Goal: Contribute content

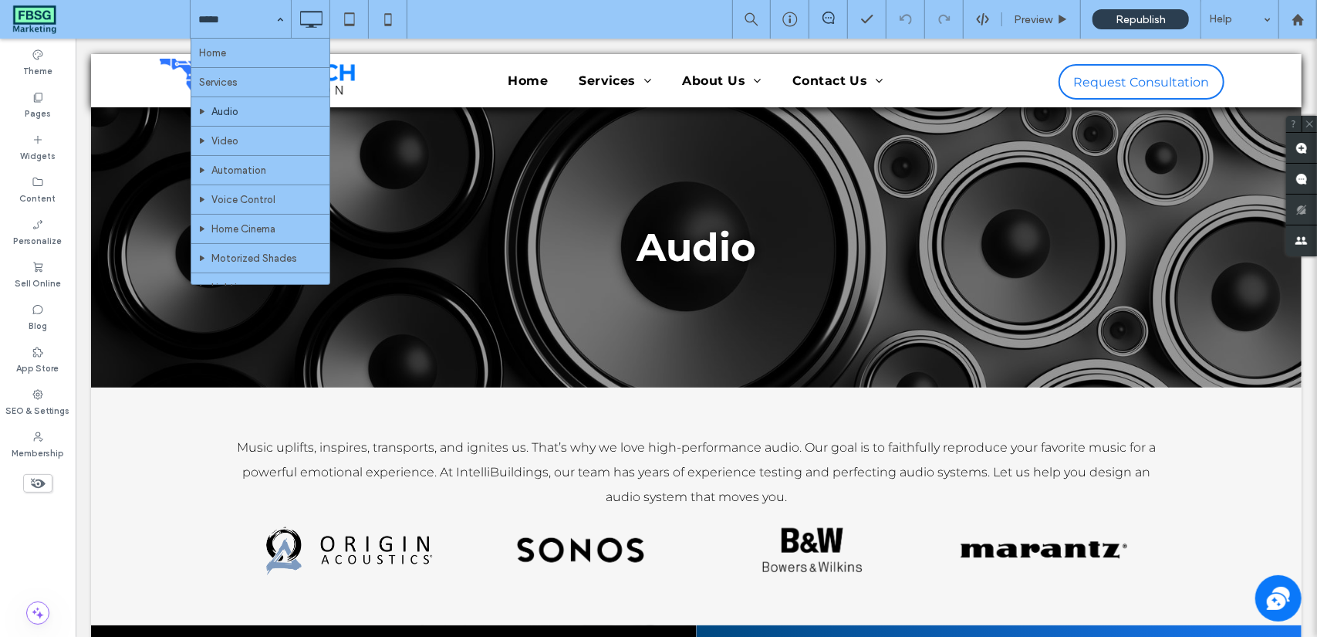
click at [271, 22] on div "Home Services Audio Video Automation Voice Control Home Cinema Motorized Shades…" at bounding box center [241, 19] width 100 height 39
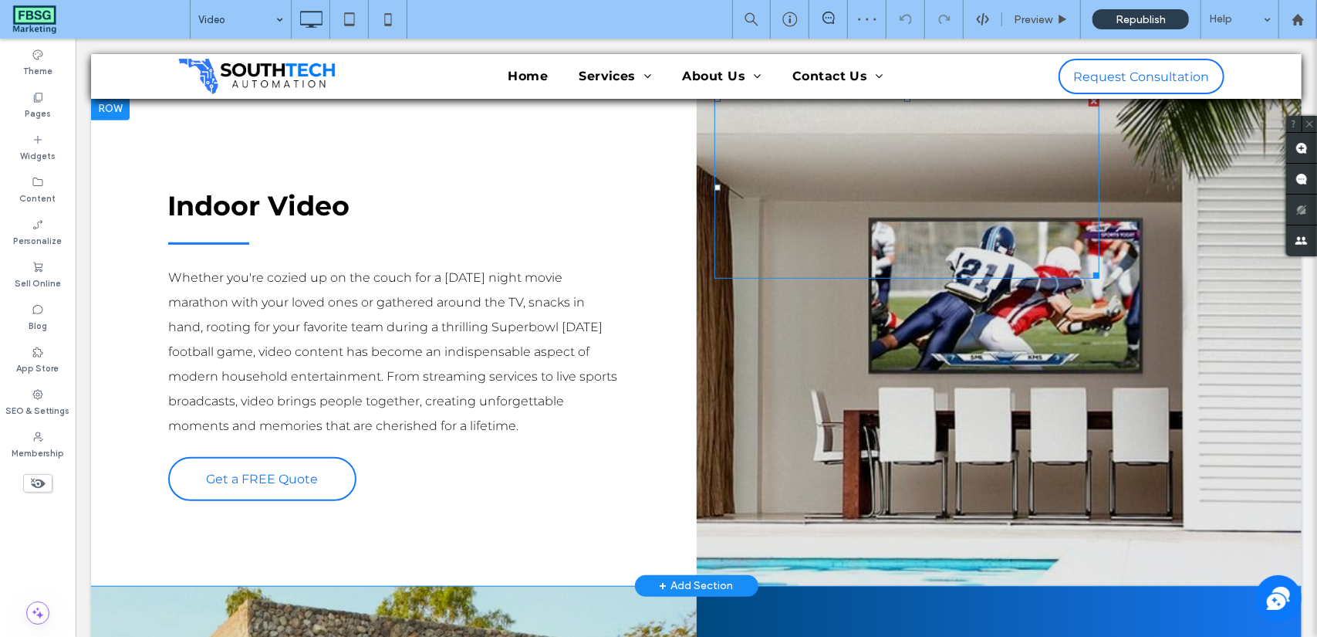
scroll to position [532, 0]
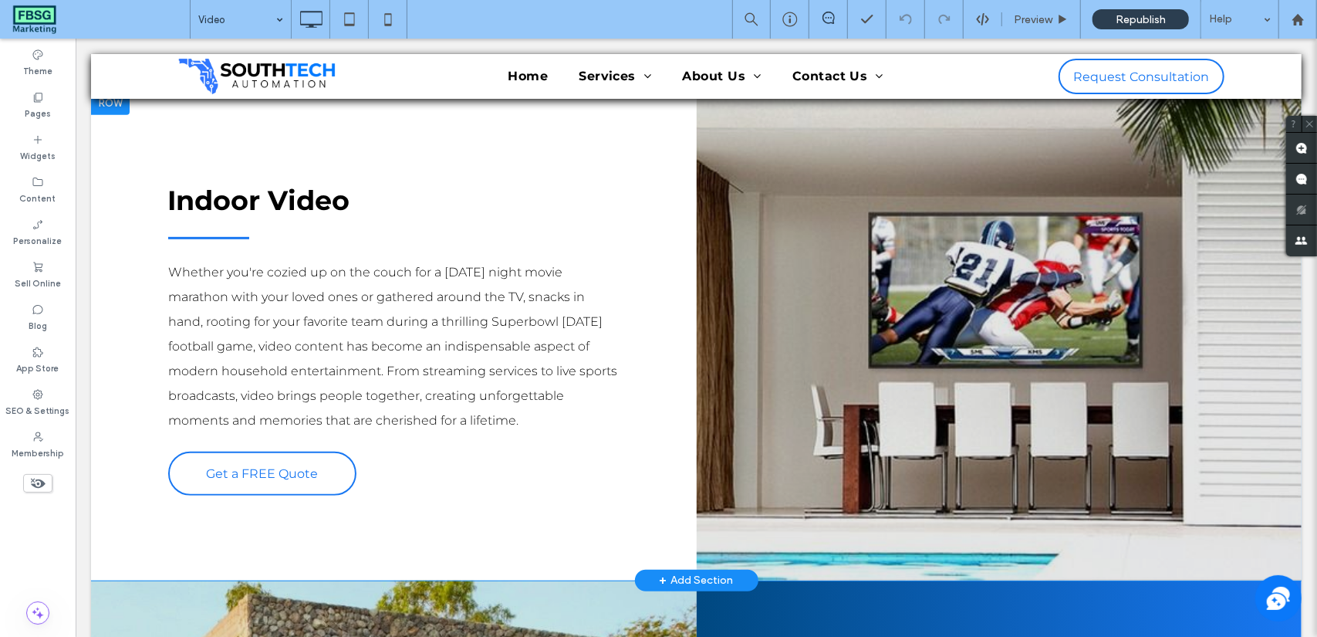
click at [977, 277] on div "Click To Paste" at bounding box center [999, 335] width 606 height 490
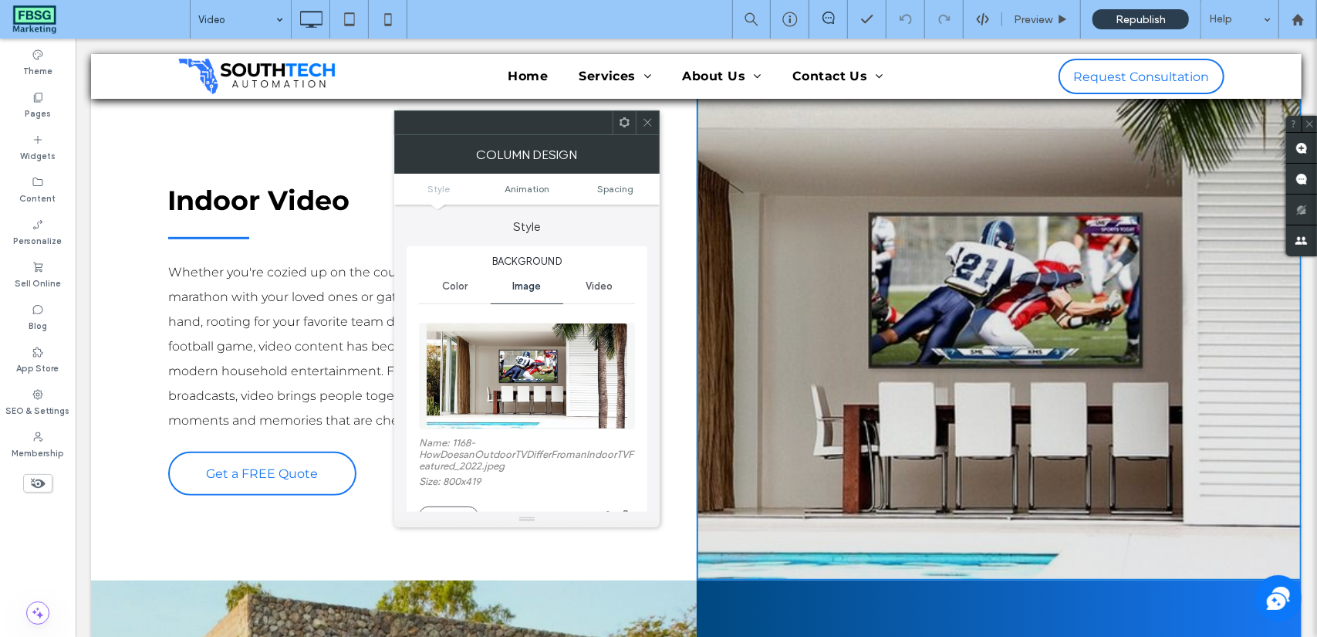
click at [587, 368] on img at bounding box center [527, 376] width 202 height 106
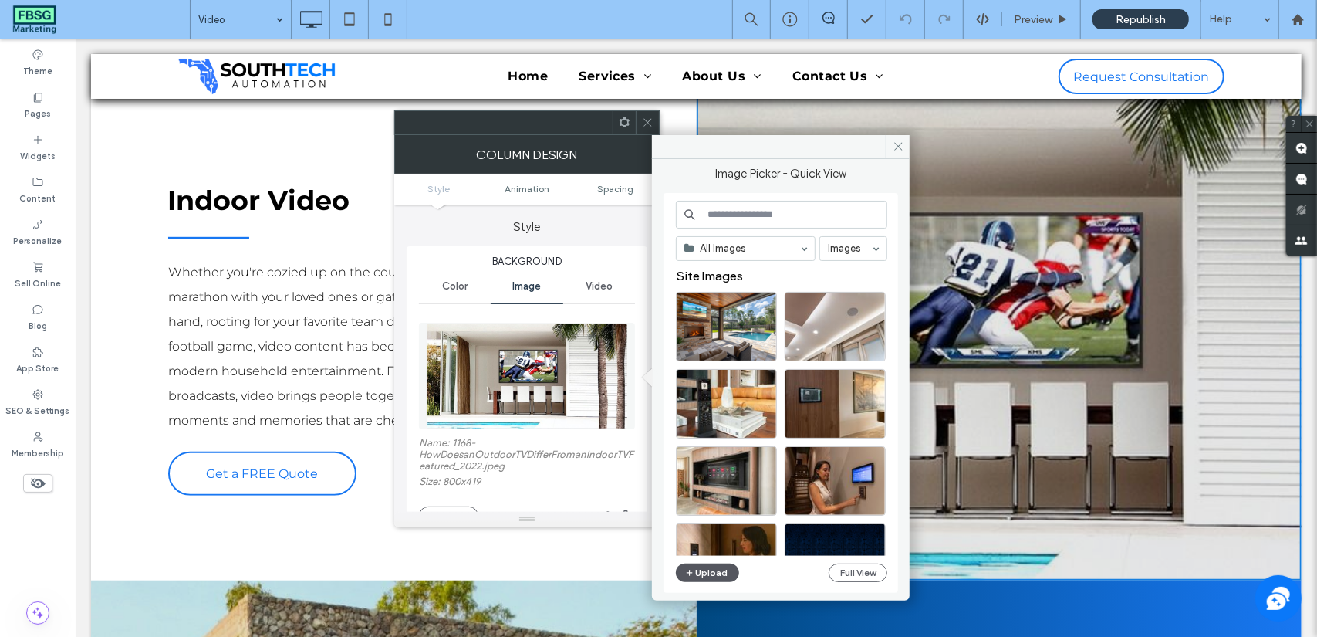
click at [719, 570] on button "Upload" at bounding box center [707, 572] width 63 height 19
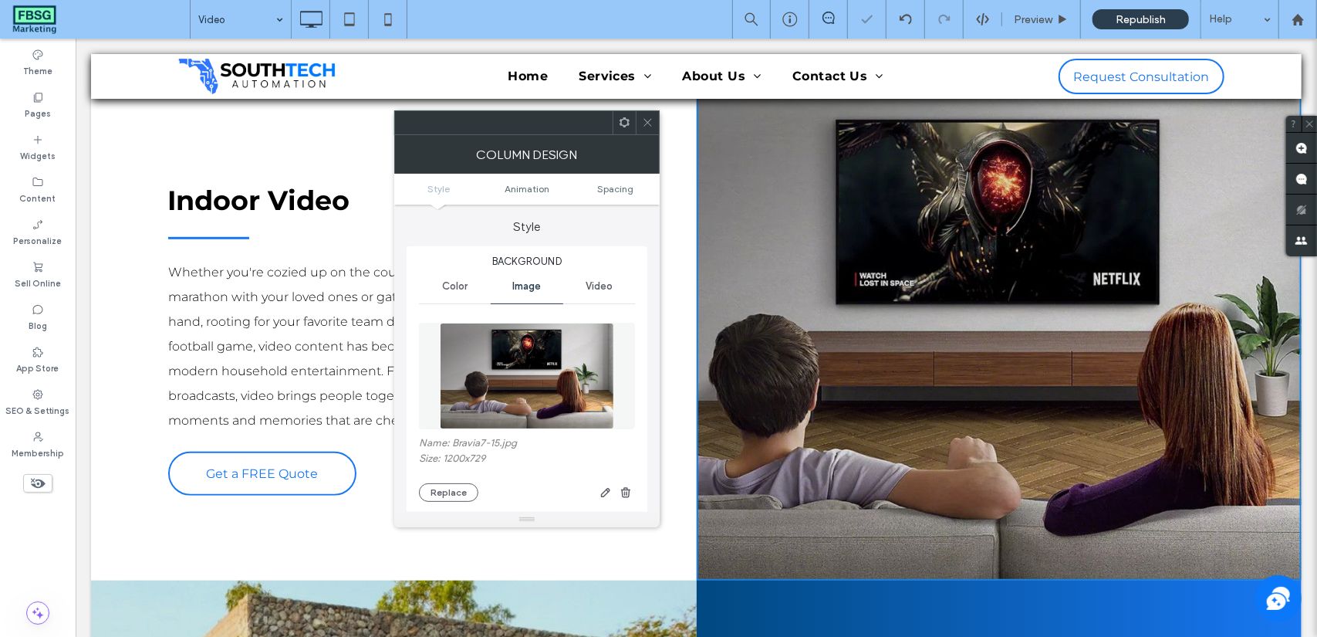
click at [646, 123] on icon at bounding box center [648, 123] width 12 height 12
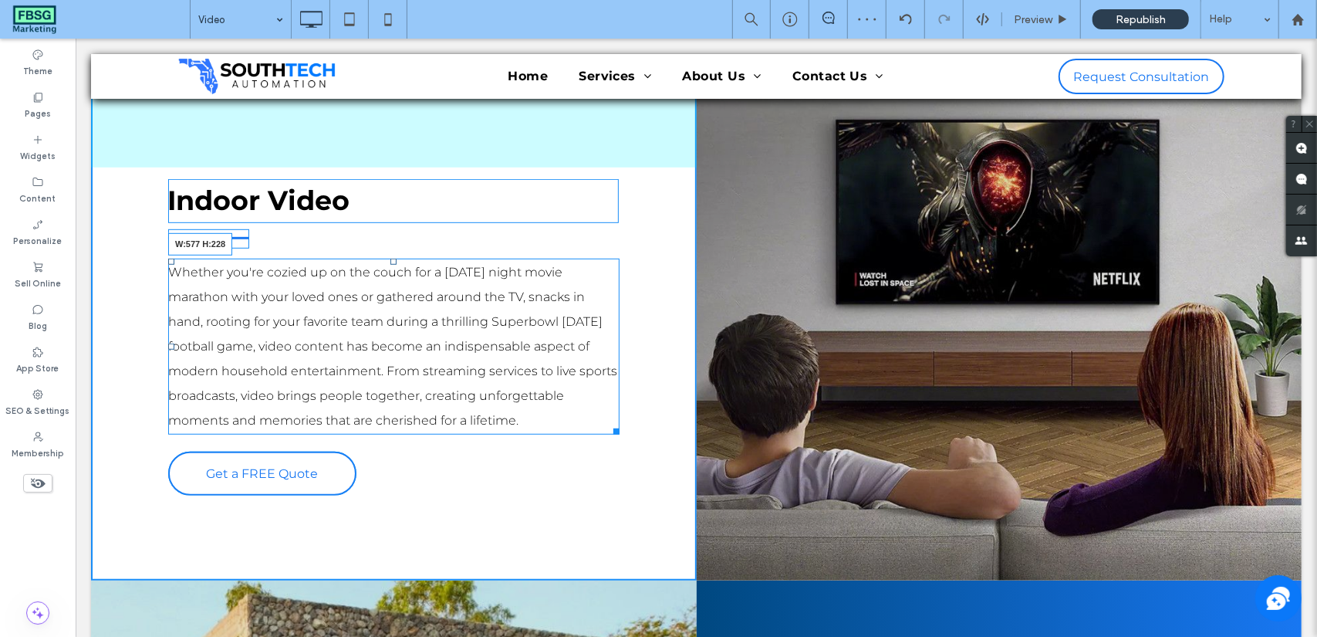
drag, startPoint x: 604, startPoint y: 431, endPoint x: 735, endPoint y: 461, distance: 134.8
click at [660, 423] on div "Indoor Video Whether you're cozied up on the couch for a Friday night movie mar…" at bounding box center [393, 335] width 606 height 490
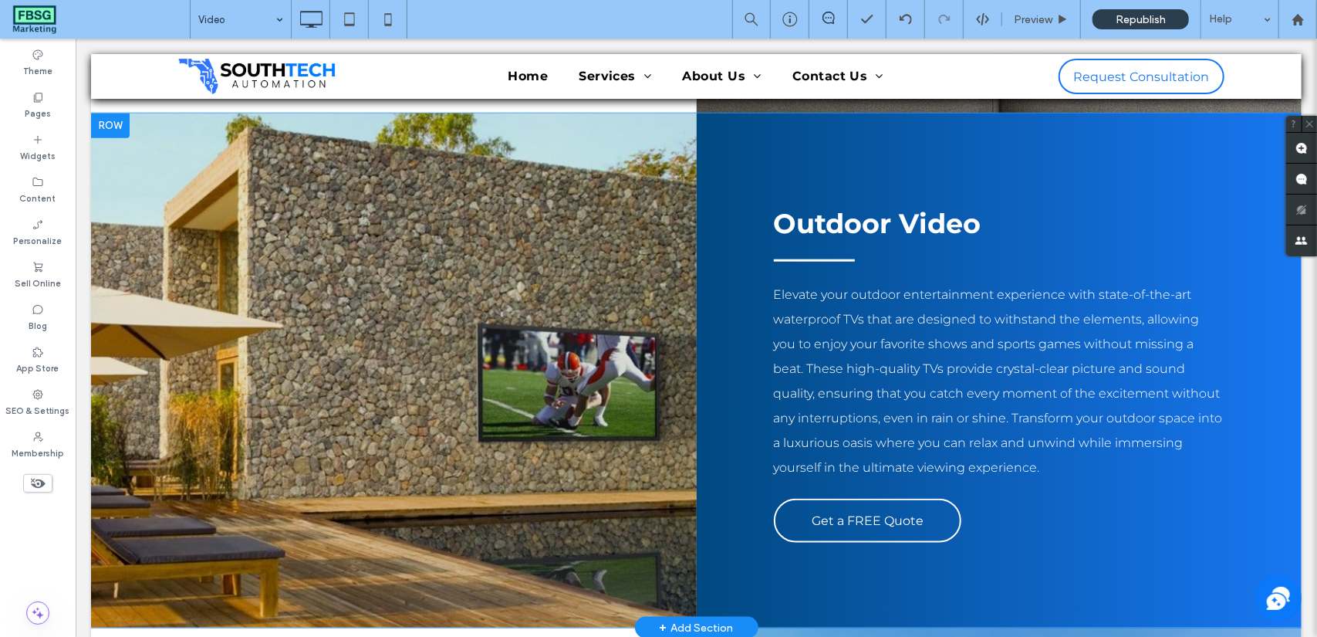
scroll to position [995, 0]
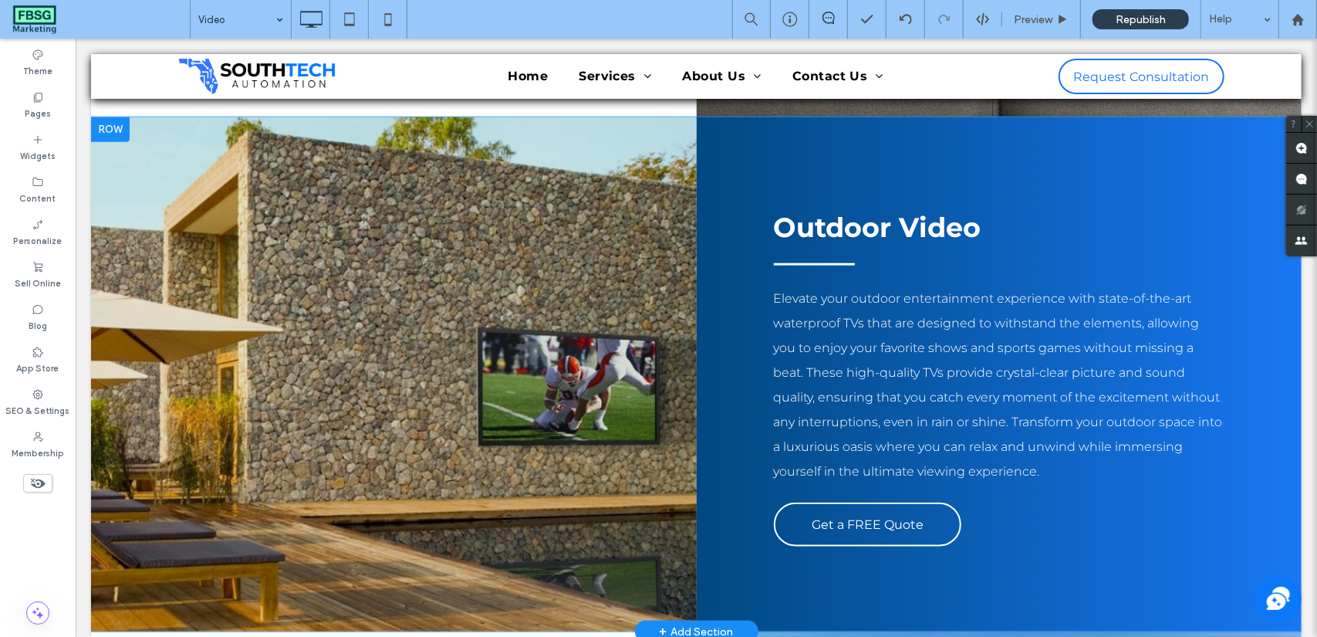
click at [600, 443] on div "Click To Paste" at bounding box center [393, 374] width 606 height 515
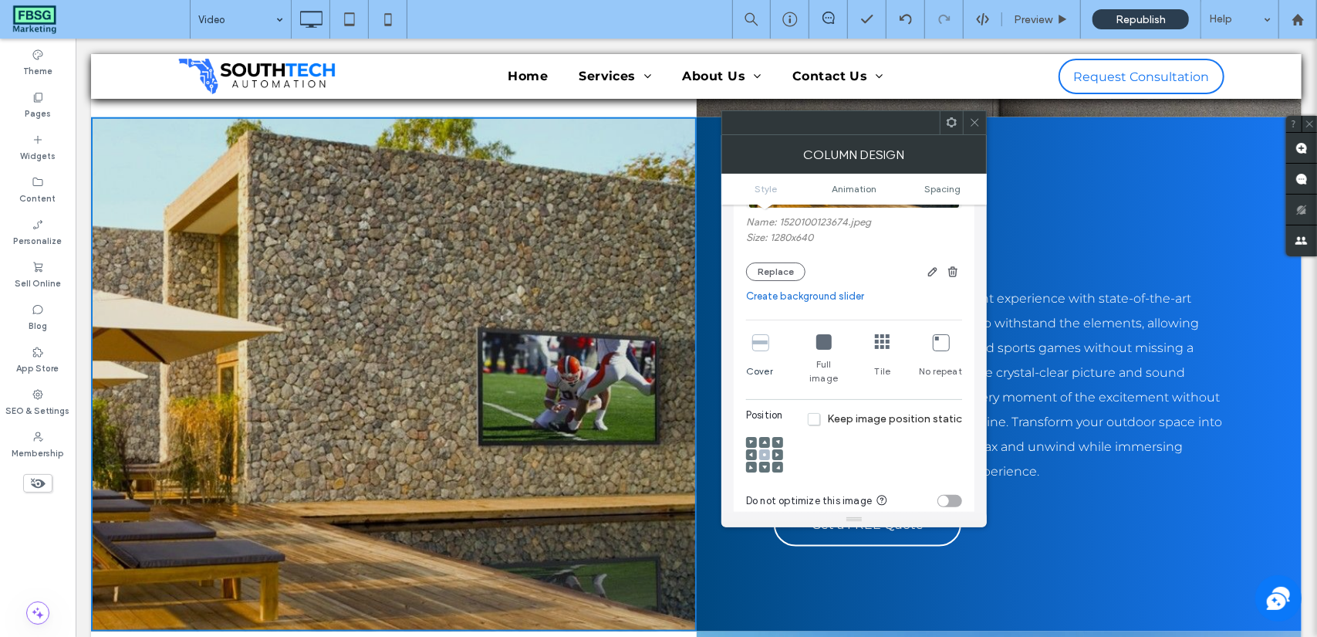
scroll to position [231, 0]
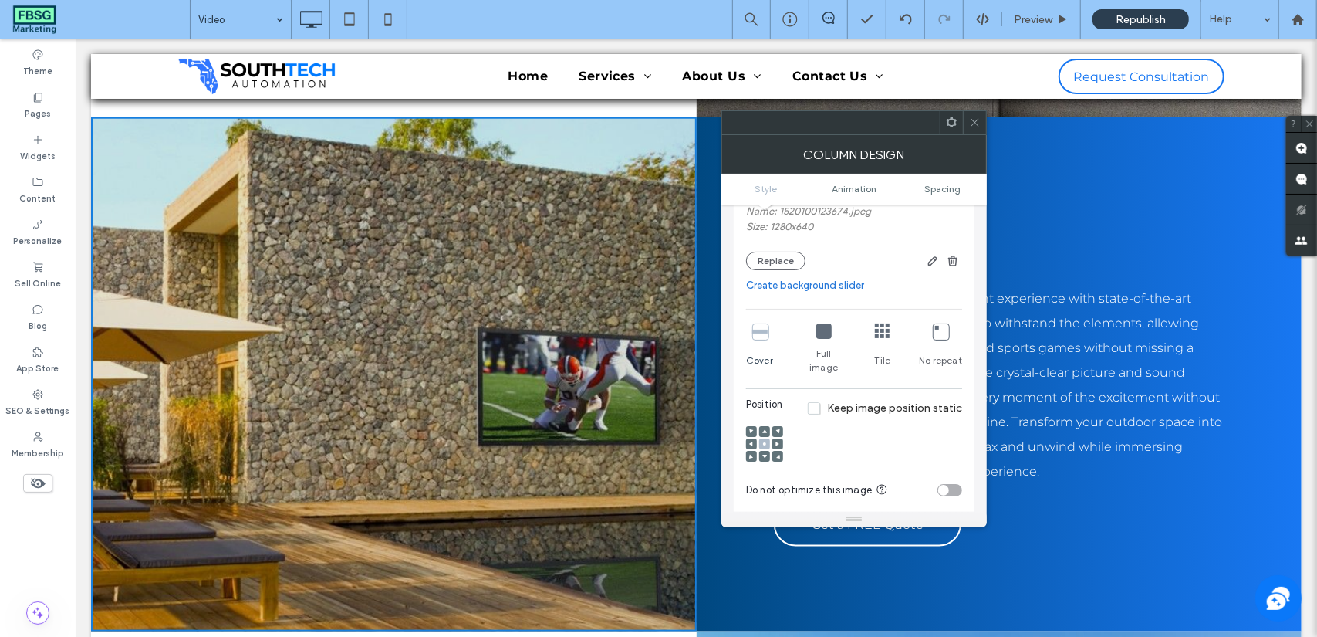
click at [777, 441] on icon at bounding box center [777, 443] width 5 height 5
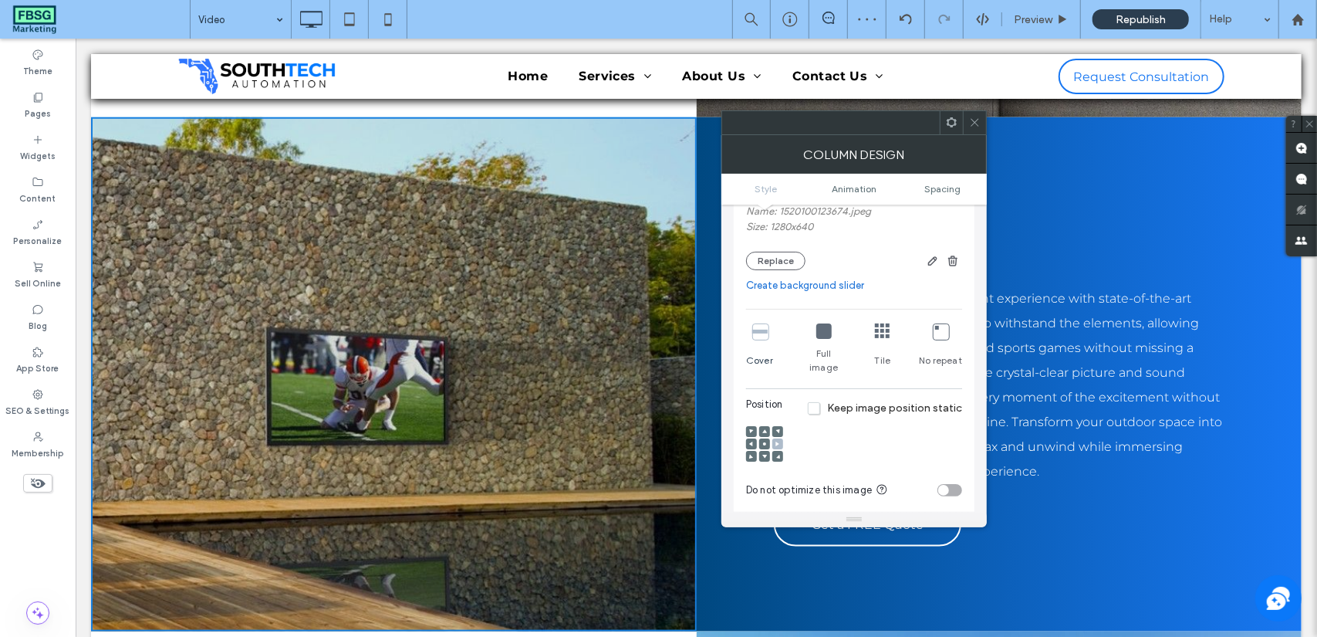
click at [765, 441] on icon at bounding box center [764, 443] width 5 height 5
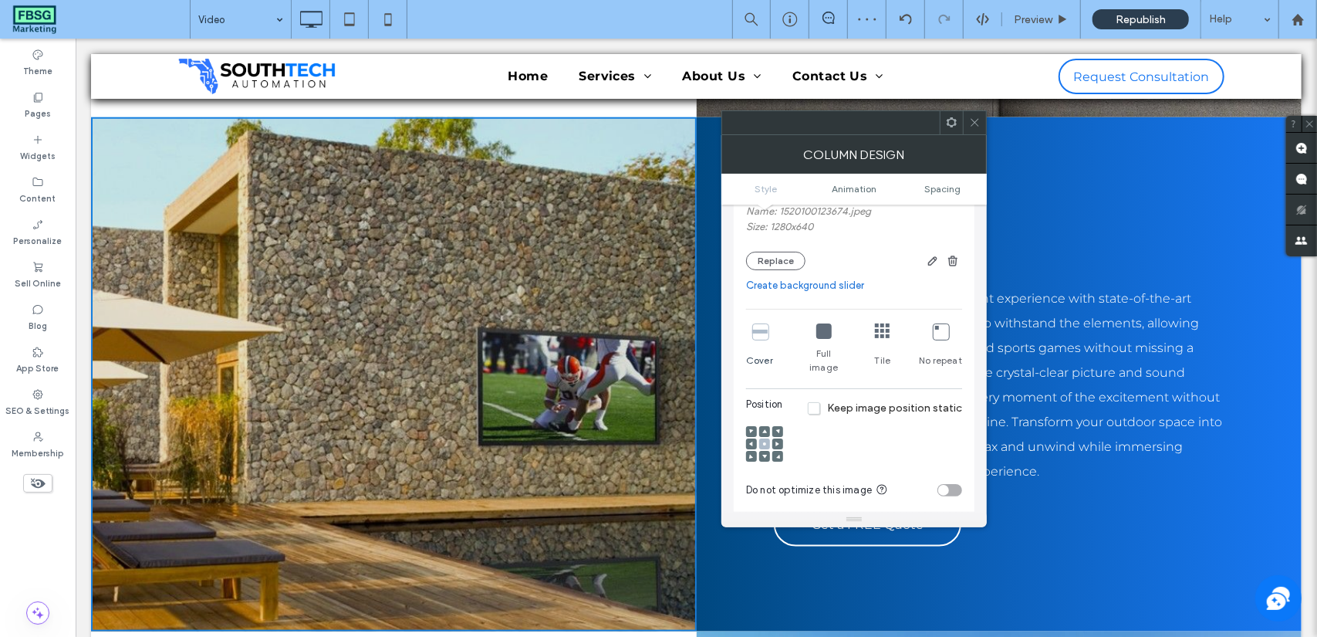
click at [977, 123] on icon at bounding box center [975, 123] width 12 height 12
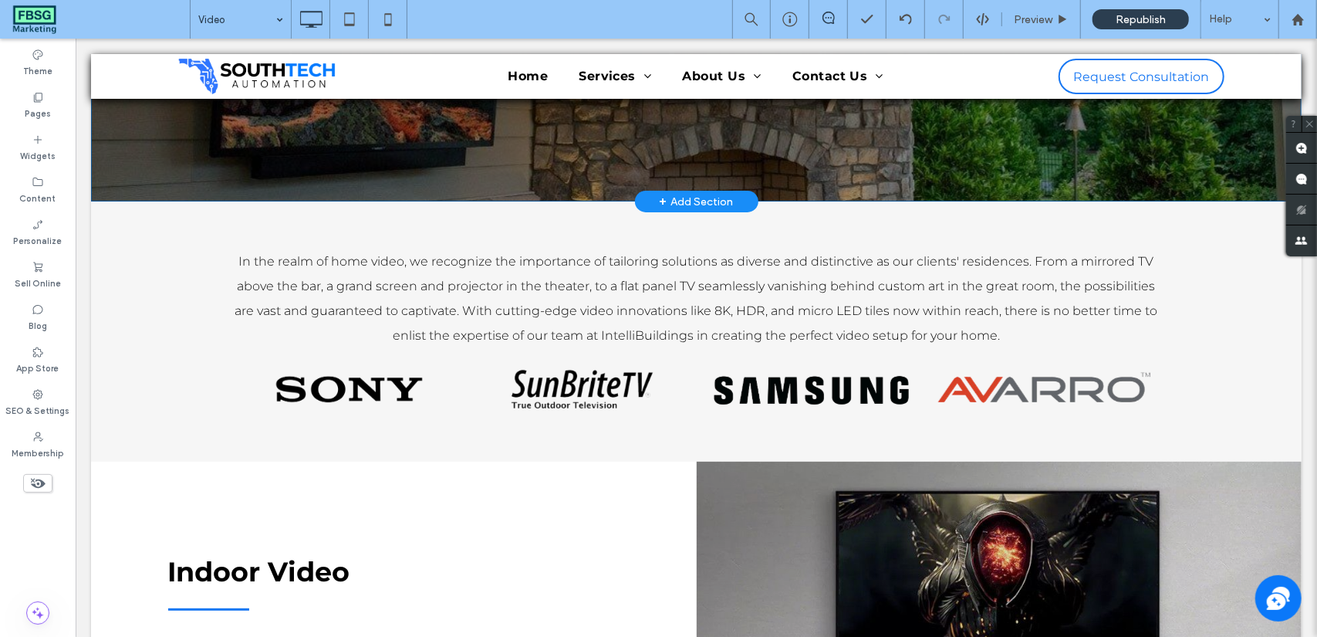
scroll to position [0, 0]
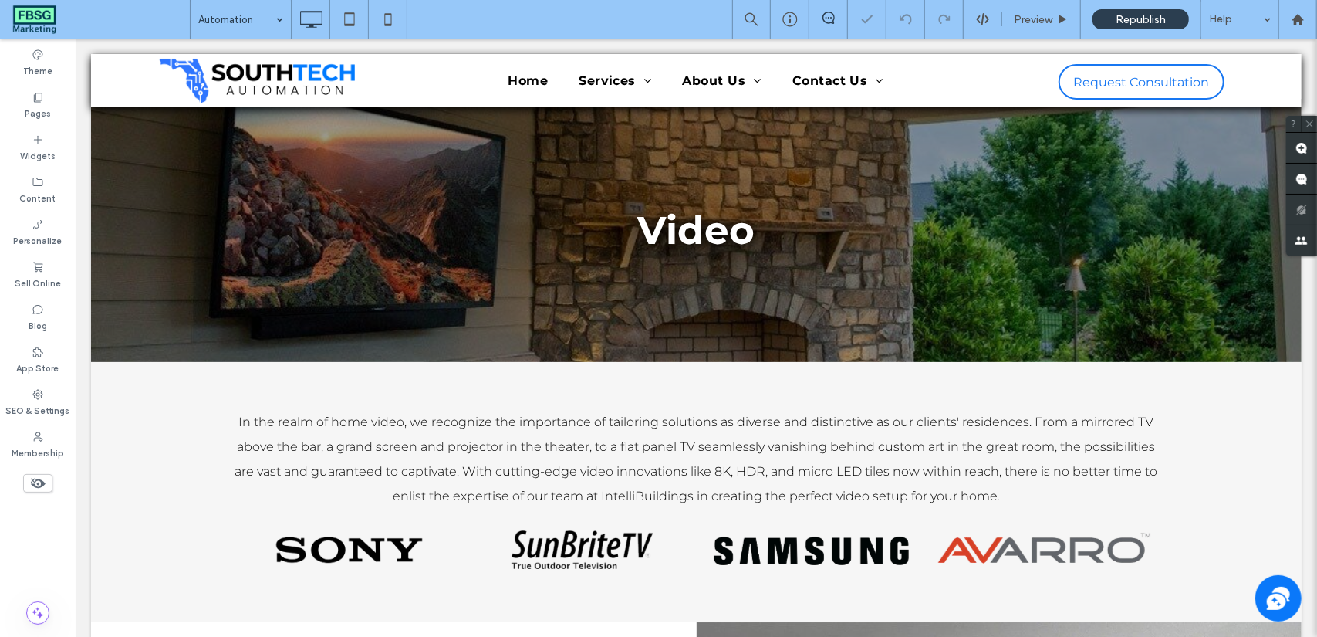
click at [250, 16] on input at bounding box center [236, 19] width 77 height 39
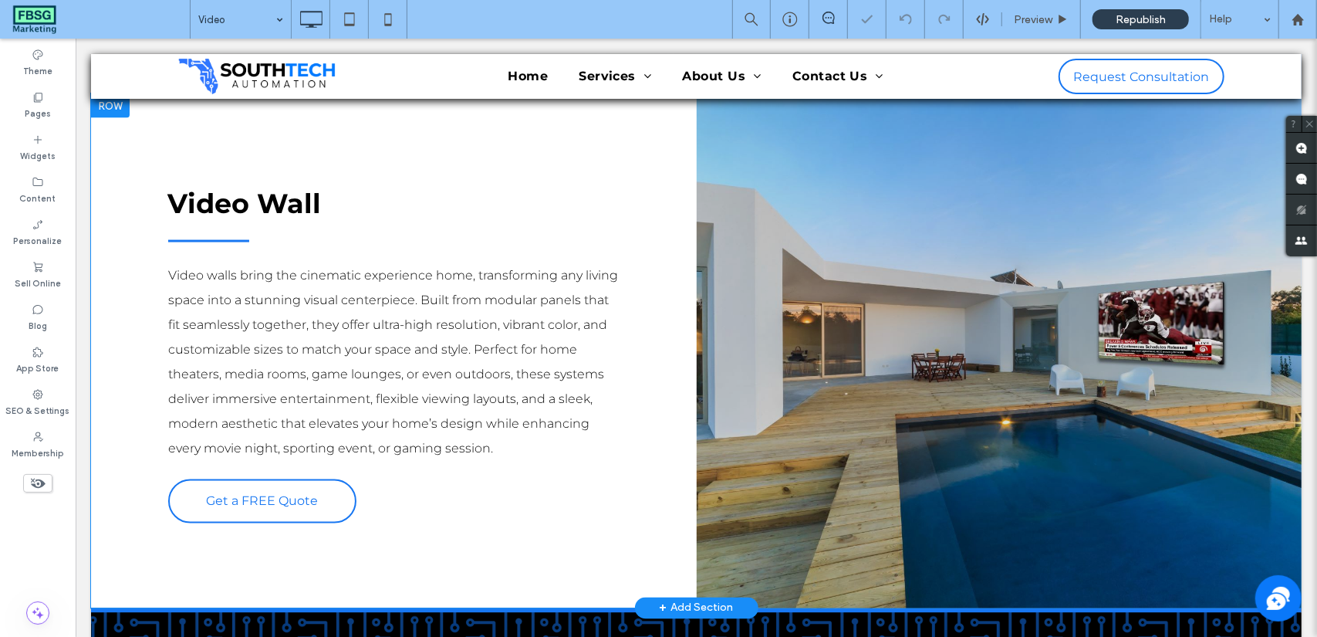
scroll to position [1535, 0]
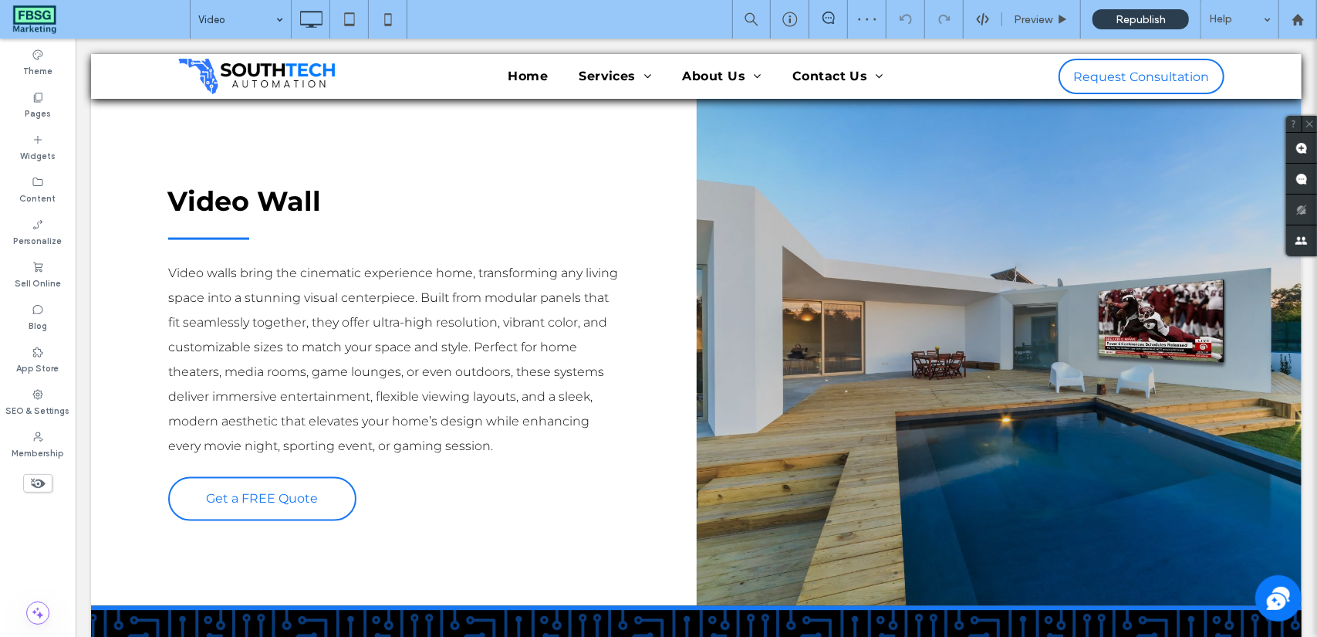
click at [245, 22] on input at bounding box center [236, 19] width 77 height 39
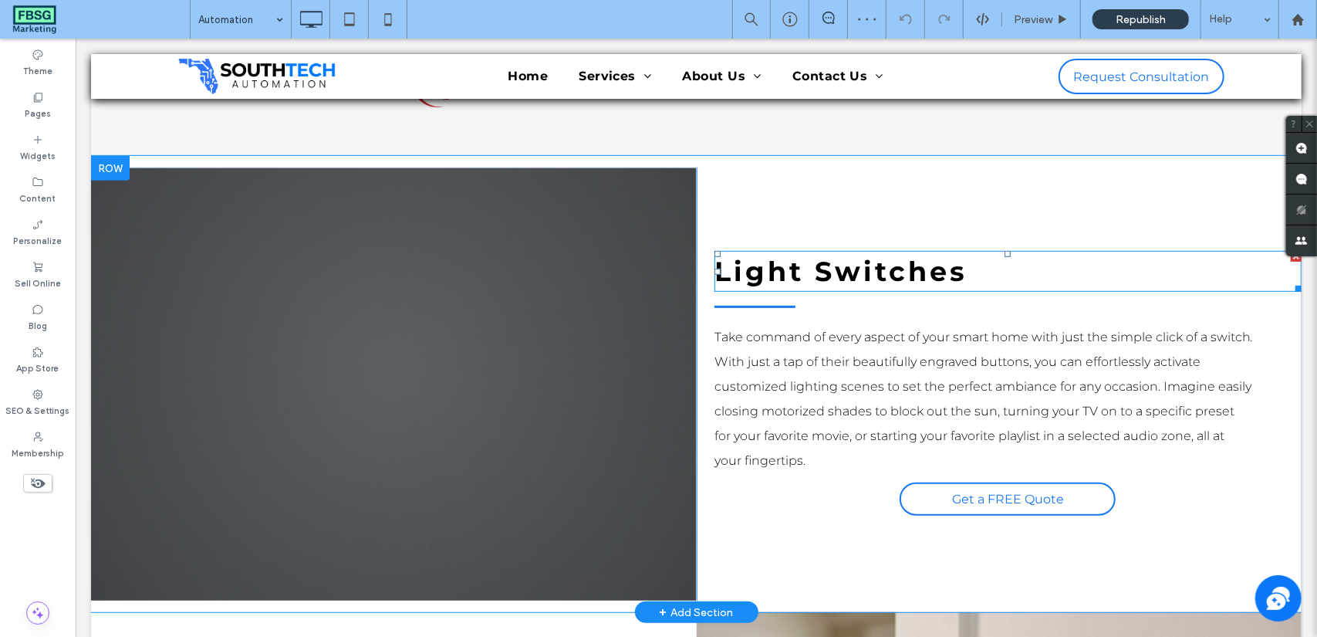
scroll to position [463, 0]
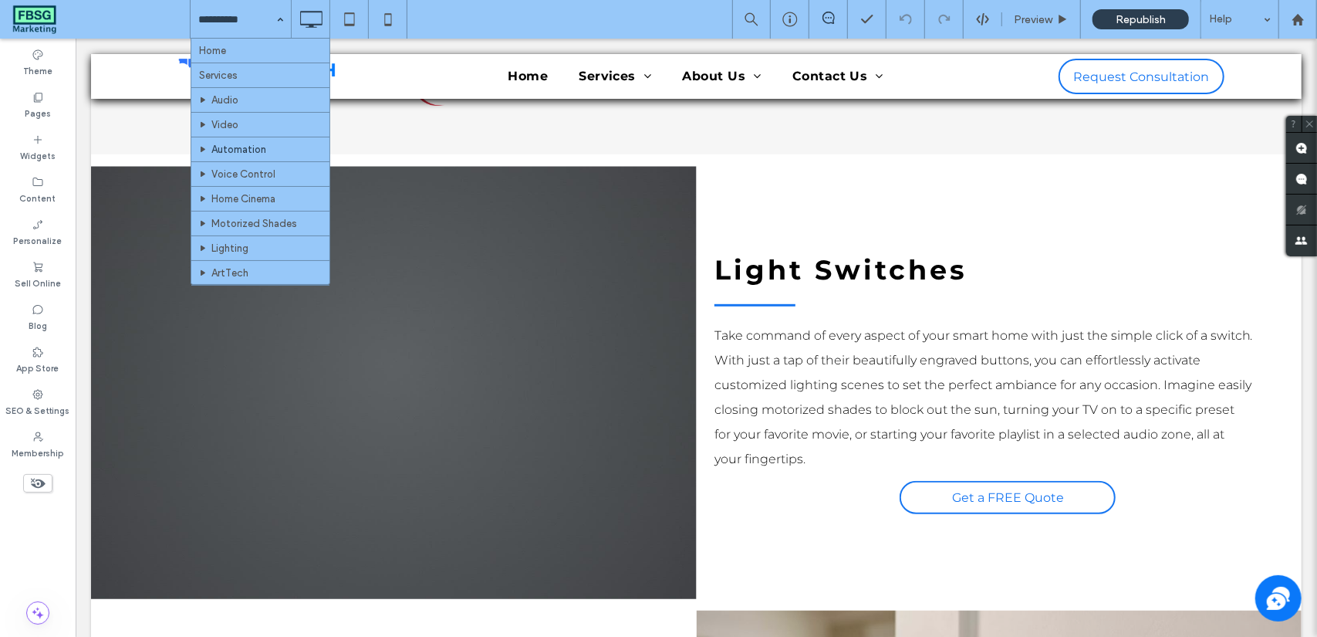
click at [614, 14] on div "Home Services Audio Video Automation Voice Control Home Cinema Motorized Shades…" at bounding box center [753, 19] width 1127 height 39
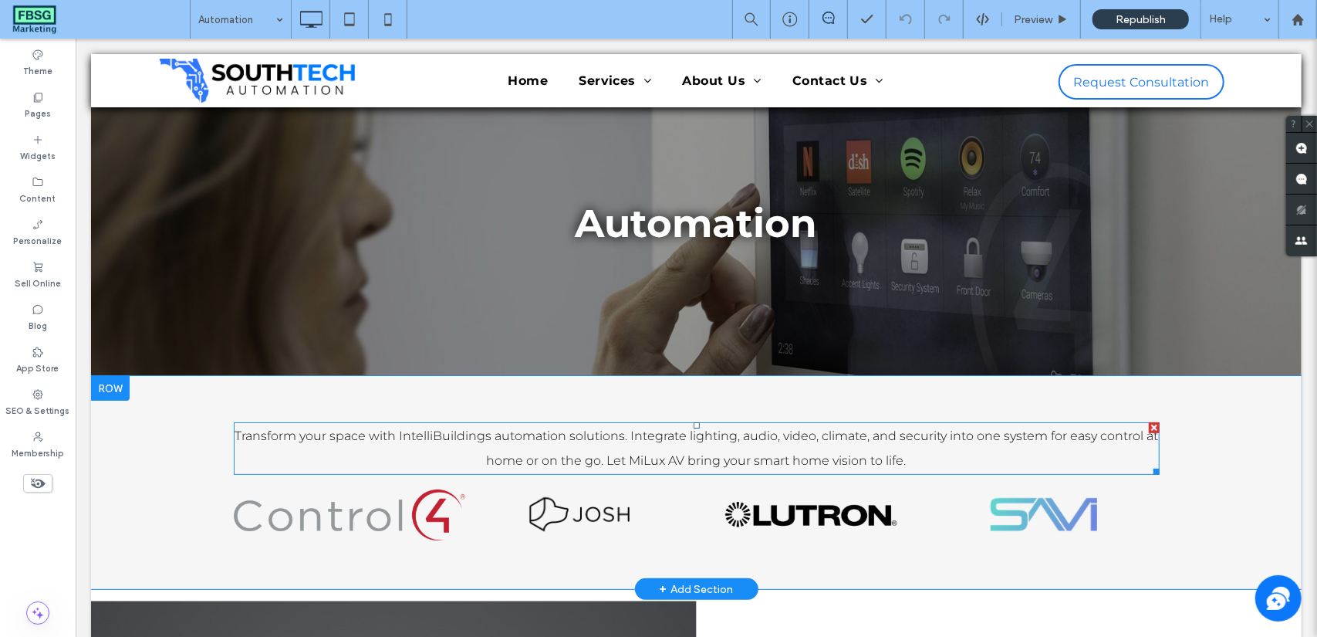
scroll to position [309, 0]
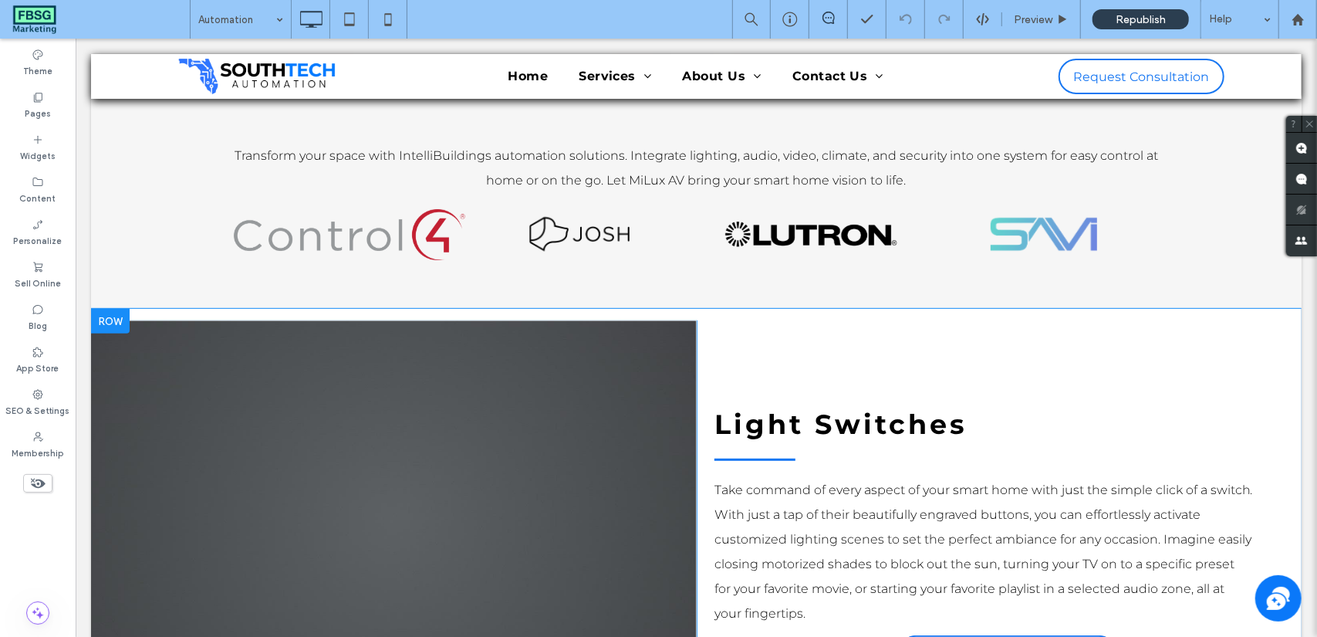
click at [283, 408] on div at bounding box center [393, 535] width 606 height 433
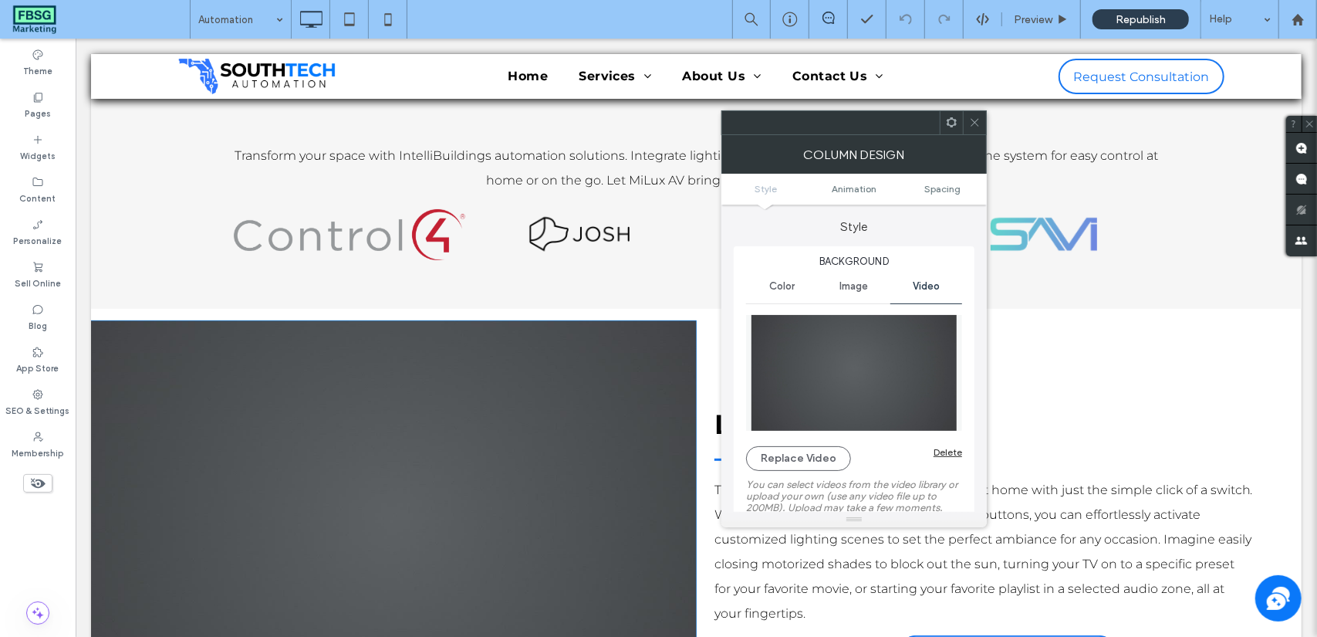
click at [787, 348] on img at bounding box center [854, 373] width 216 height 116
click at [793, 462] on button "Replace Video" at bounding box center [798, 458] width 105 height 25
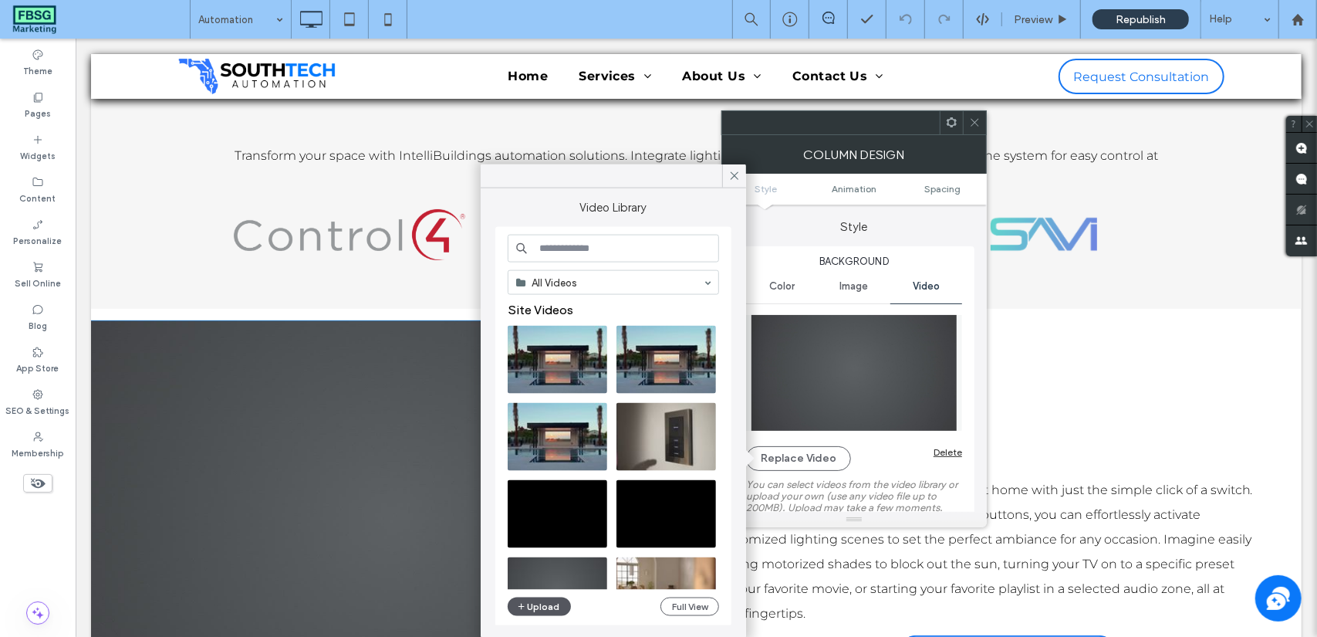
click at [540, 609] on button "Upload" at bounding box center [539, 606] width 63 height 19
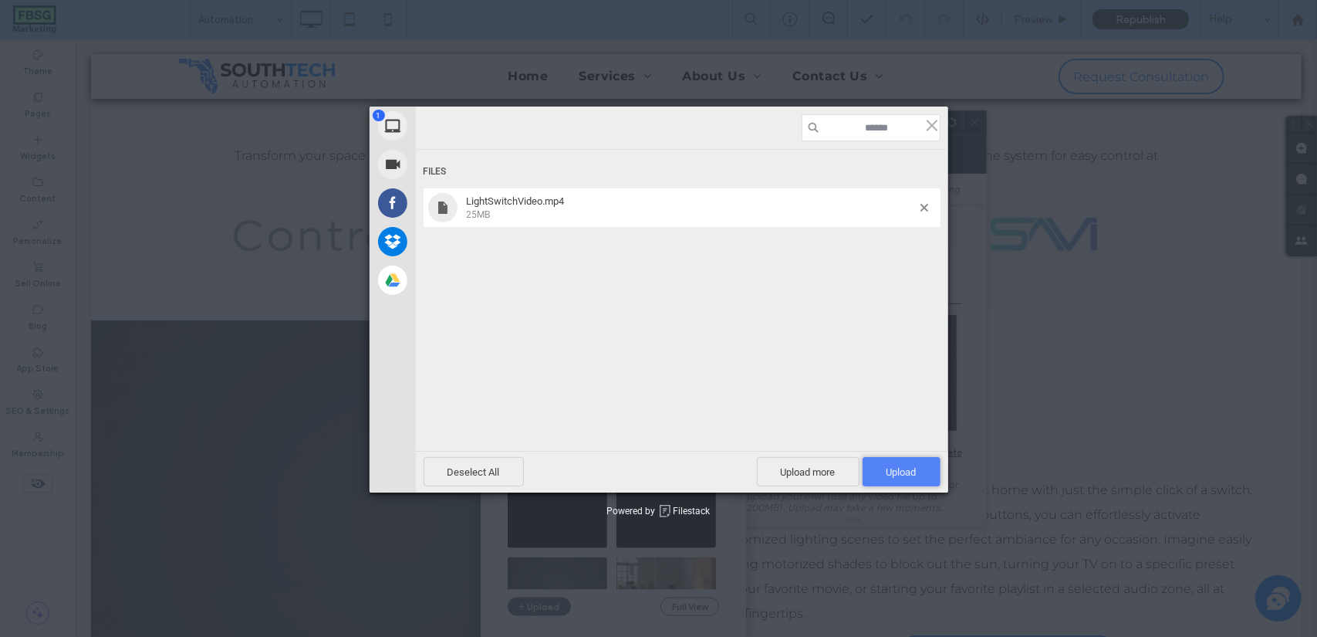
click at [900, 476] on span "Upload 1" at bounding box center [902, 472] width 30 height 12
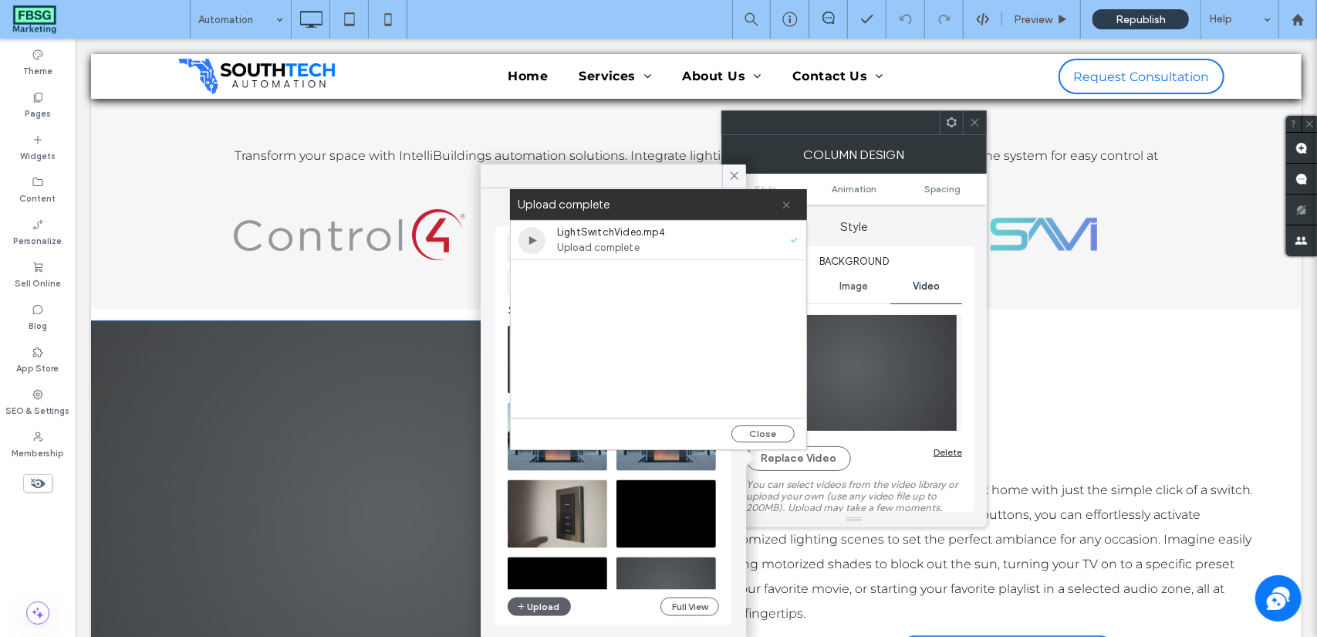
click at [785, 209] on icon at bounding box center [787, 205] width 10 height 10
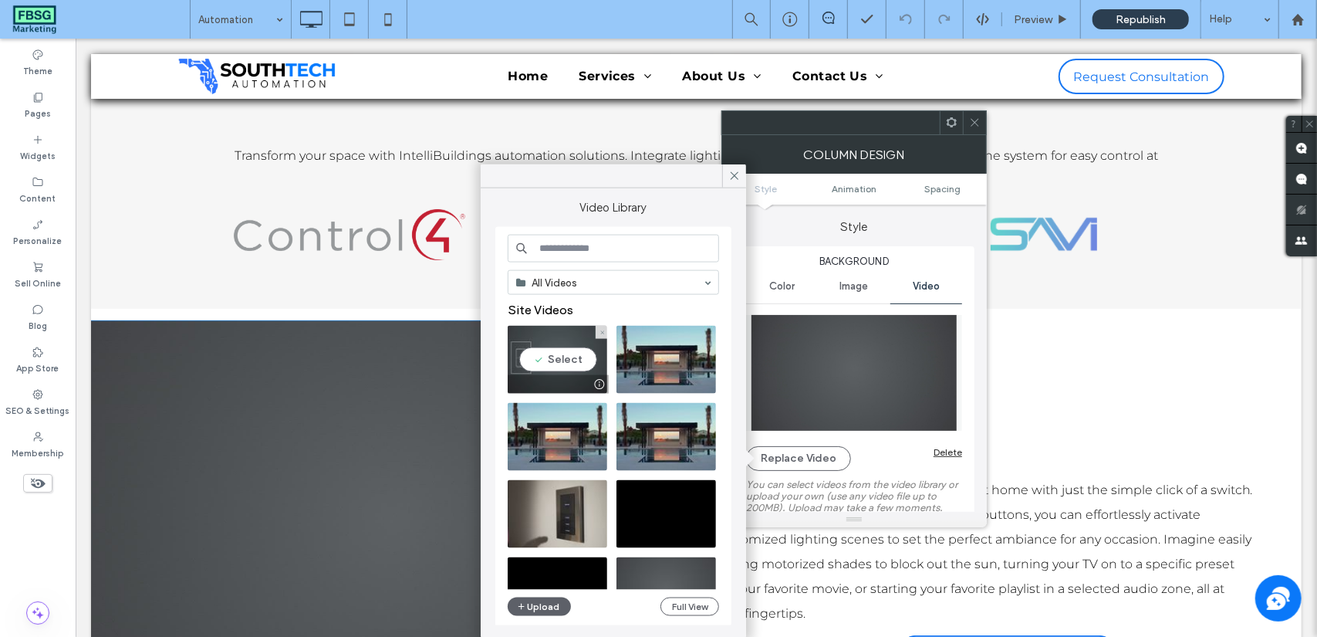
click at [579, 354] on video at bounding box center [558, 360] width 100 height 68
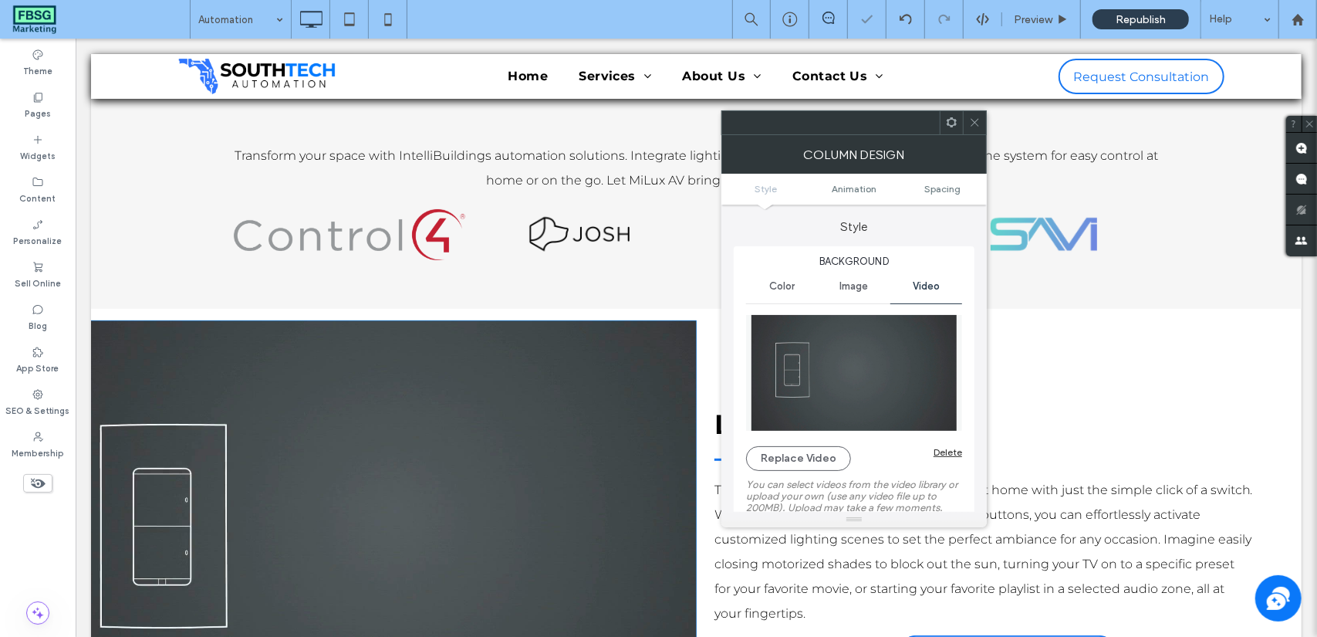
click at [977, 126] on icon at bounding box center [975, 123] width 12 height 12
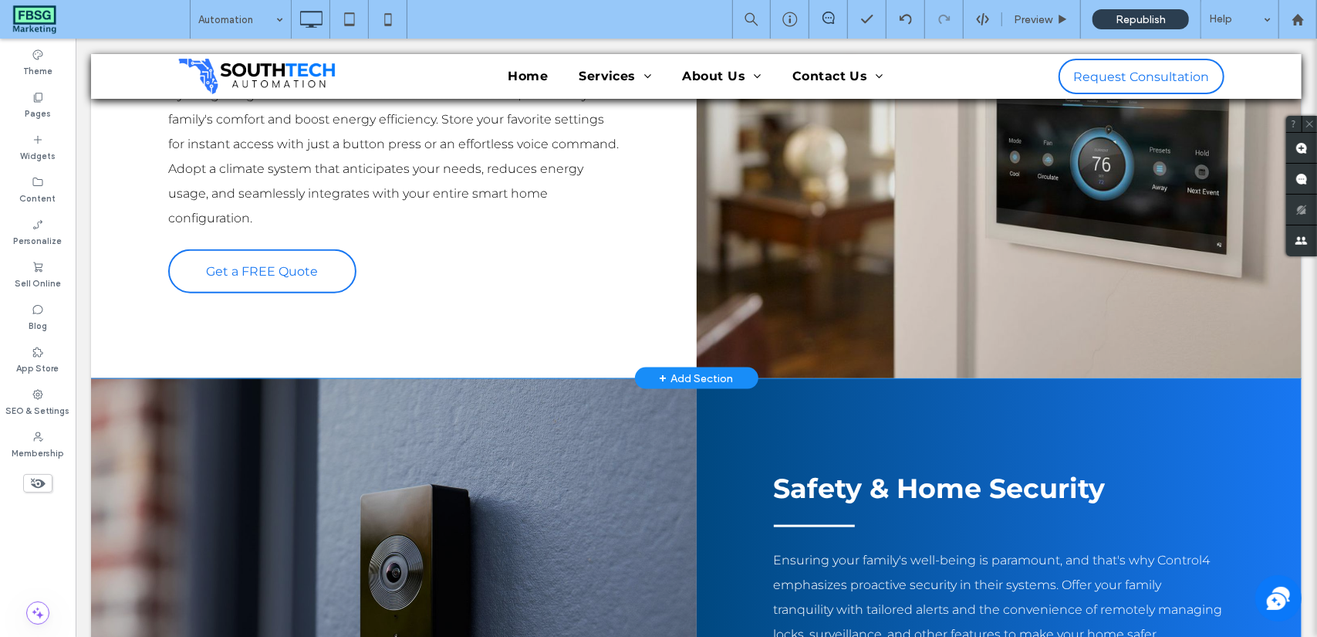
scroll to position [1003, 0]
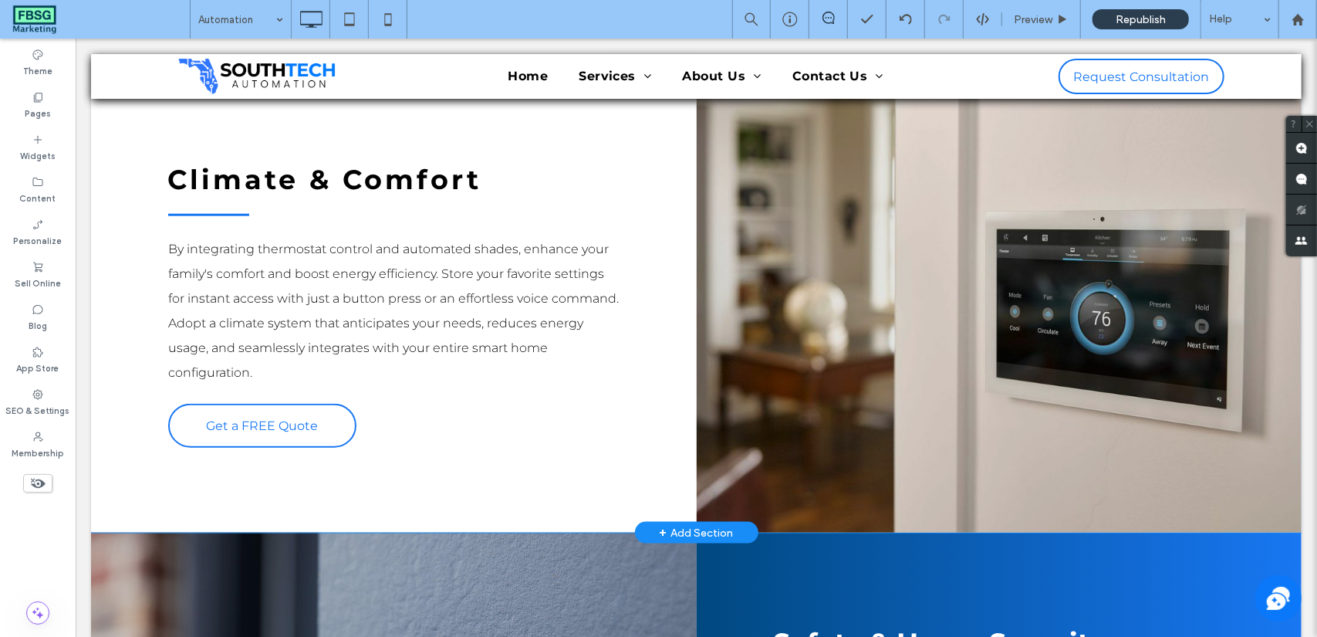
click at [831, 306] on div "Click To Paste" at bounding box center [999, 300] width 606 height 462
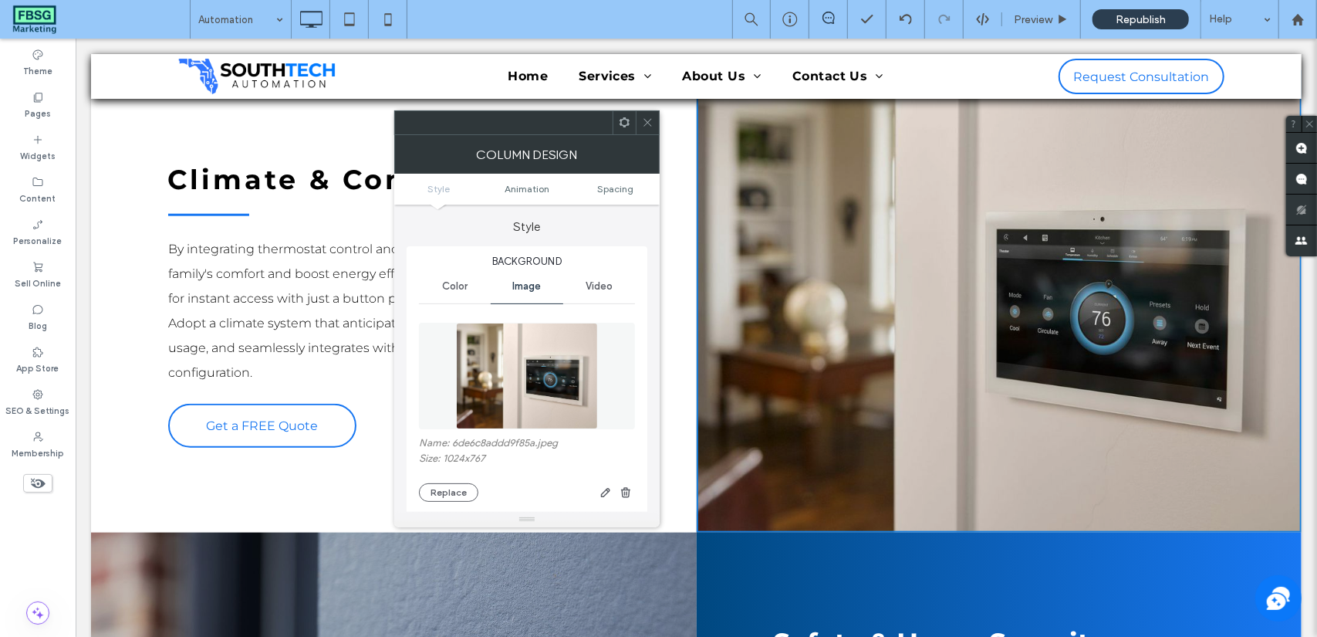
click at [608, 278] on div "Video" at bounding box center [599, 286] width 72 height 34
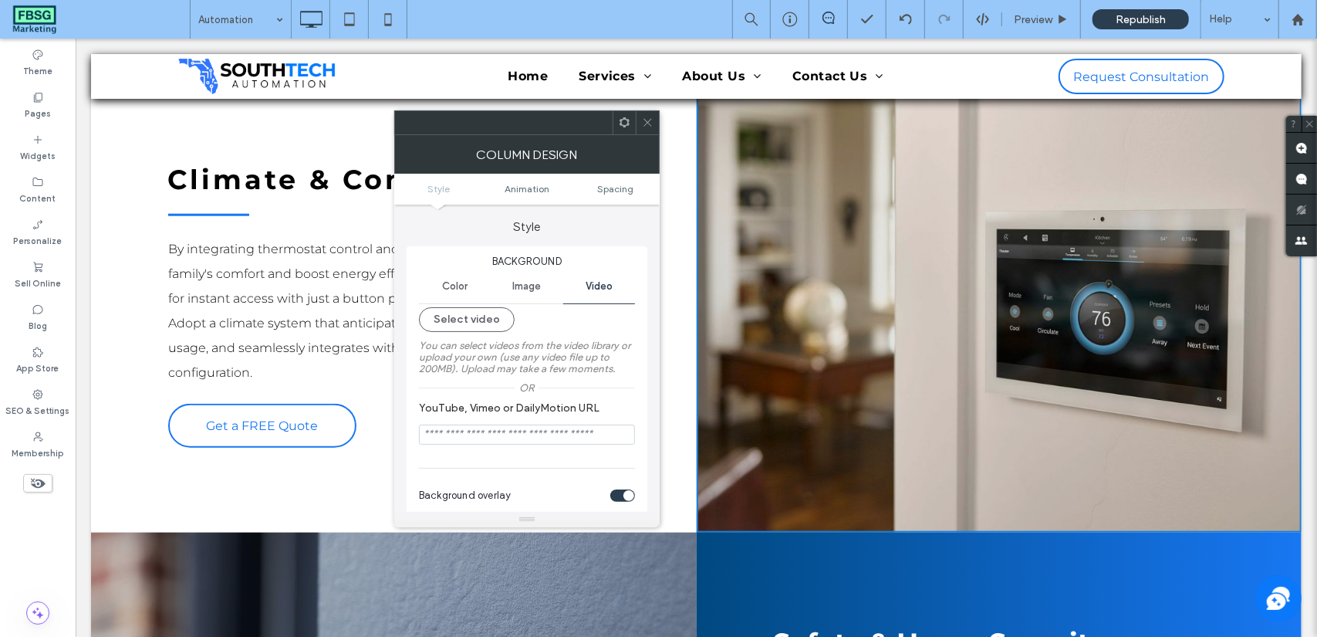
click at [512, 292] on div "Image" at bounding box center [527, 286] width 72 height 34
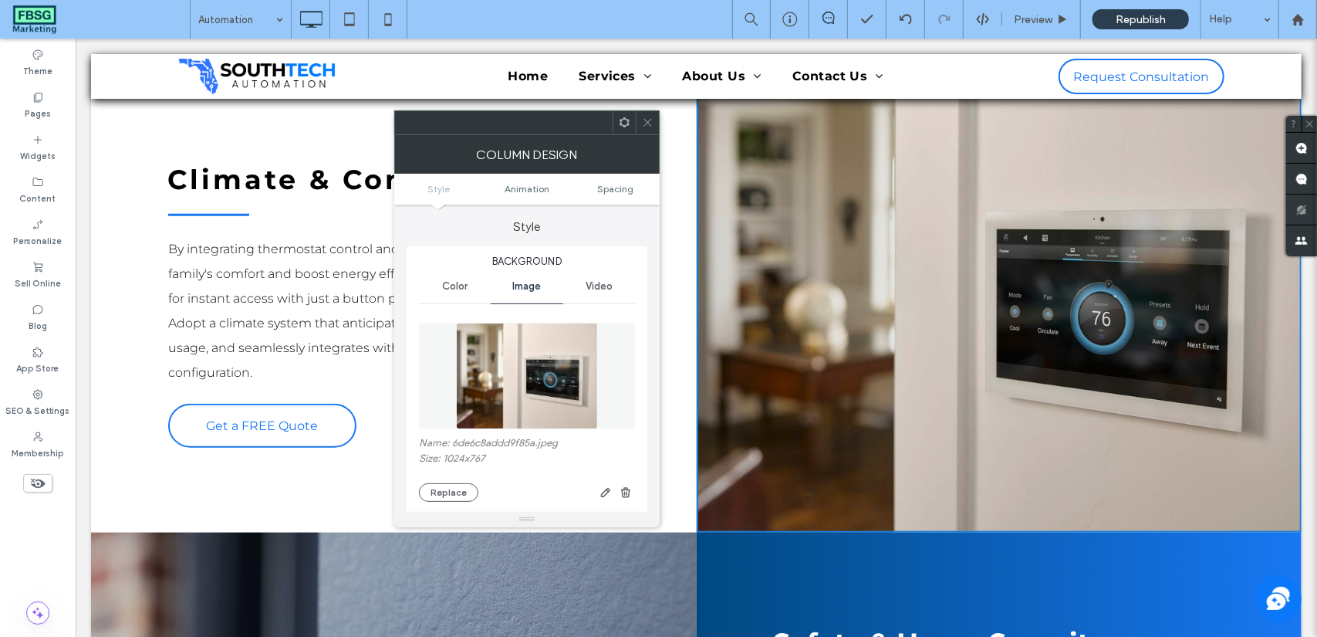
click at [449, 502] on div "Name: 6de6c8addd9f85a.jpeg Size: 1024x767 Replace" at bounding box center [527, 408] width 216 height 202
click at [451, 493] on button "Replace" at bounding box center [448, 492] width 59 height 19
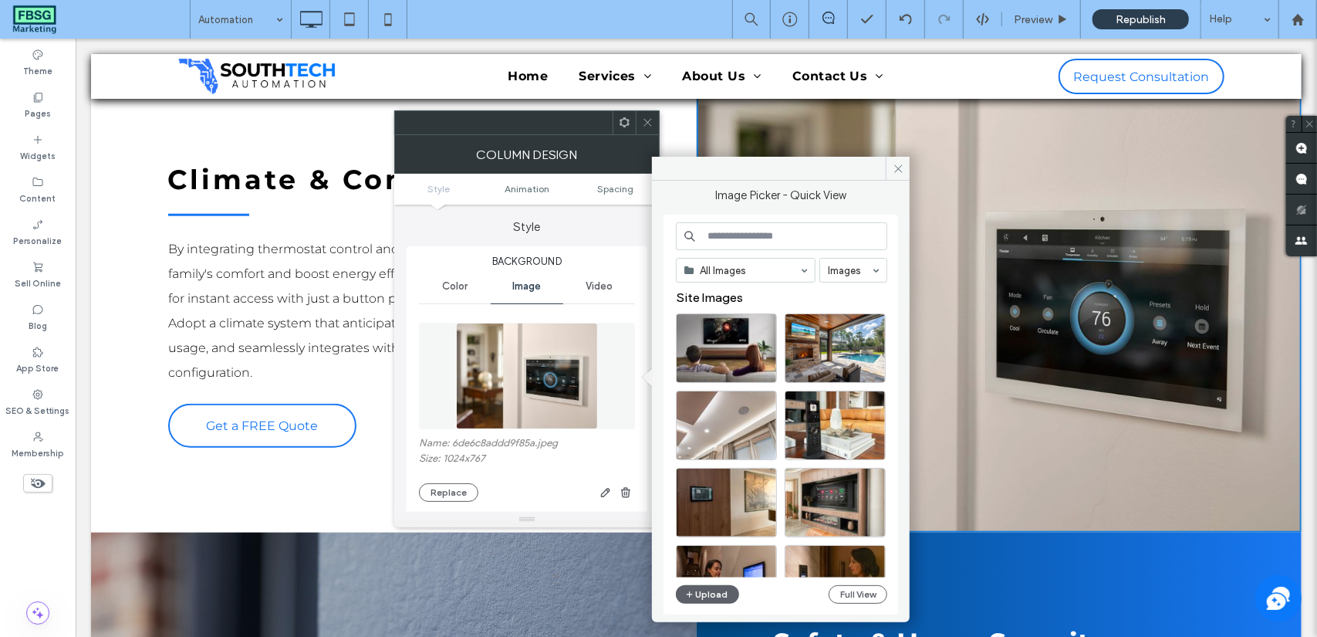
click at [623, 493] on icon "button" at bounding box center [626, 492] width 12 height 12
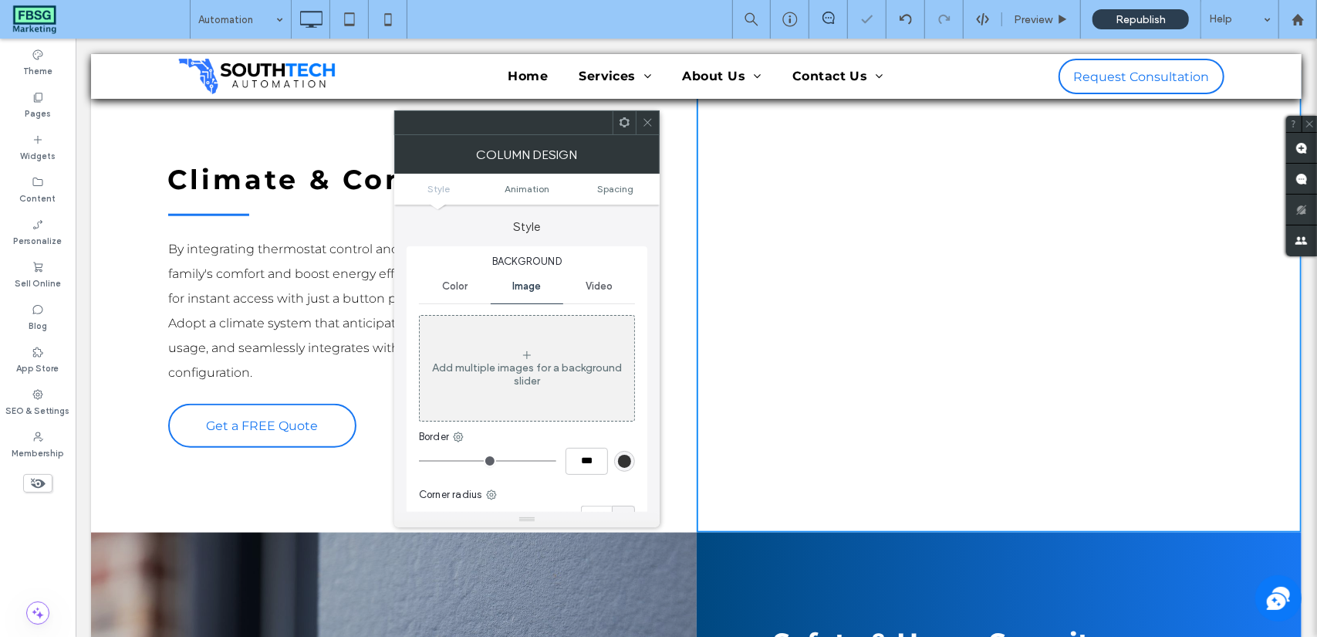
click at [604, 284] on span "Video" at bounding box center [599, 286] width 27 height 12
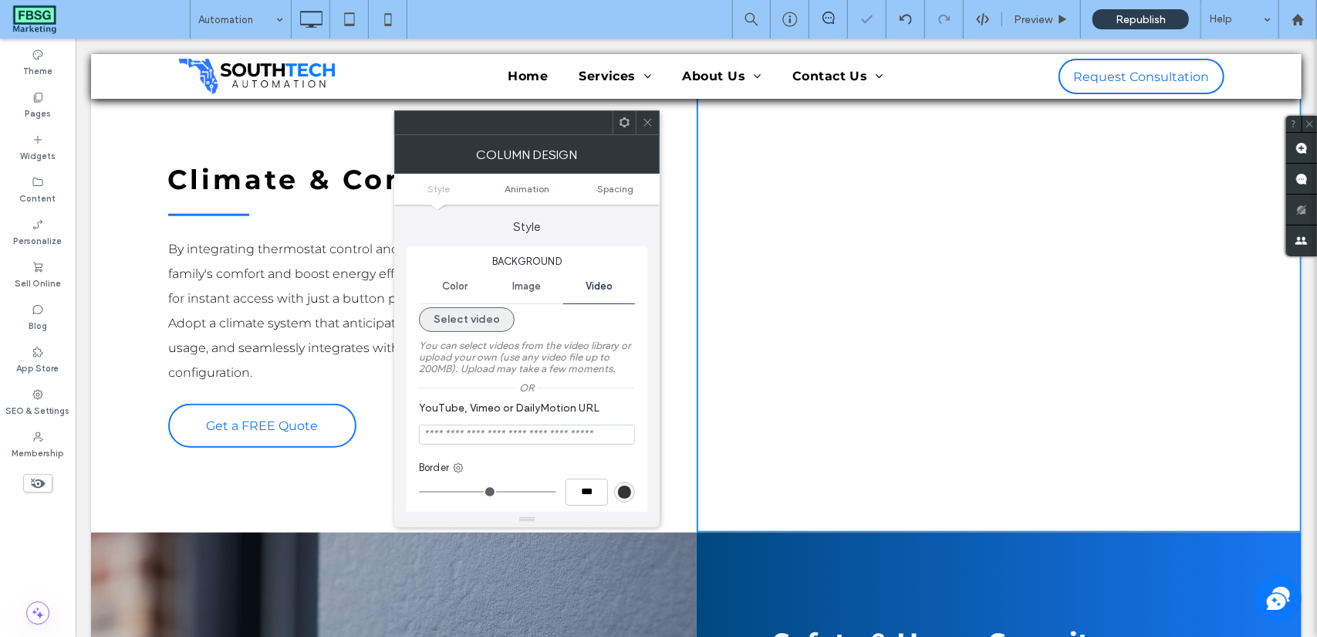
click at [488, 316] on button "Select video" at bounding box center [467, 319] width 96 height 25
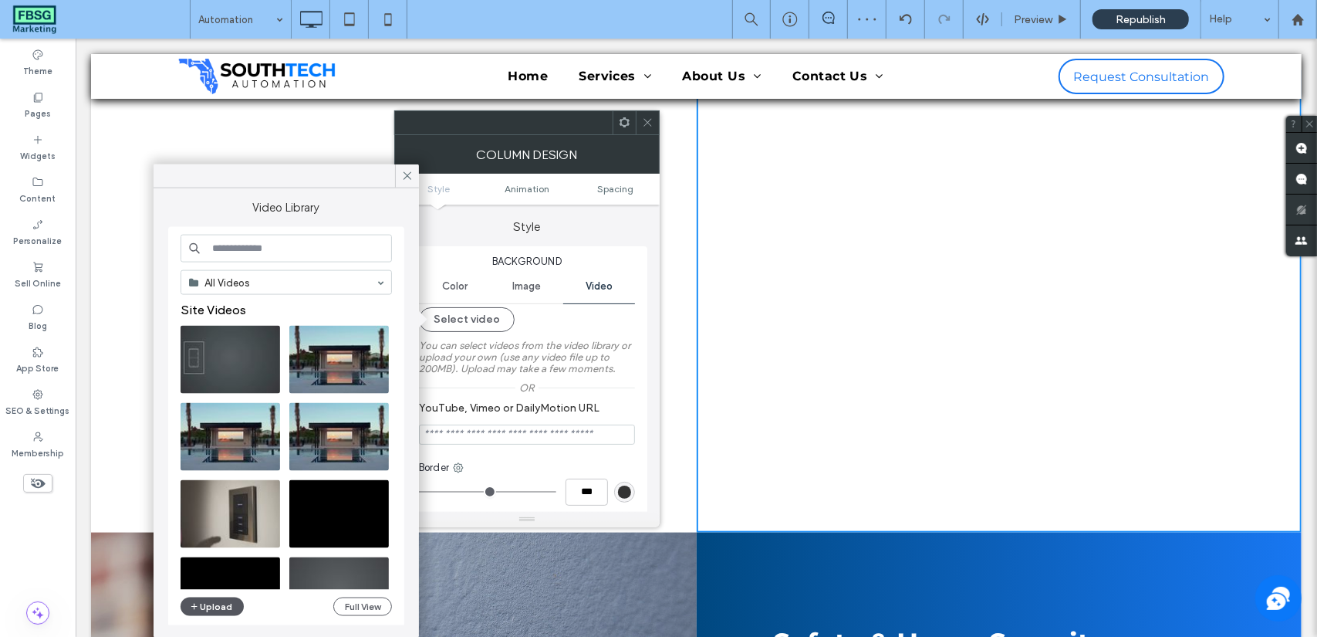
click at [225, 598] on button "Upload" at bounding box center [212, 606] width 63 height 19
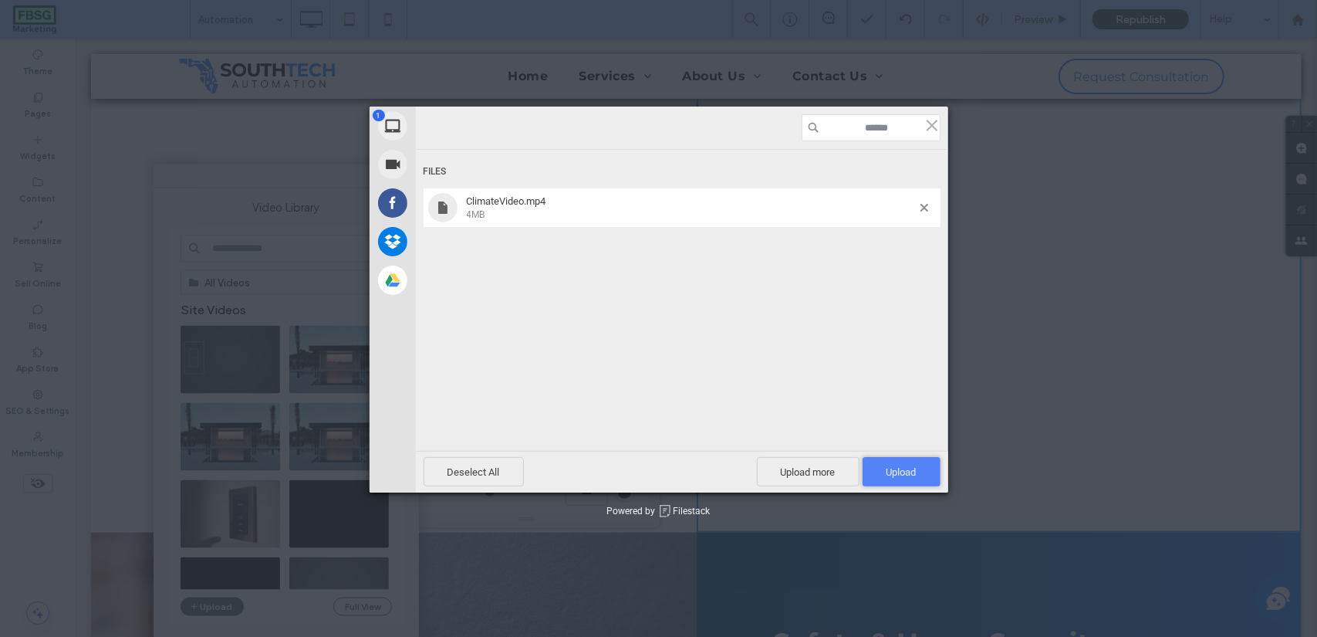
drag, startPoint x: 896, startPoint y: 462, endPoint x: 907, endPoint y: 472, distance: 15.3
click at [896, 462] on span "Upload 1" at bounding box center [902, 471] width 78 height 29
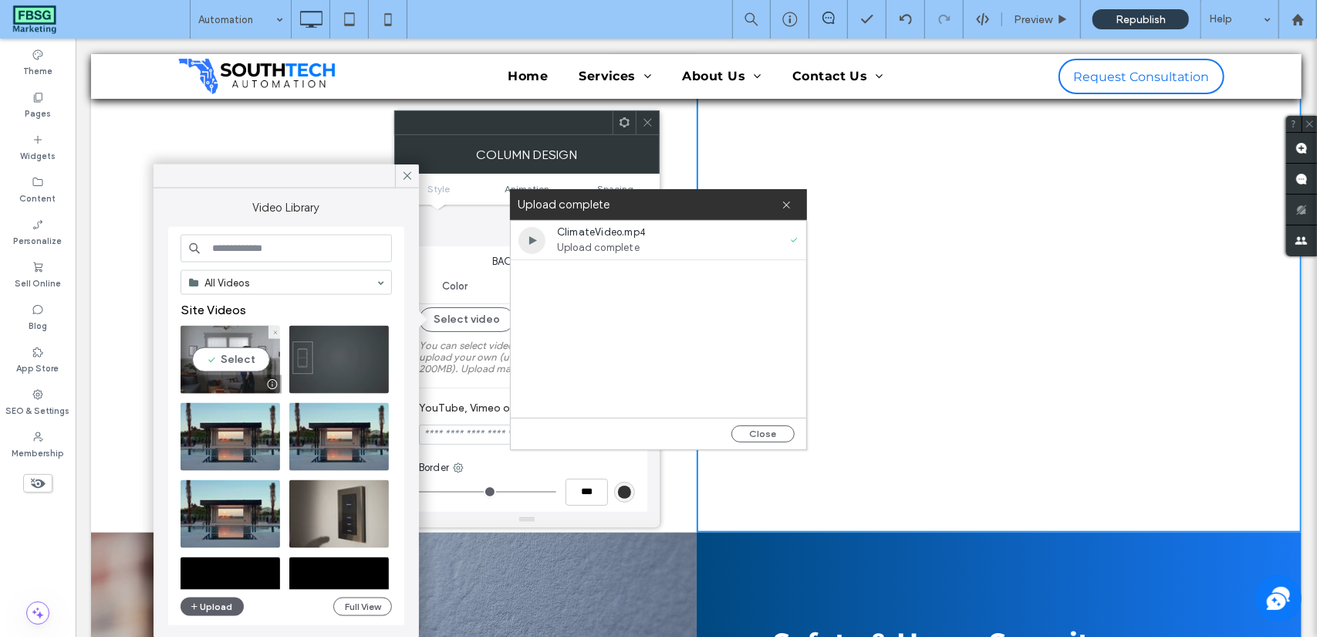
drag, startPoint x: 400, startPoint y: 174, endPoint x: 201, endPoint y: 383, distance: 288.2
click at [201, 384] on div "Video Library All Videos Site Videos Select Upload Full View" at bounding box center [286, 400] width 265 height 473
click at [215, 356] on video at bounding box center [231, 360] width 100 height 68
type input "**********"
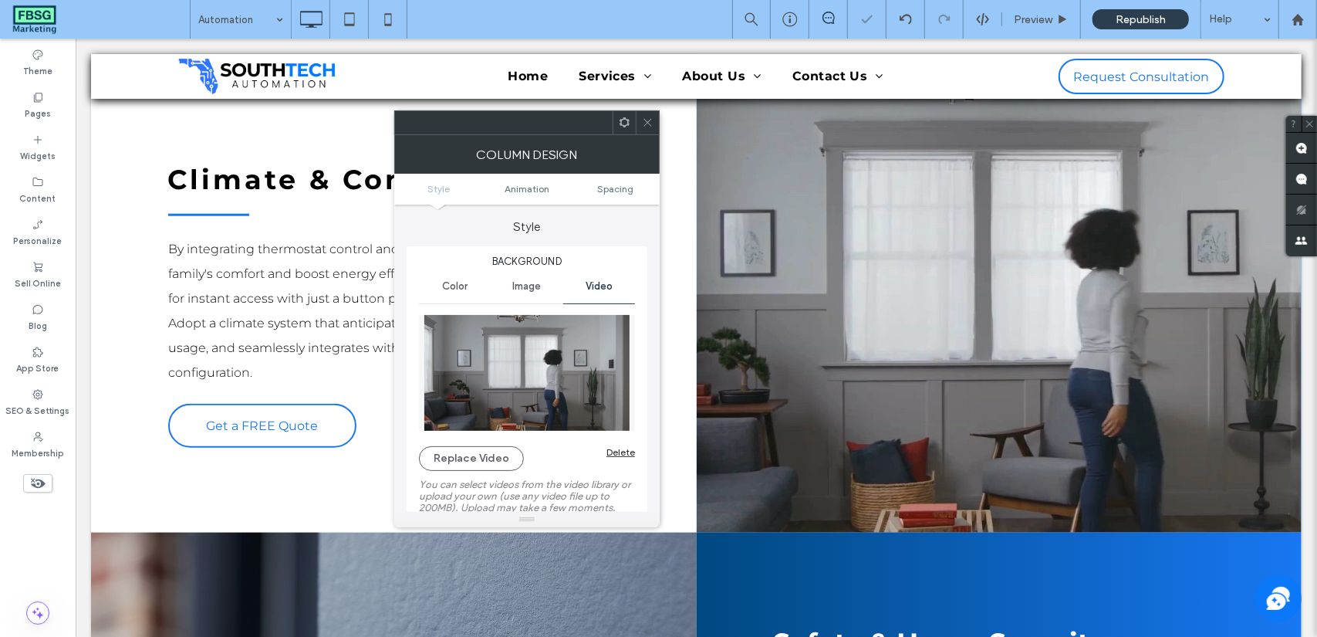
click at [654, 124] on div at bounding box center [647, 122] width 23 height 23
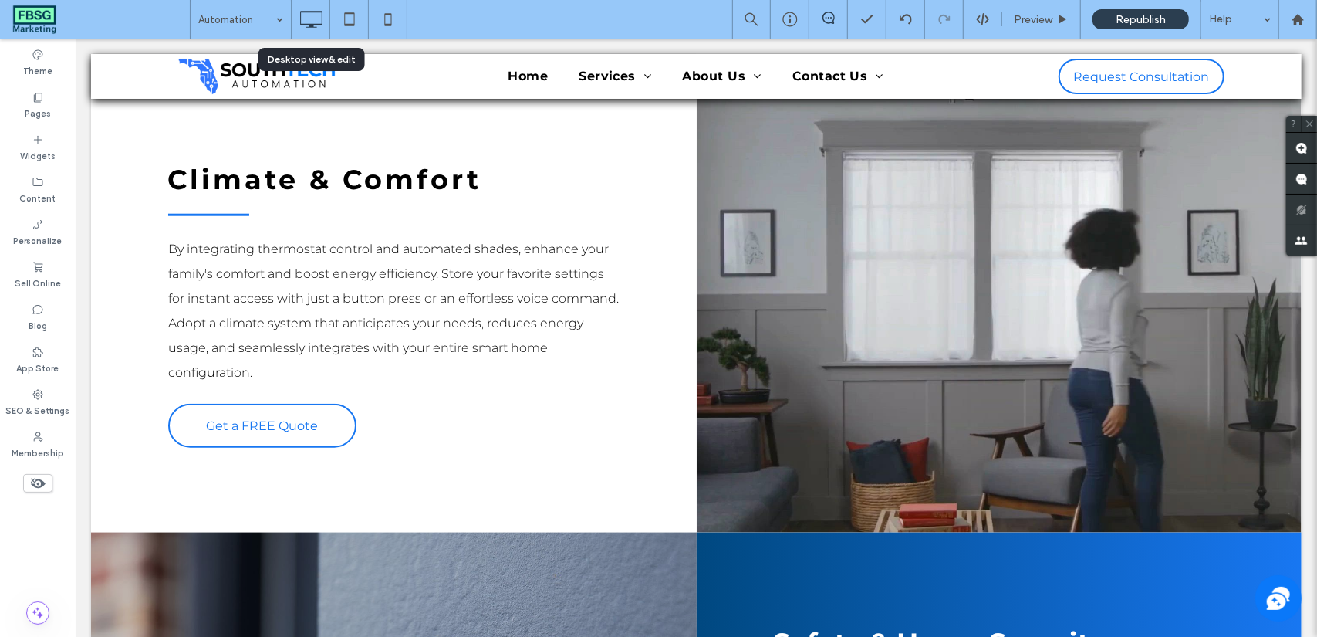
click at [306, 18] on icon at bounding box center [311, 19] width 31 height 31
click at [387, 12] on icon at bounding box center [388, 19] width 31 height 31
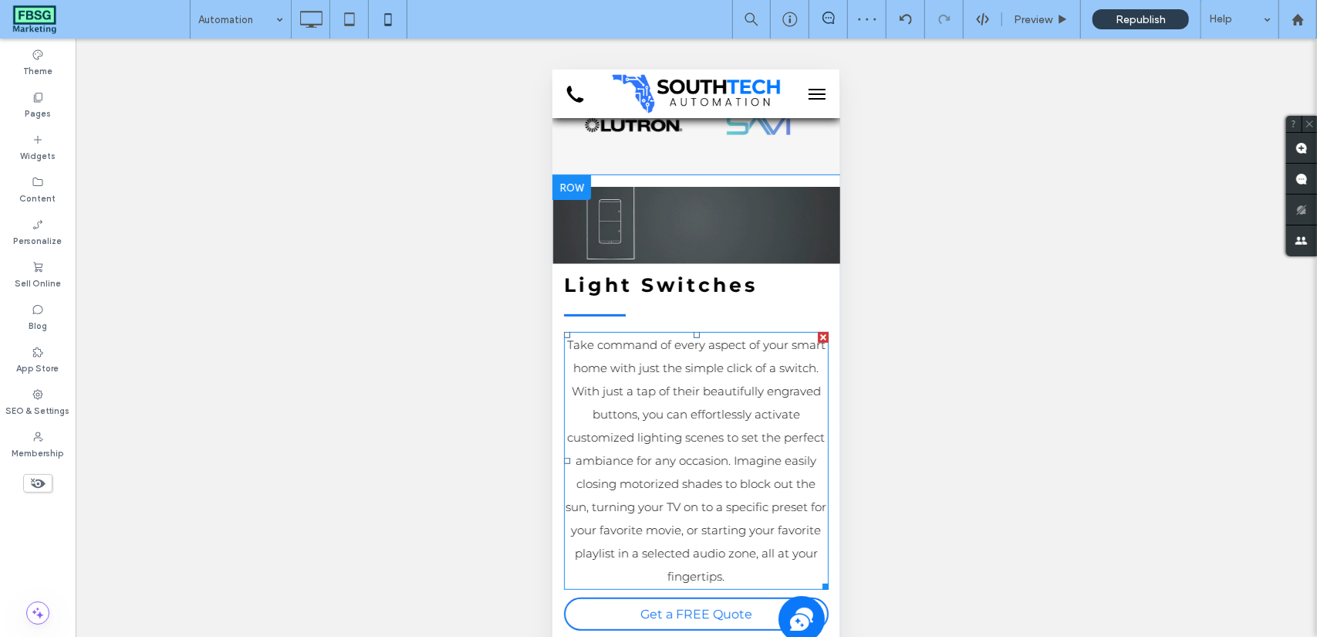
scroll to position [386, 0]
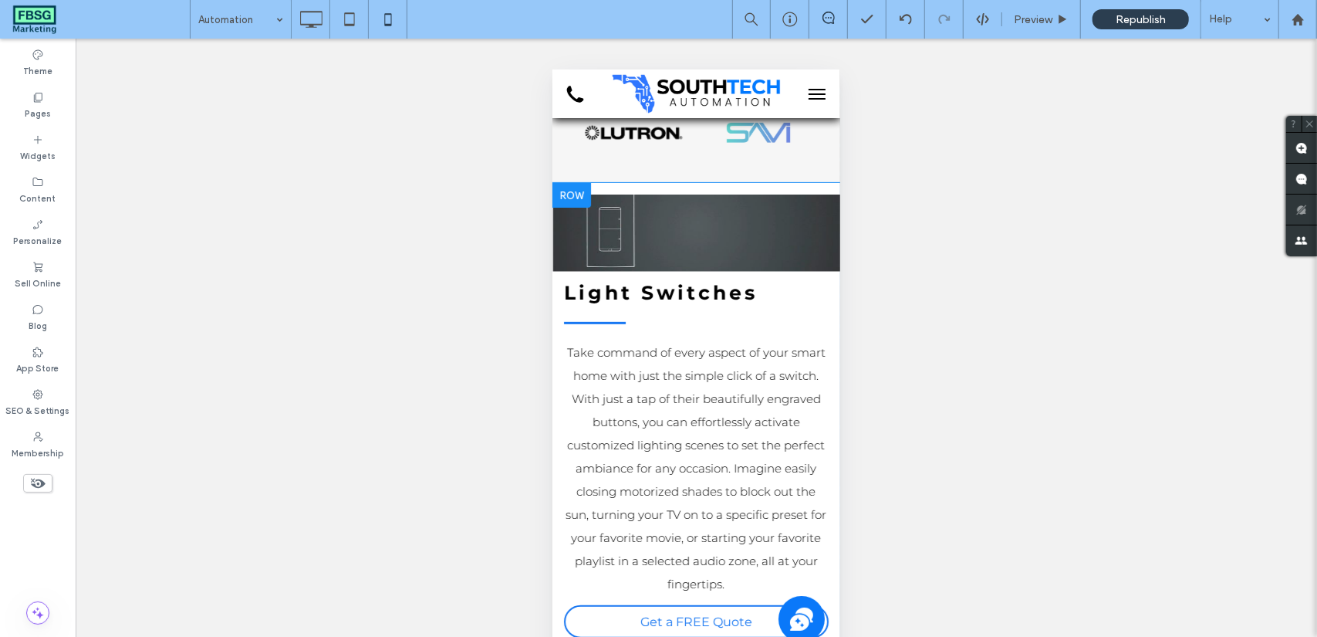
click at [734, 242] on div at bounding box center [696, 232] width 288 height 77
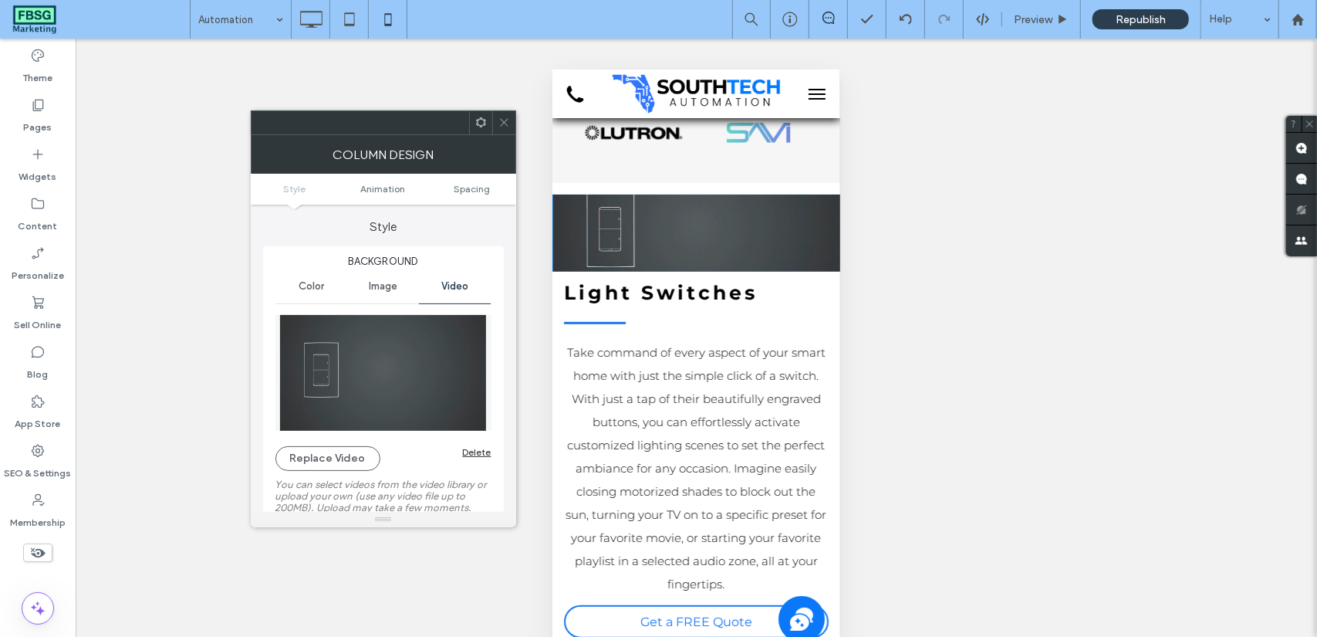
click at [495, 117] on div at bounding box center [503, 122] width 23 height 23
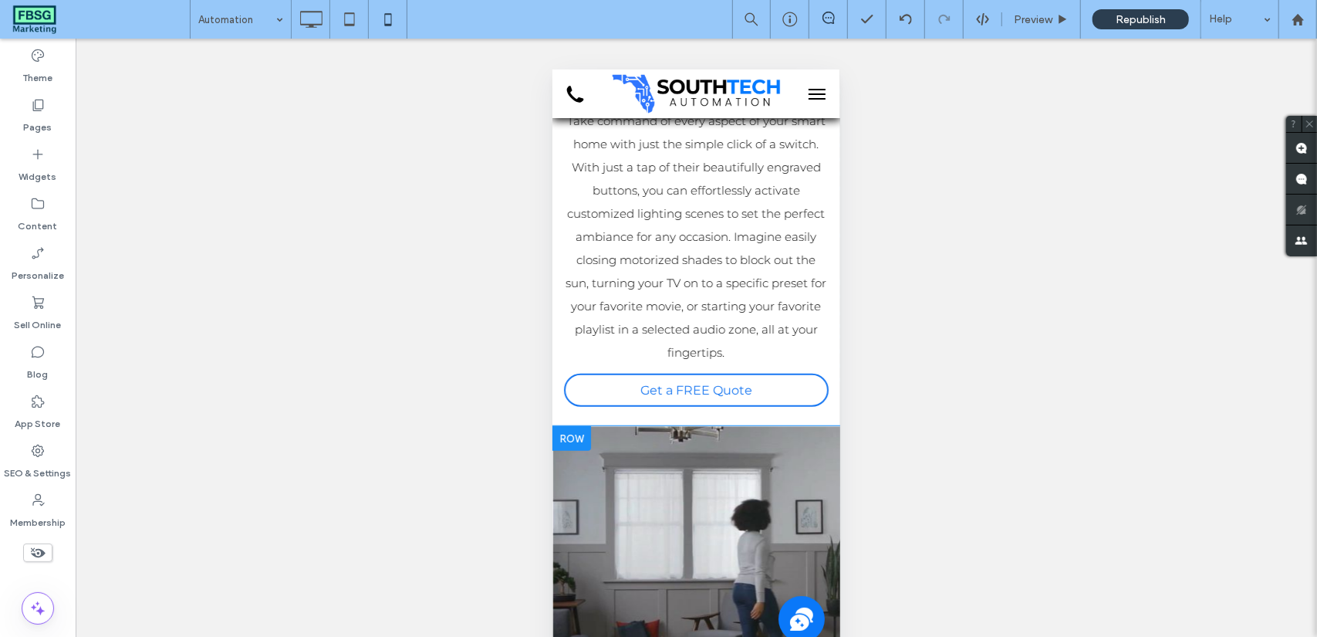
scroll to position [772, 0]
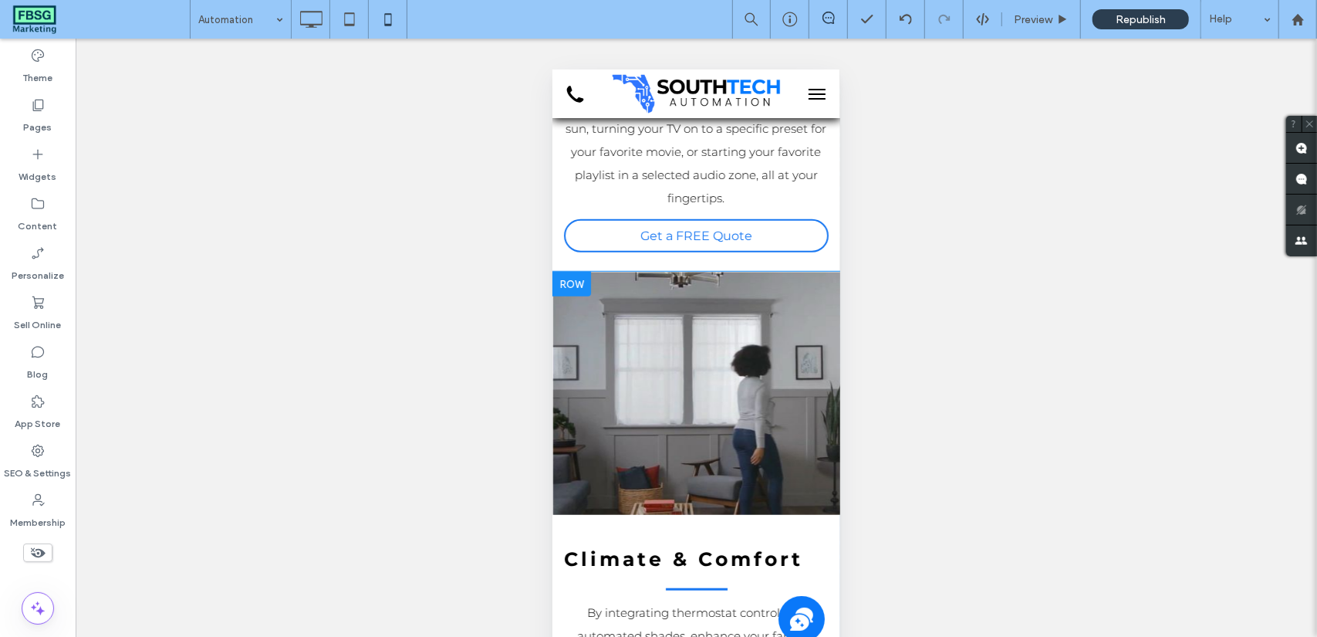
click at [662, 384] on div "Click To Paste" at bounding box center [696, 392] width 288 height 243
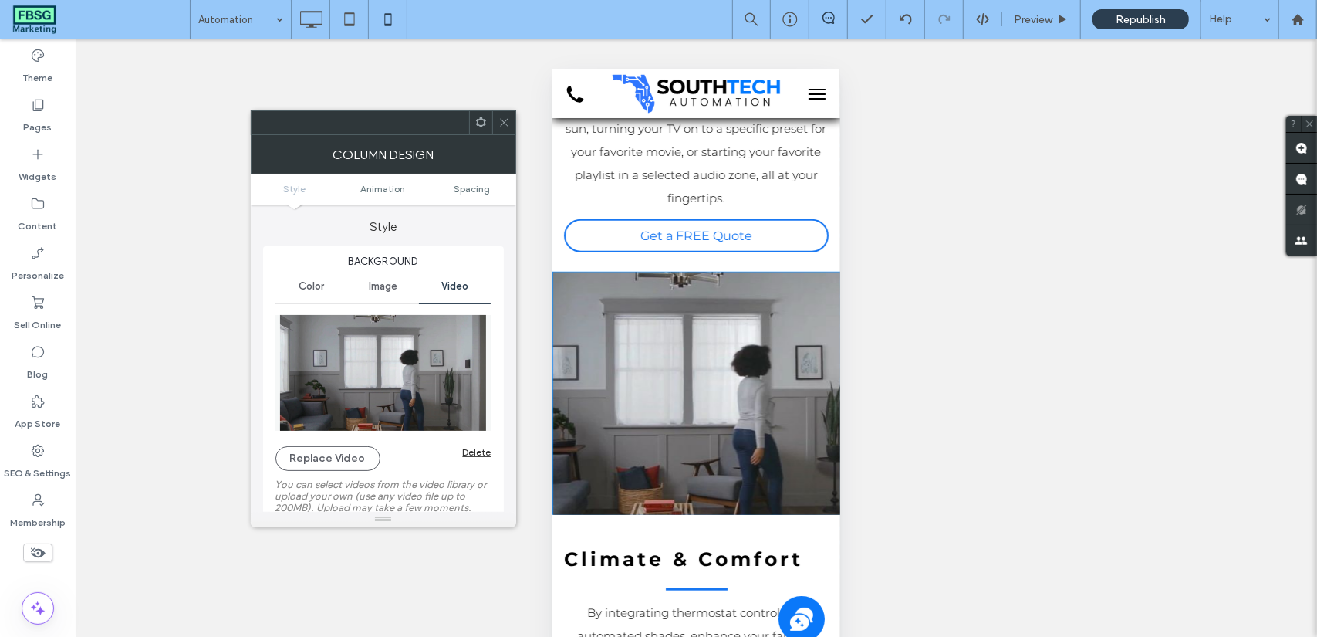
click at [499, 120] on icon at bounding box center [504, 123] width 12 height 12
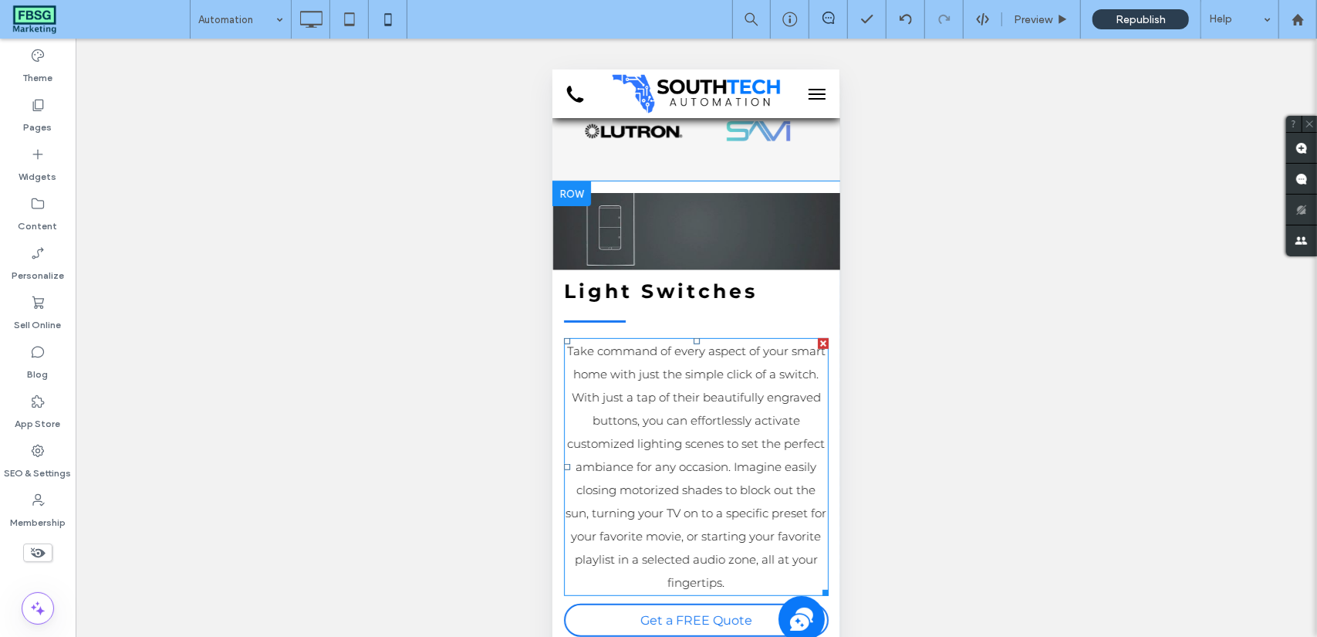
scroll to position [386, 0]
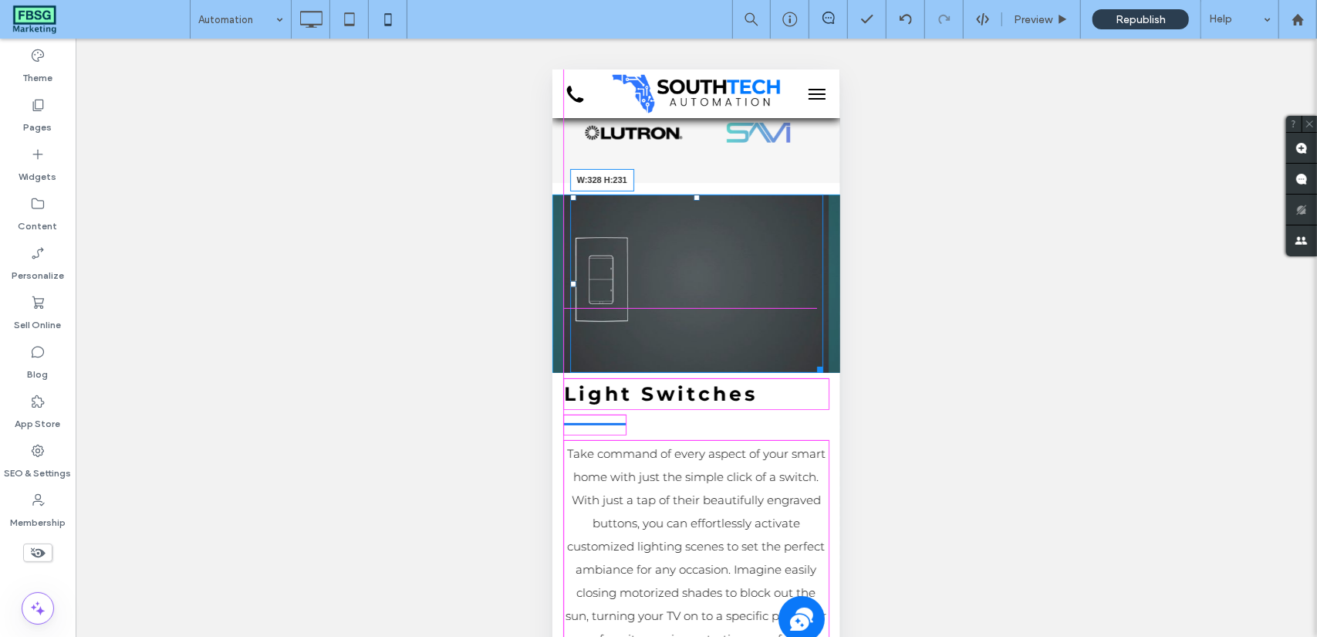
drag, startPoint x: 812, startPoint y: 201, endPoint x: 826, endPoint y: 368, distance: 167.2
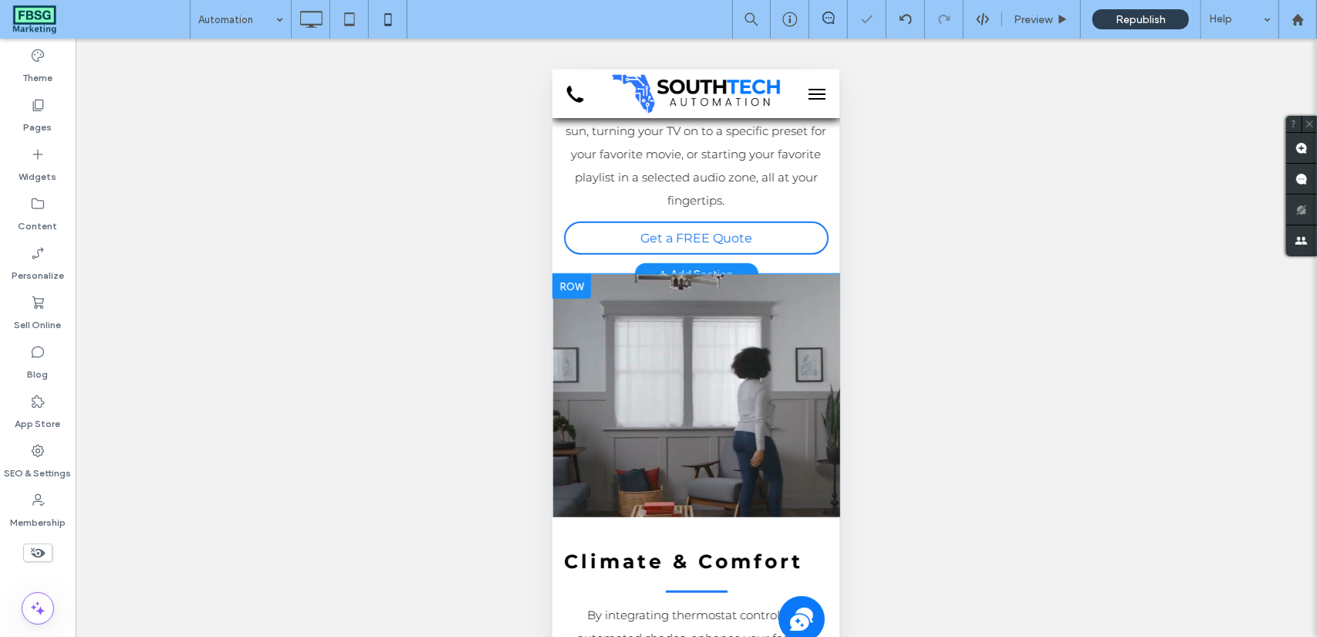
scroll to position [926, 0]
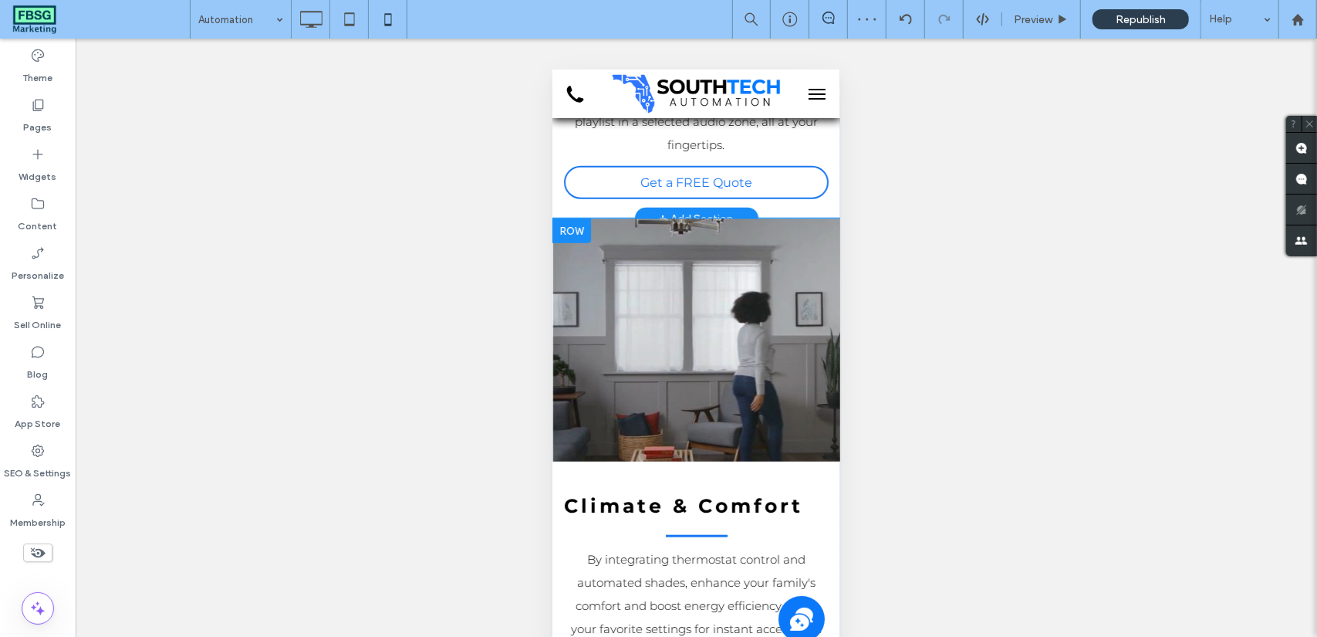
click at [721, 429] on div "Click To Paste" at bounding box center [696, 339] width 288 height 243
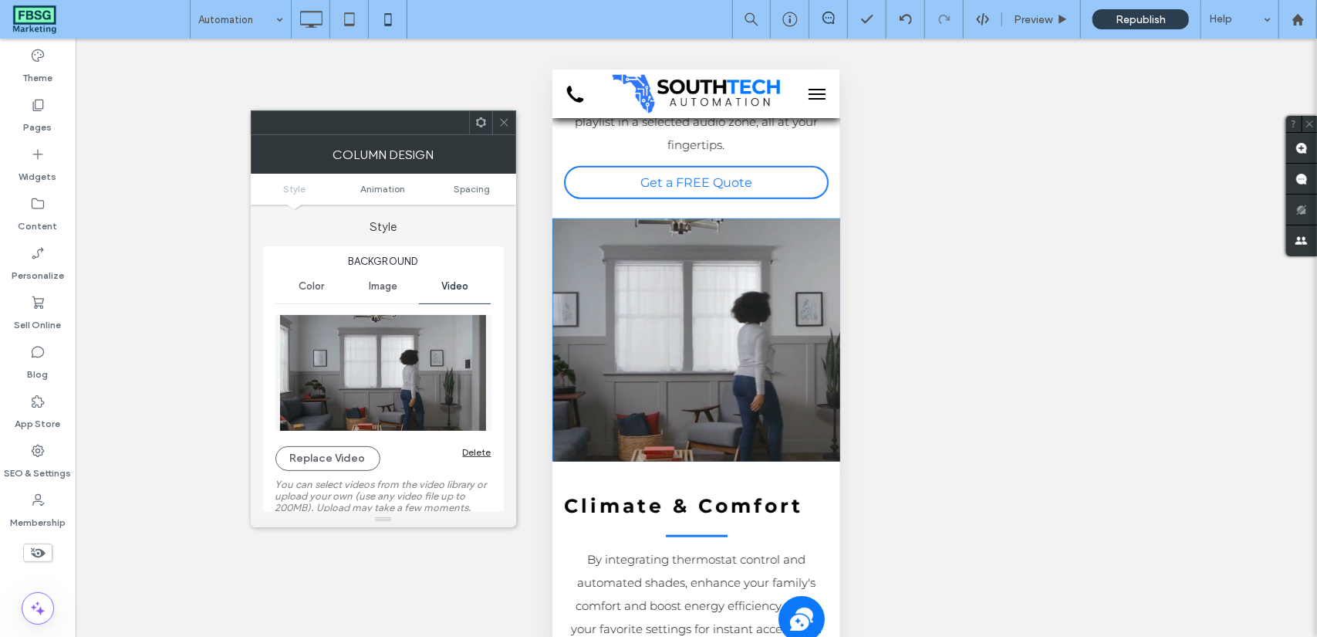
click at [504, 113] on span at bounding box center [504, 122] width 12 height 23
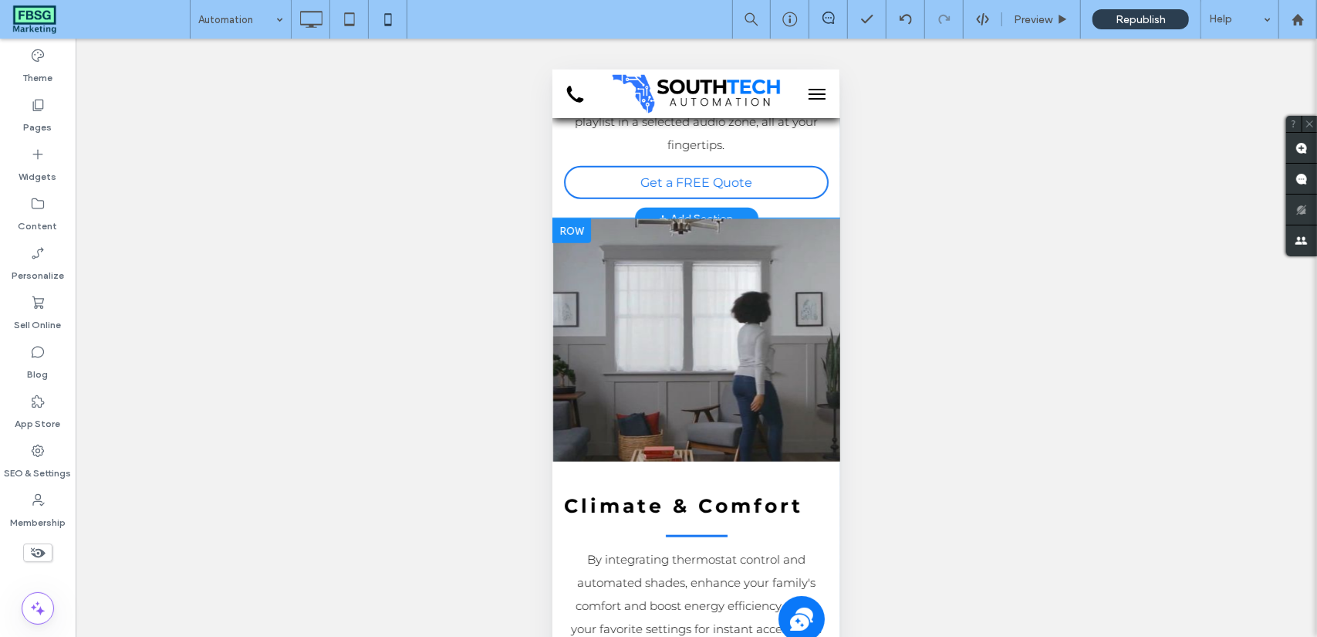
click at [684, 248] on div "Click To Paste" at bounding box center [696, 339] width 288 height 243
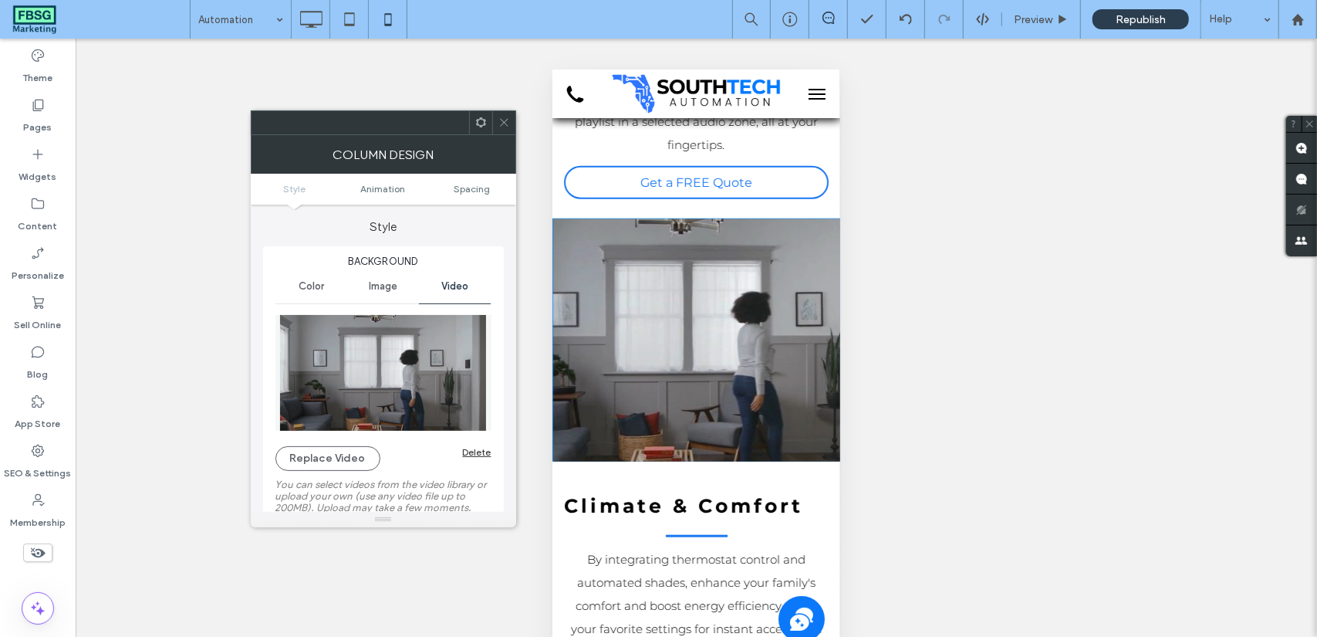
click at [500, 121] on icon at bounding box center [504, 123] width 12 height 12
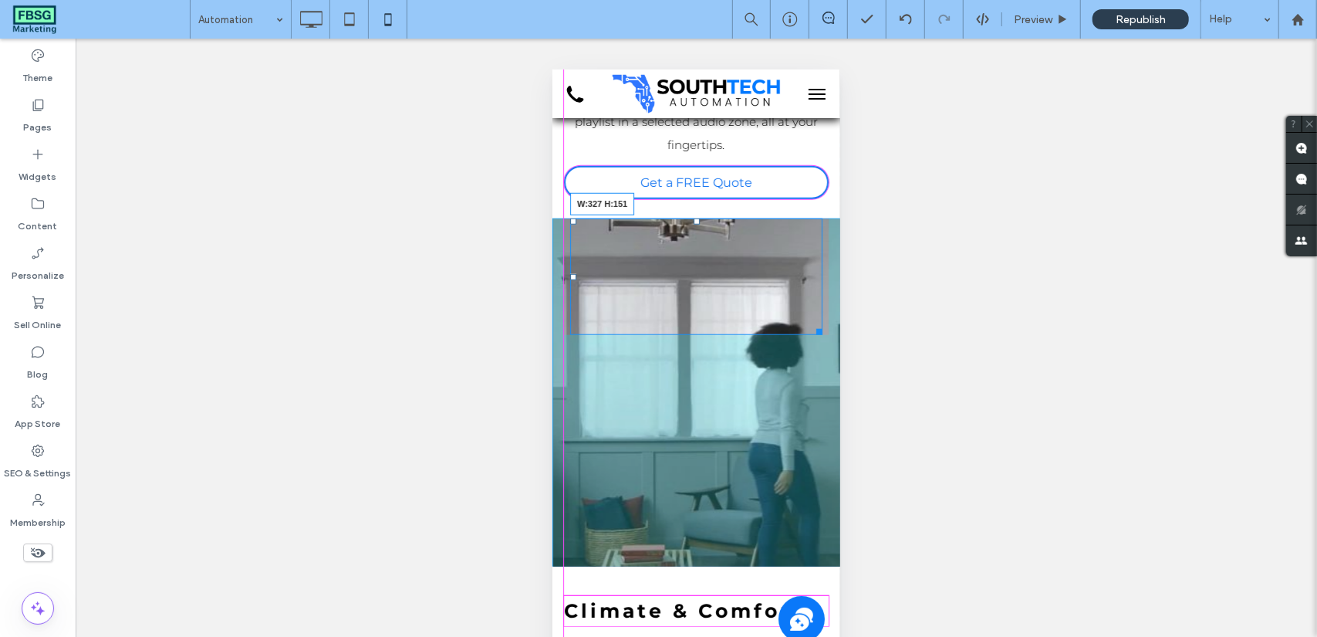
drag, startPoint x: 814, startPoint y: 228, endPoint x: 812, endPoint y: 333, distance: 104.9
click at [812, 333] on div at bounding box center [816, 329] width 12 height 12
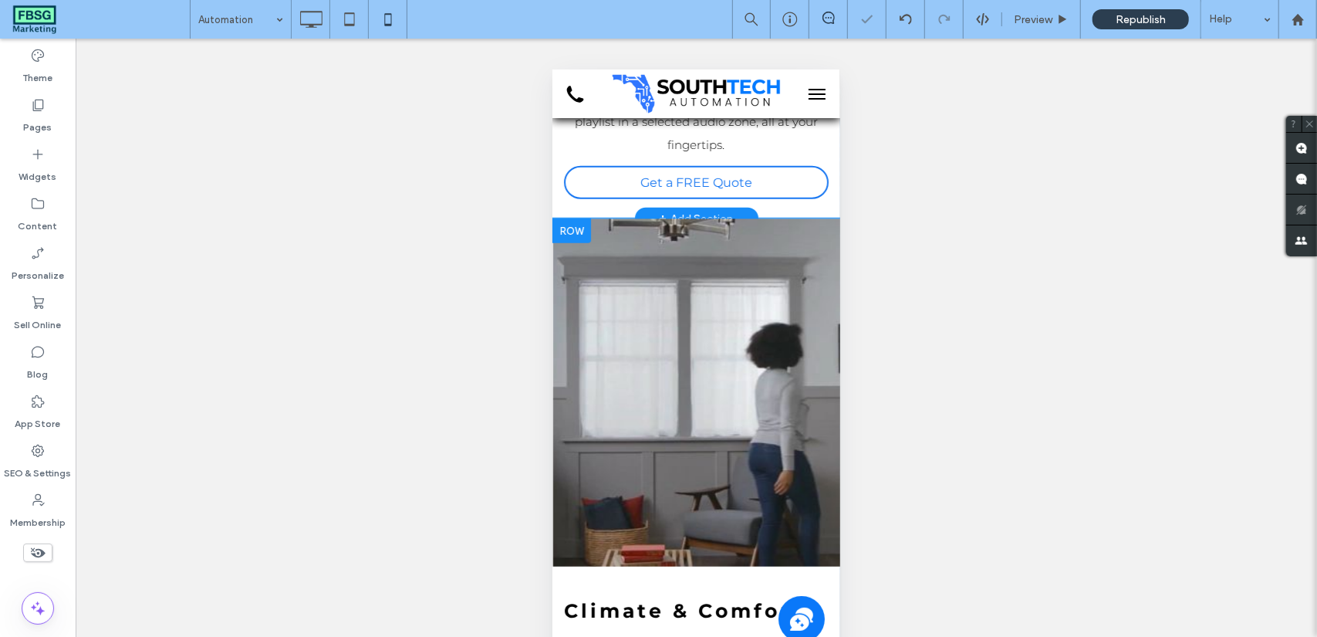
click at [782, 406] on div "Click To Paste" at bounding box center [696, 392] width 288 height 348
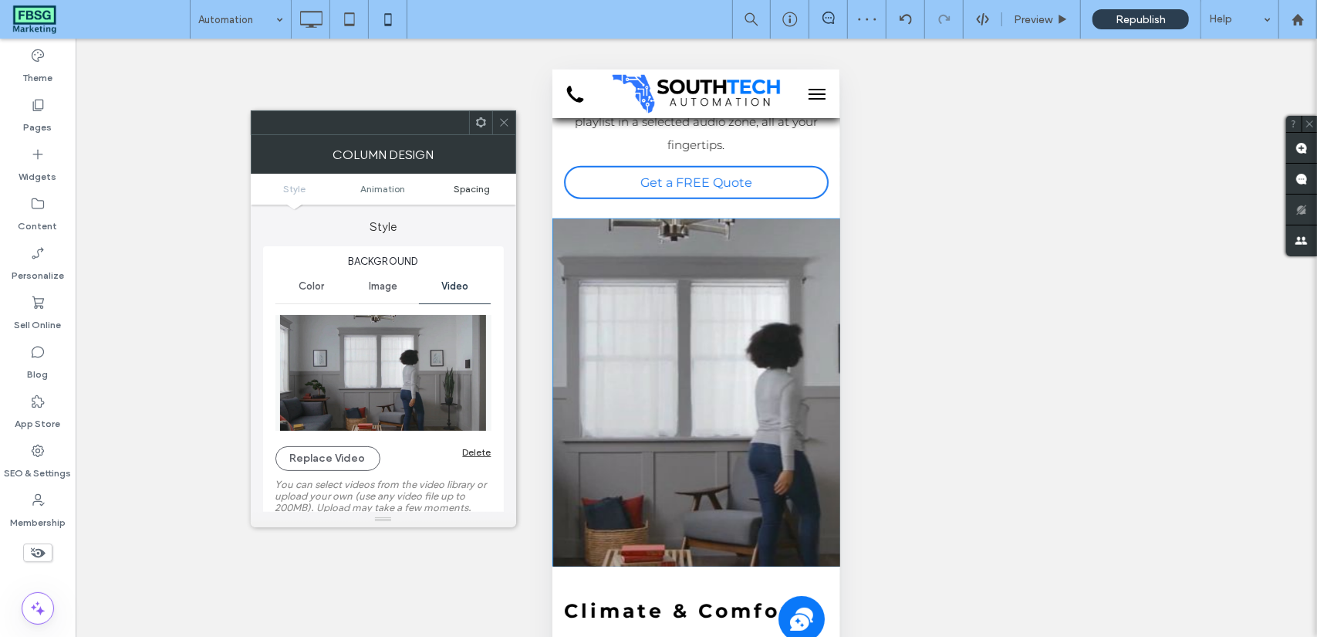
drag, startPoint x: 456, startPoint y: 179, endPoint x: 473, endPoint y: 188, distance: 19.3
click at [457, 179] on ul "Style Animation Spacing" at bounding box center [383, 189] width 265 height 31
click at [474, 189] on span "Spacing" at bounding box center [472, 189] width 36 height 12
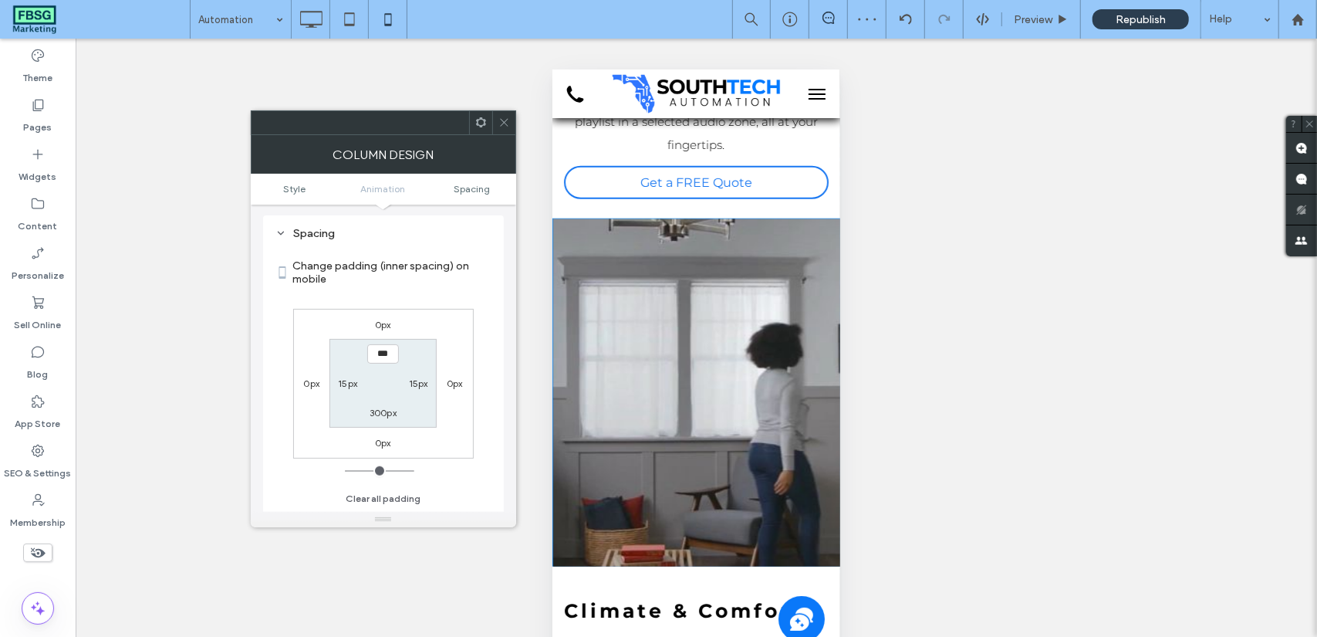
scroll to position [911, 0]
click at [383, 417] on label "300px" at bounding box center [383, 412] width 27 height 12
type input "***"
type input "*"
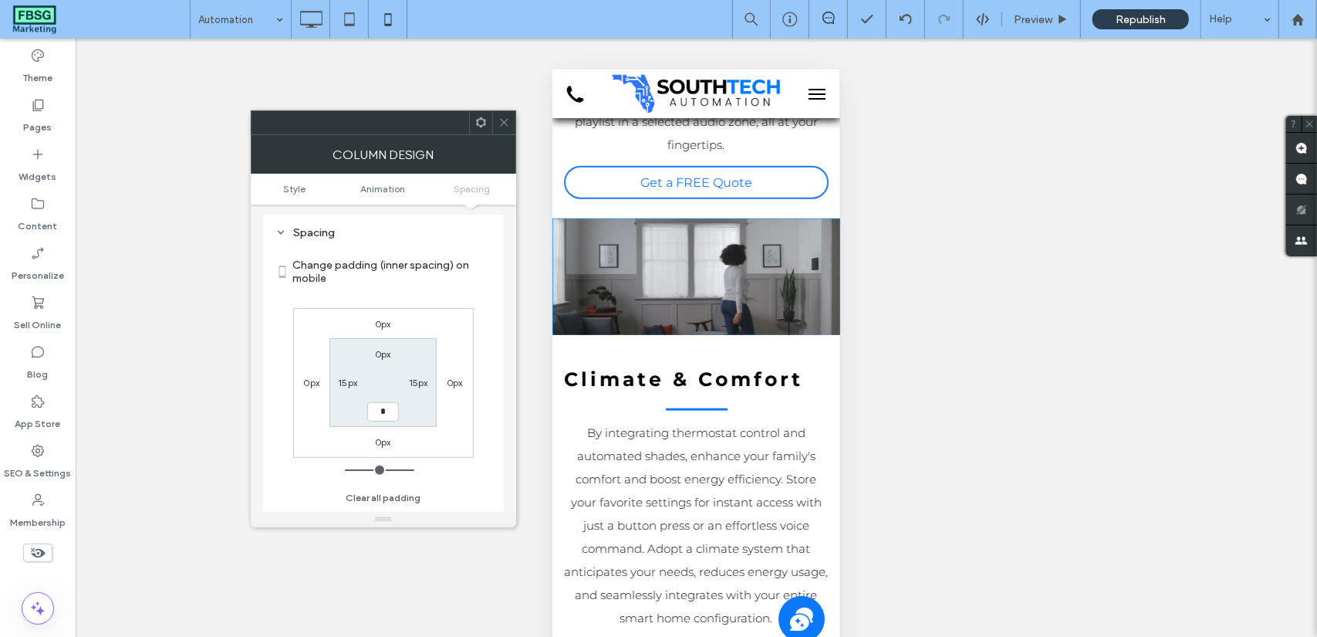
type input "*"
type input "***"
click at [501, 123] on icon at bounding box center [504, 123] width 12 height 12
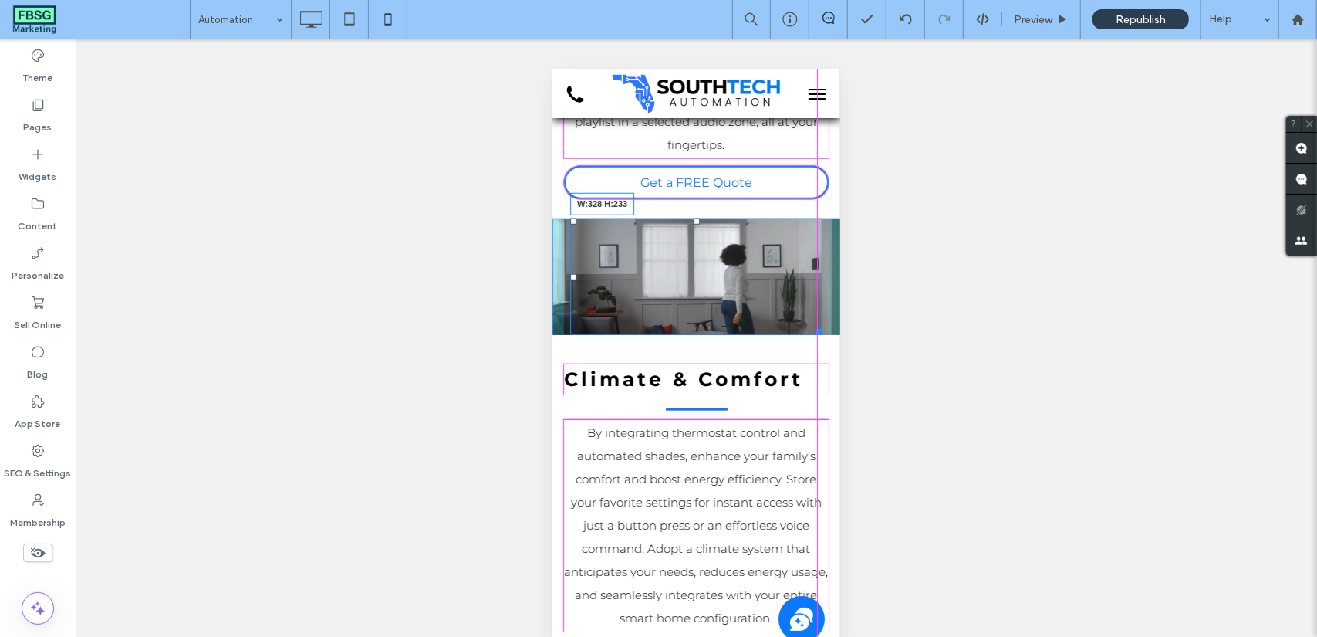
drag, startPoint x: 811, startPoint y: 329, endPoint x: 1397, endPoint y: 461, distance: 601.2
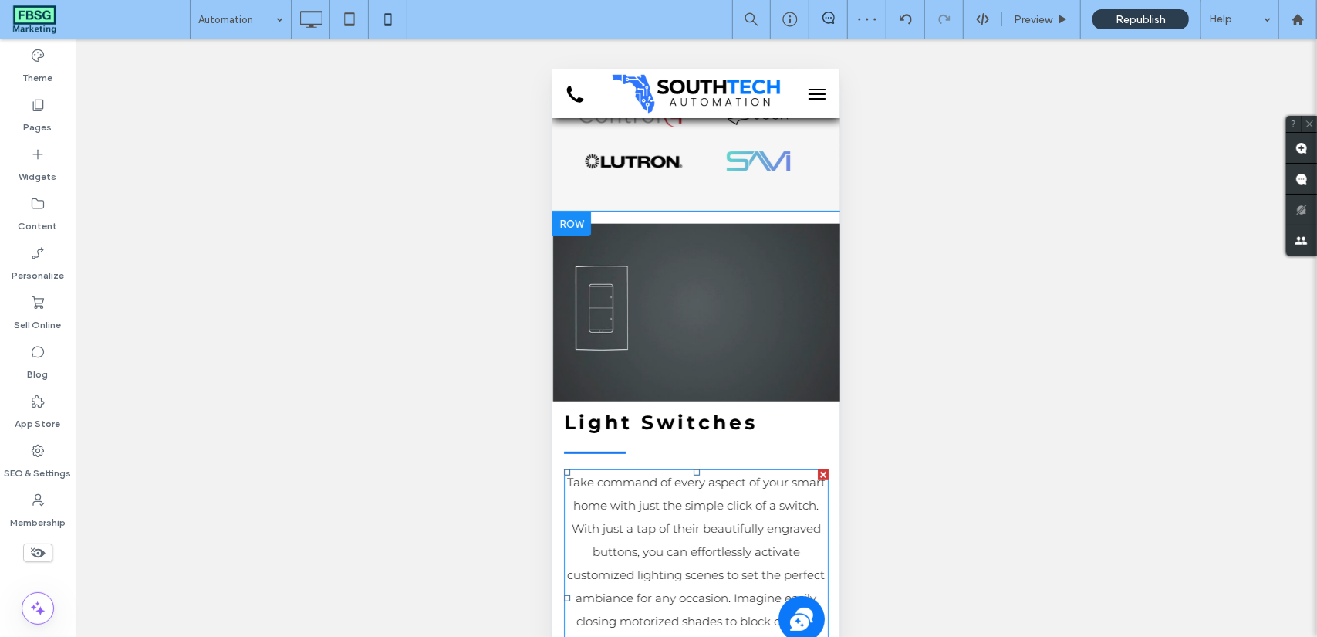
scroll to position [309, 0]
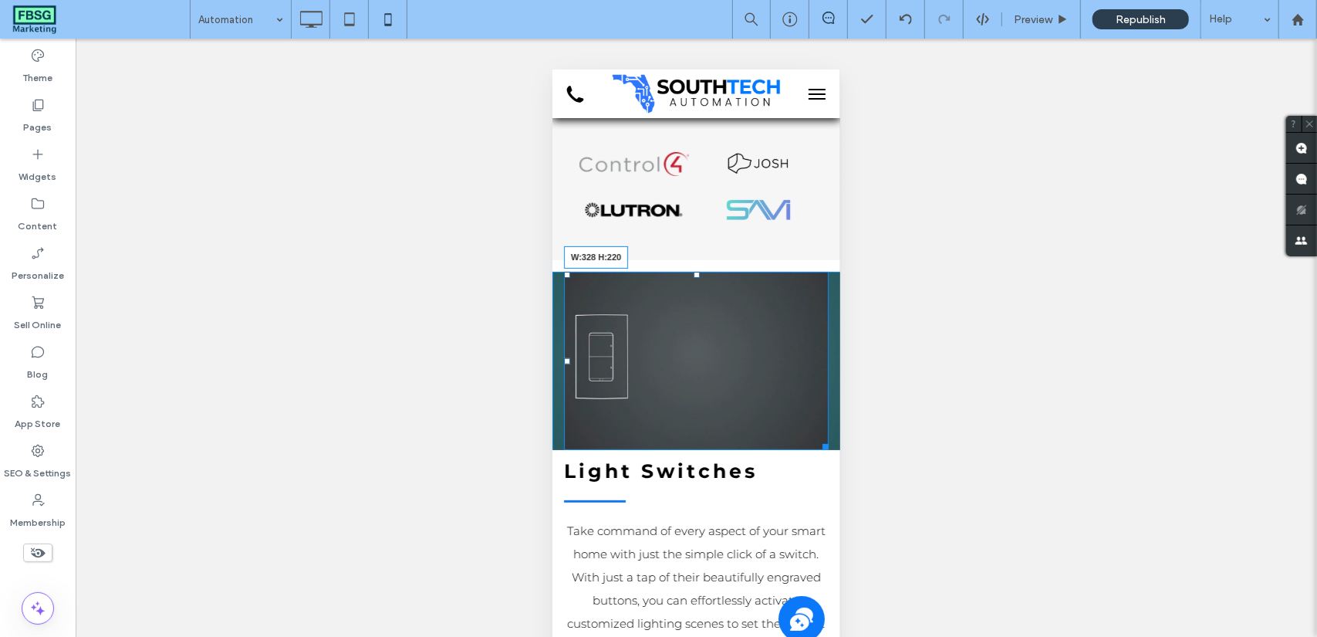
drag, startPoint x: 812, startPoint y: 446, endPoint x: 1368, endPoint y: 507, distance: 559.7
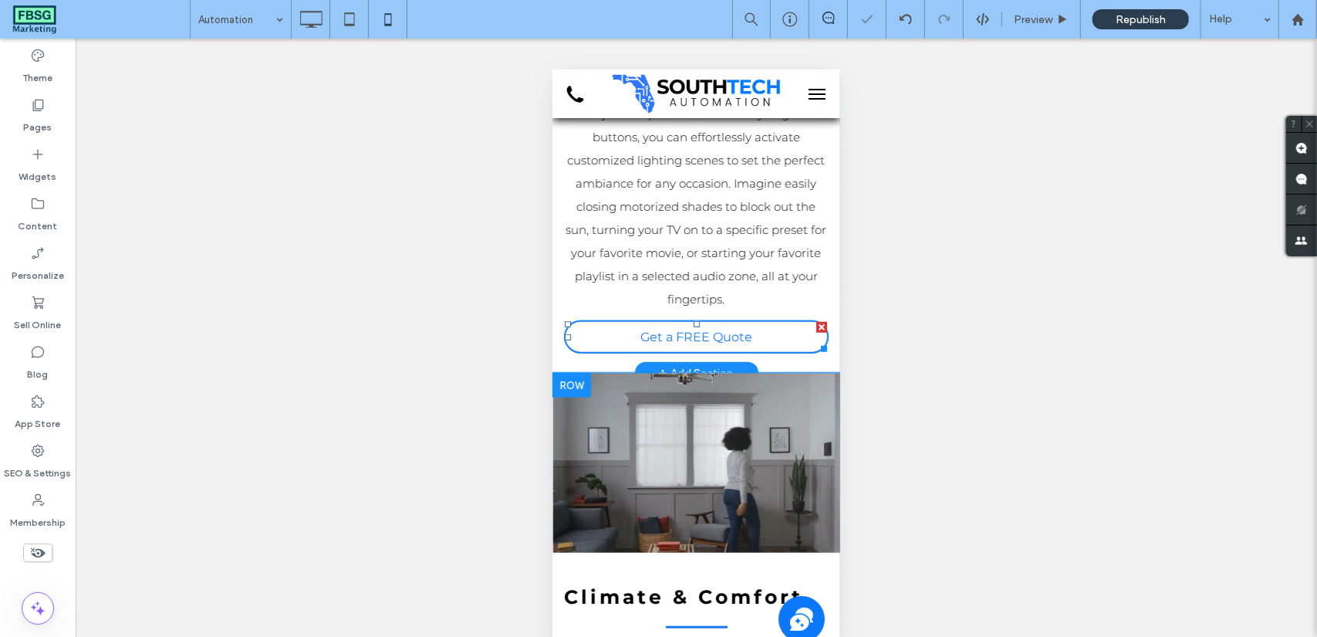
scroll to position [849, 0]
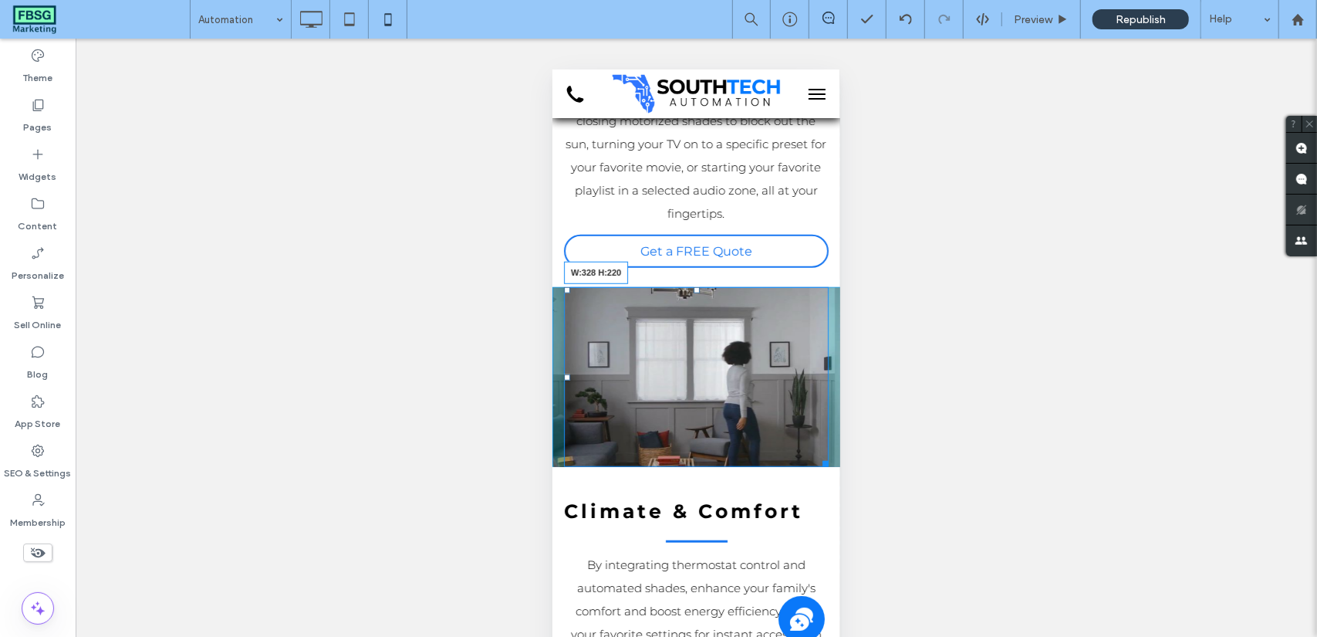
drag, startPoint x: 812, startPoint y: 463, endPoint x: 818, endPoint y: 453, distance: 11.4
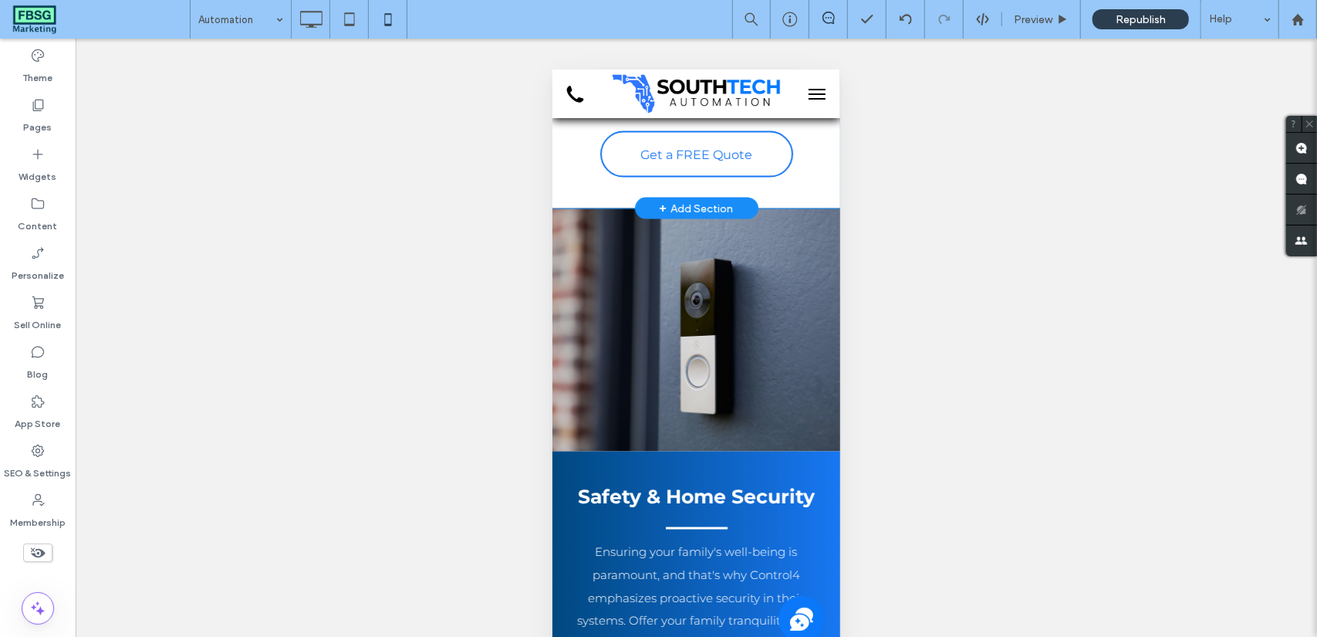
scroll to position [1466, 0]
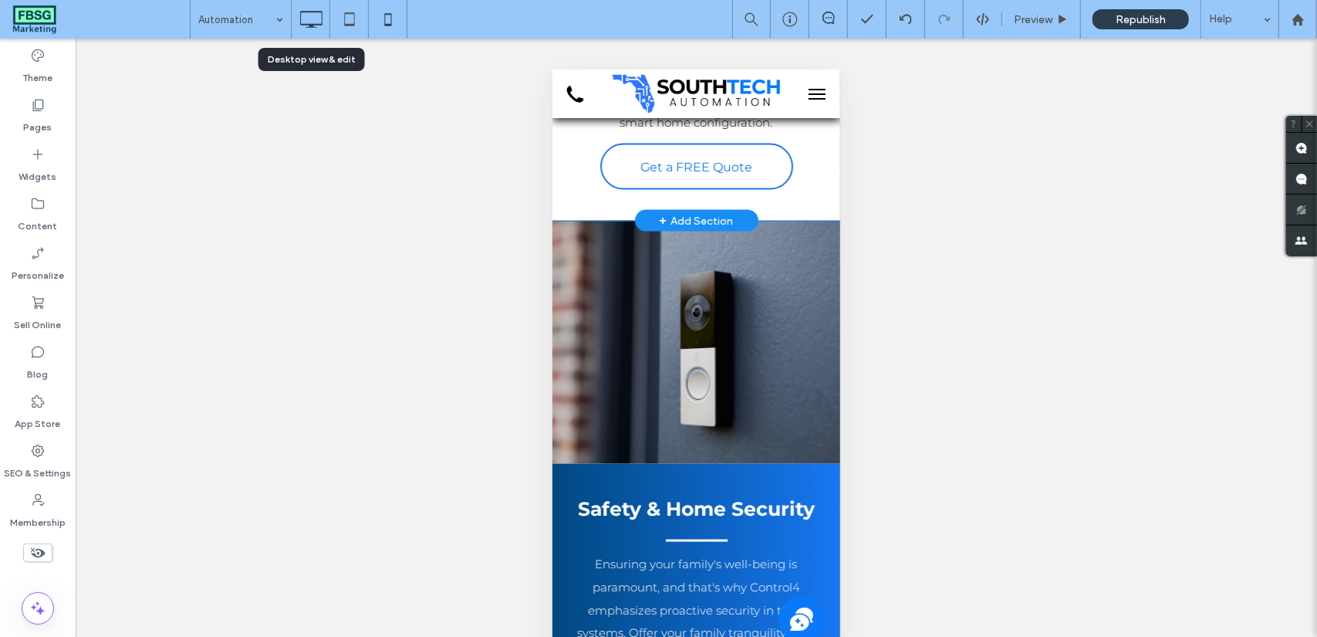
click at [298, 24] on icon at bounding box center [311, 19] width 31 height 31
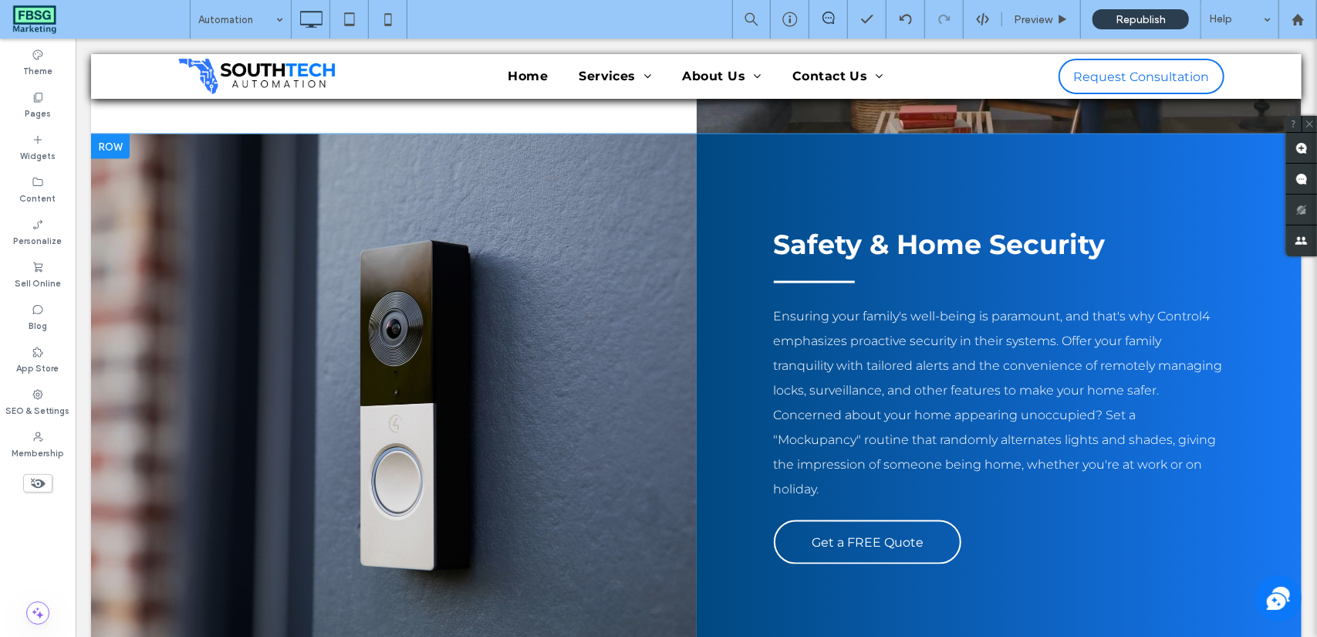
scroll to position [1400, 0]
click at [516, 413] on div "Click To Paste" at bounding box center [393, 391] width 606 height 515
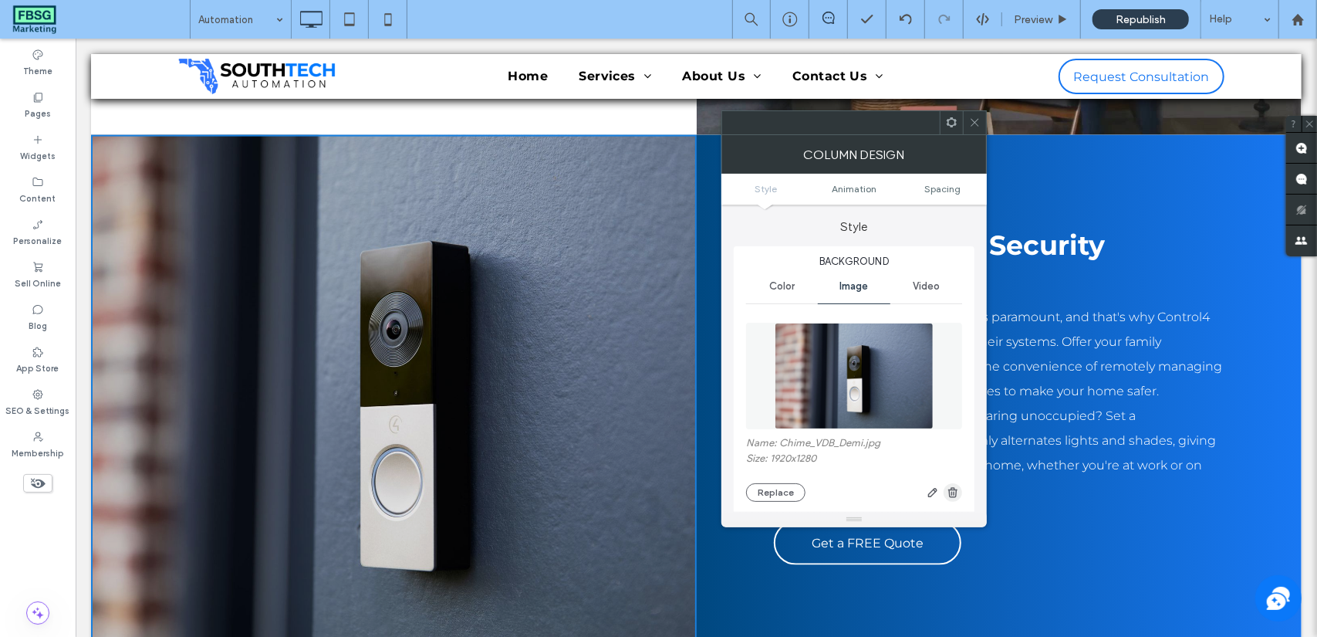
click at [954, 502] on span "button" at bounding box center [953, 492] width 19 height 19
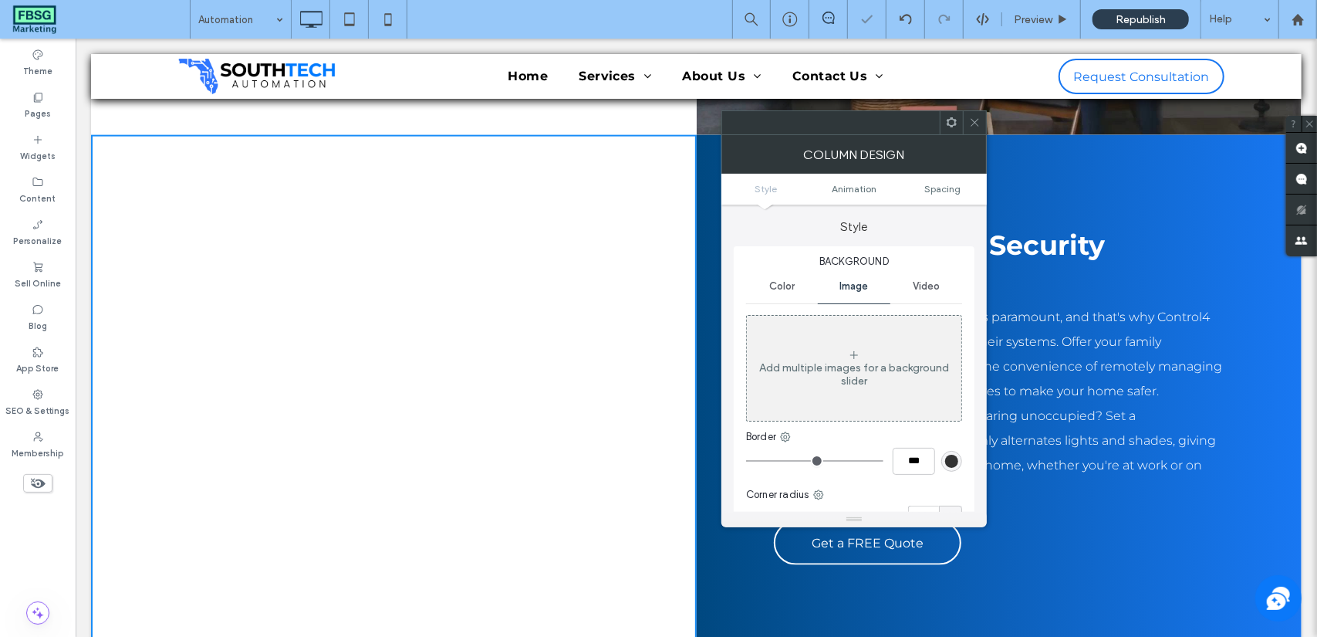
click at [926, 287] on span "Video" at bounding box center [926, 286] width 27 height 12
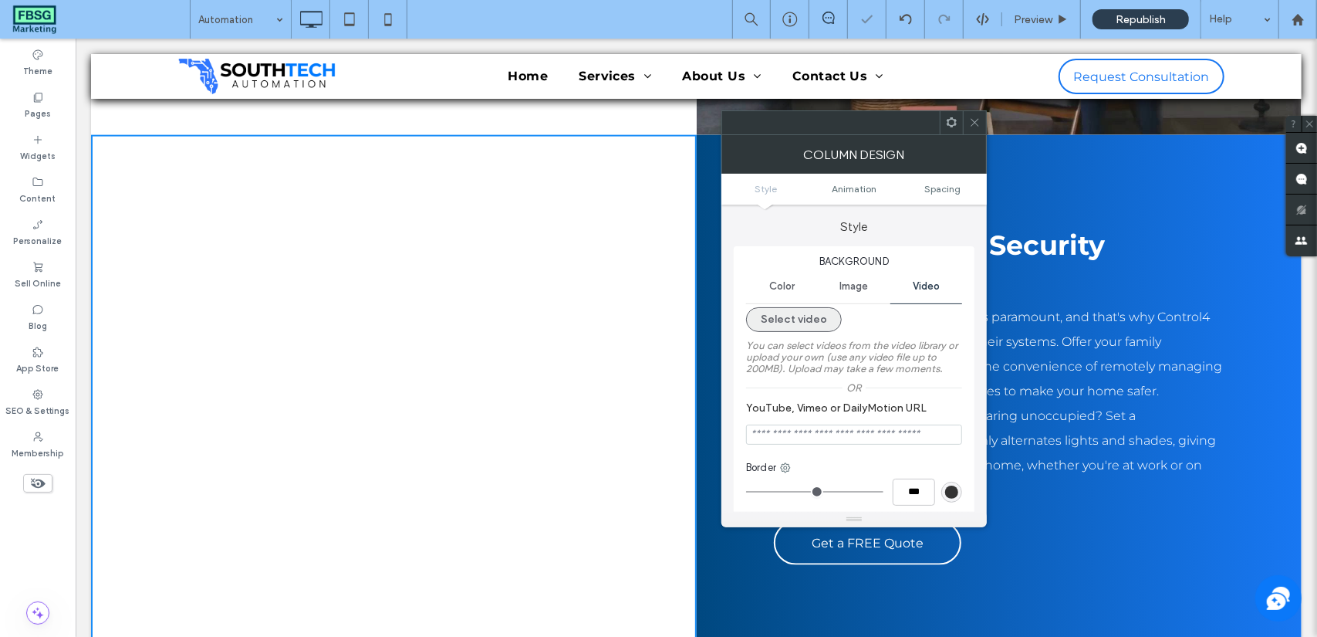
click at [818, 328] on button "Select video" at bounding box center [794, 319] width 96 height 25
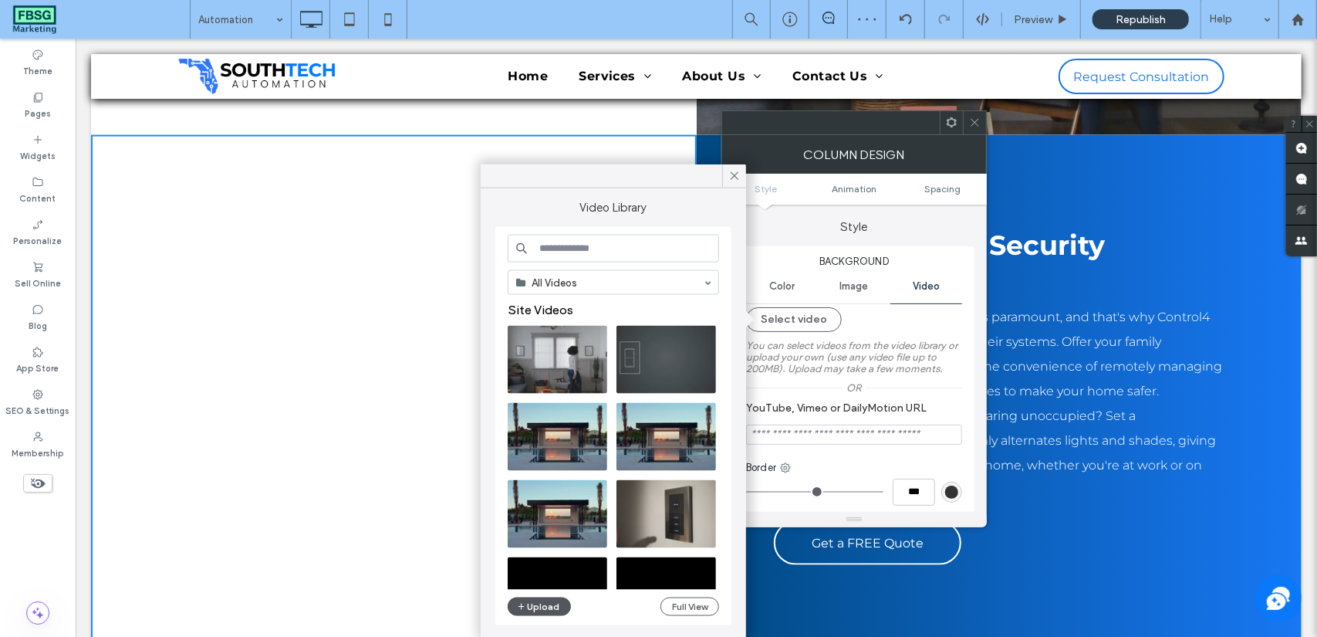
click at [540, 608] on button "Upload" at bounding box center [539, 606] width 63 height 19
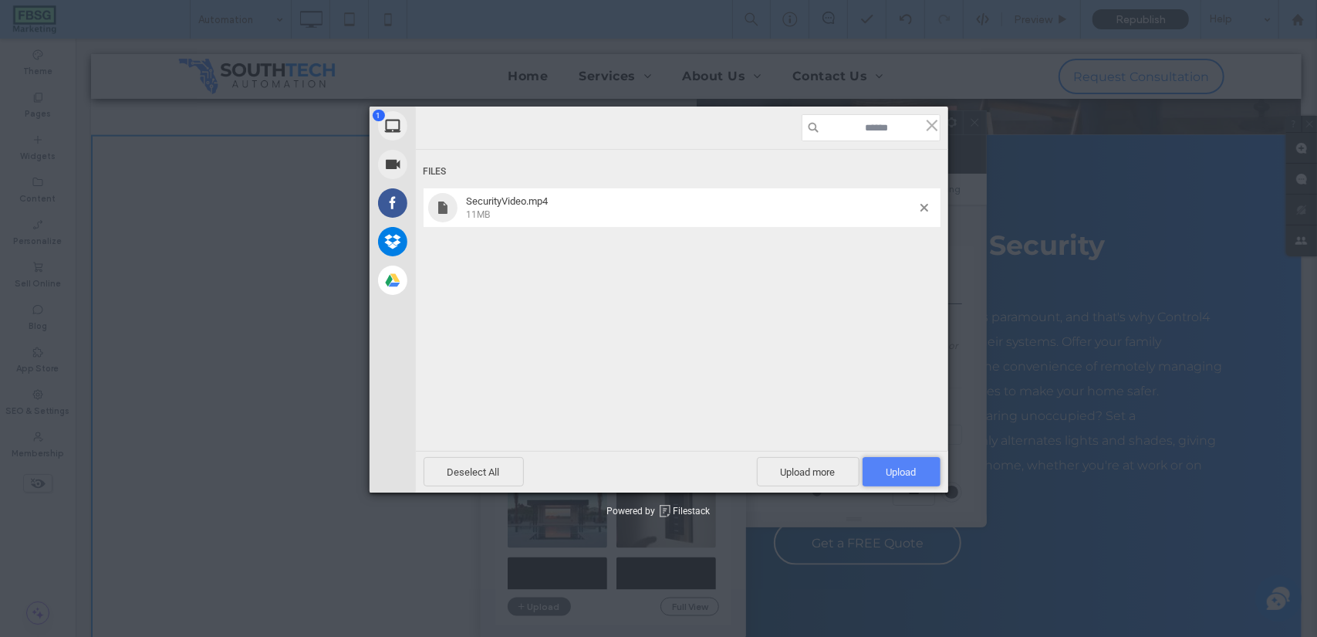
click at [877, 470] on span "Upload 1" at bounding box center [902, 471] width 78 height 29
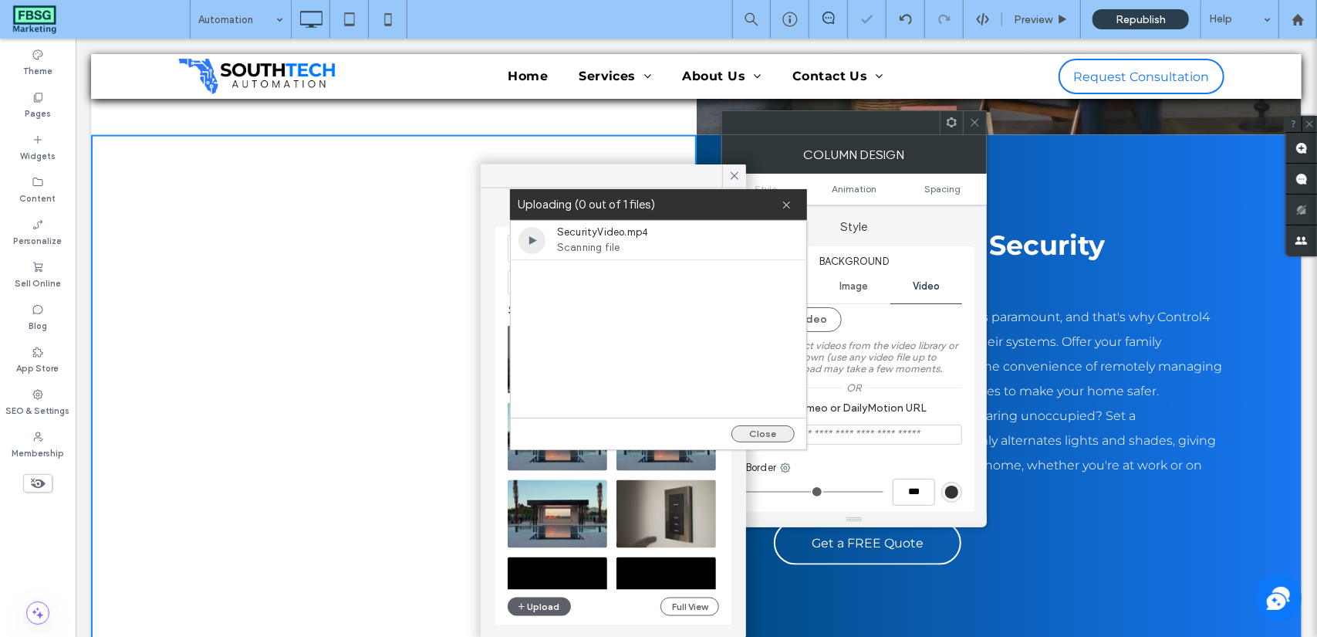
click at [758, 429] on button "Close" at bounding box center [762, 433] width 63 height 17
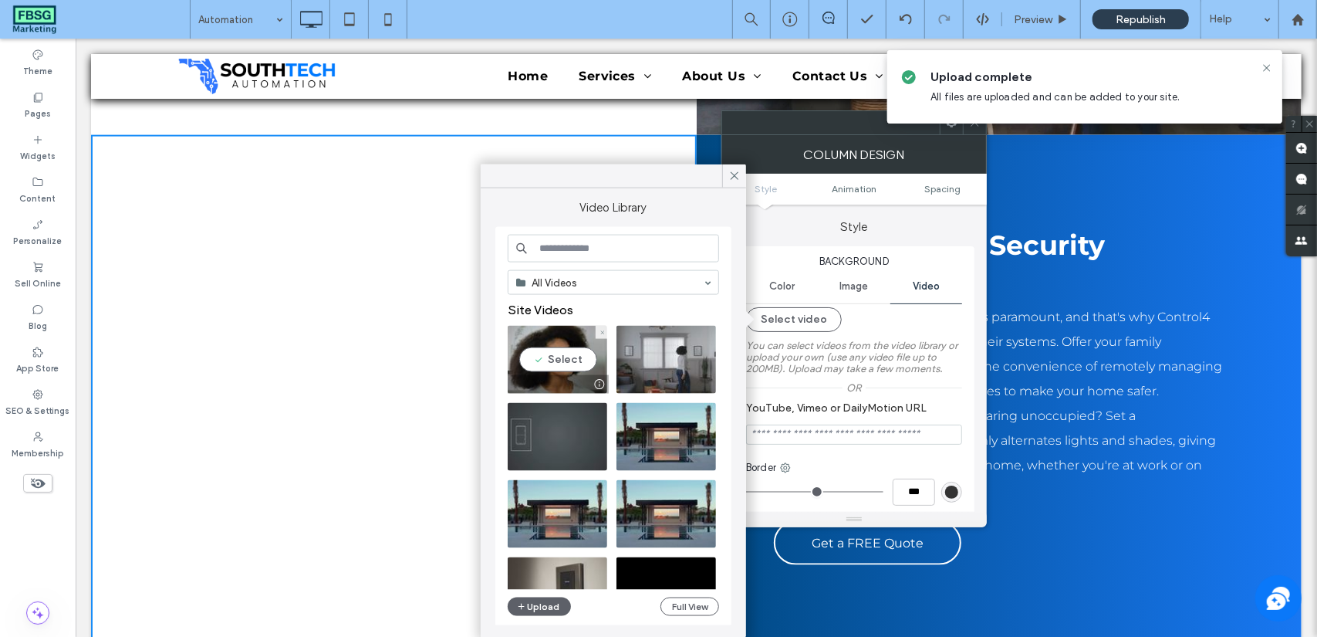
click at [546, 361] on video at bounding box center [558, 360] width 100 height 68
type input "**********"
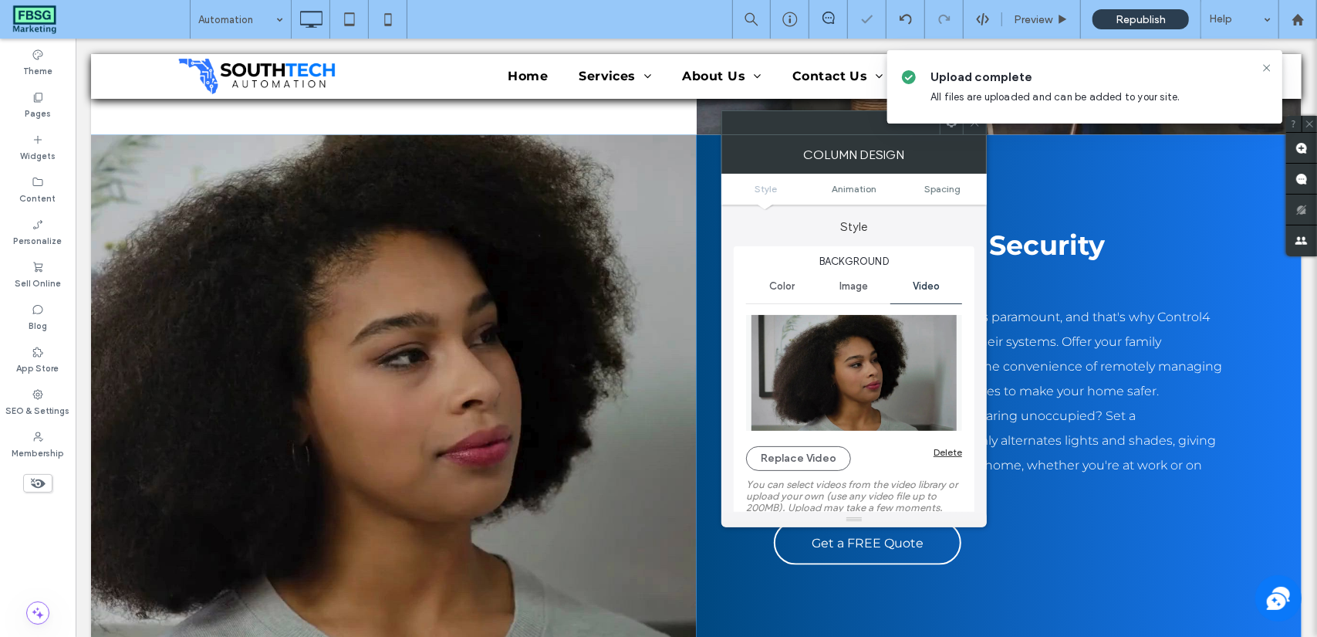
click at [974, 135] on div "Column Design" at bounding box center [853, 154] width 265 height 39
click at [975, 130] on span at bounding box center [975, 122] width 12 height 23
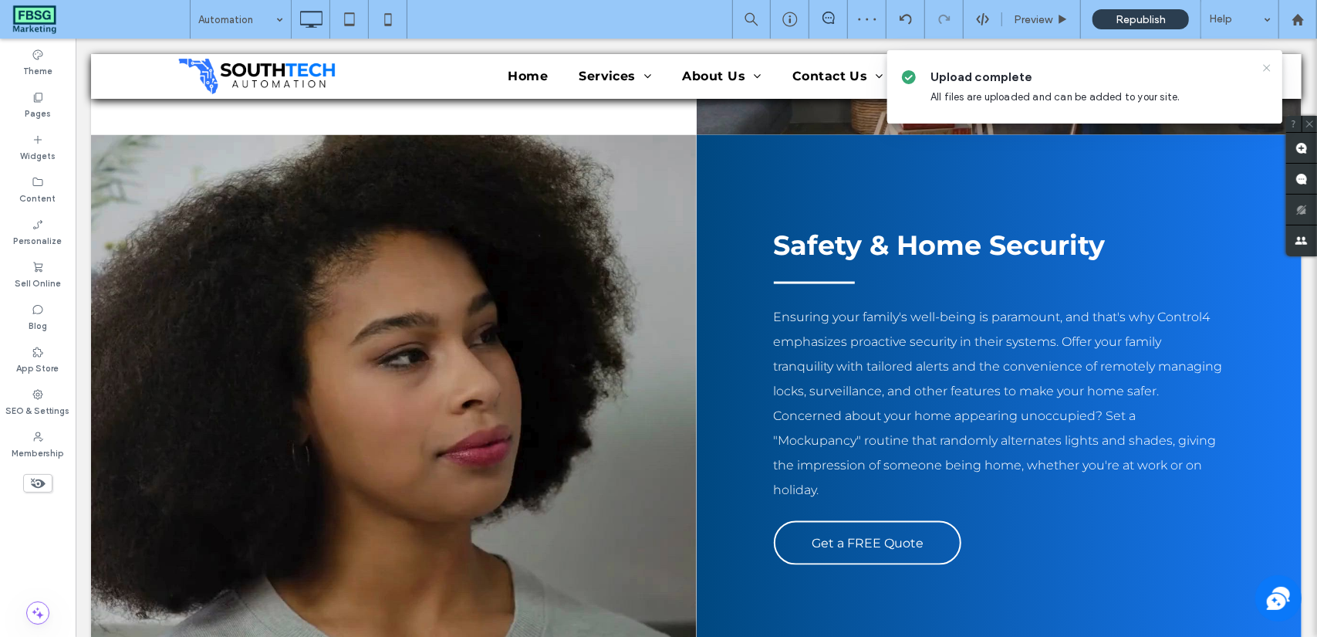
click at [1268, 69] on icon at bounding box center [1267, 68] width 12 height 12
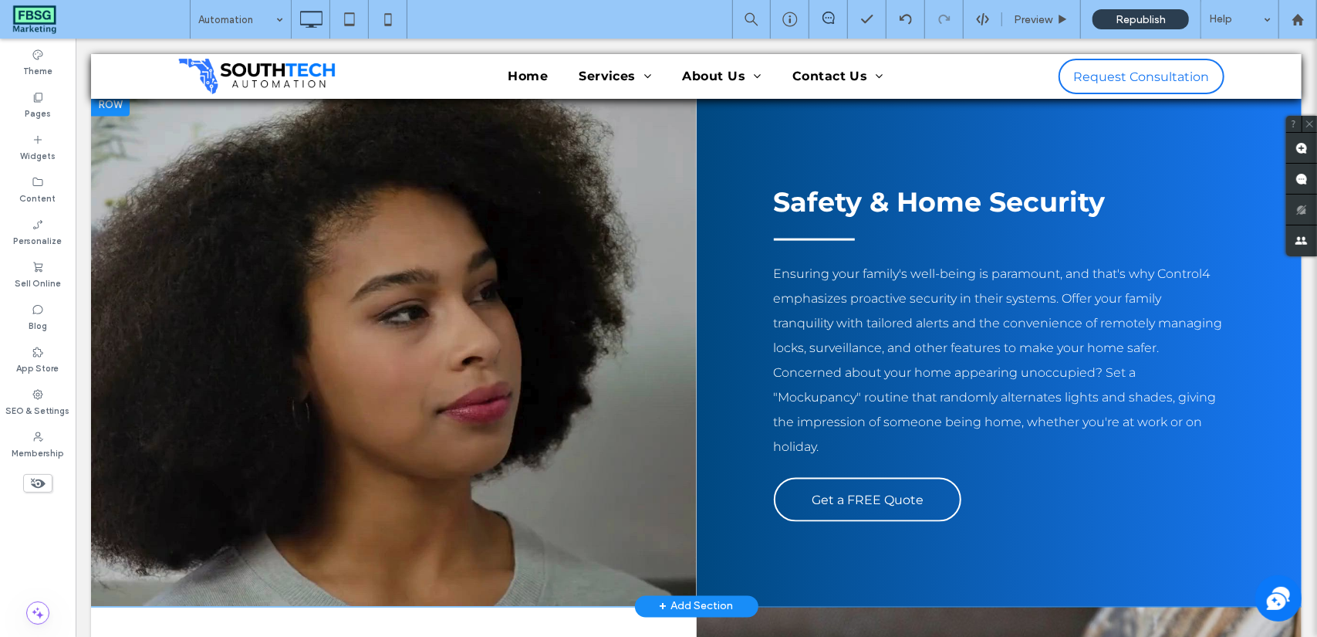
scroll to position [1478, 0]
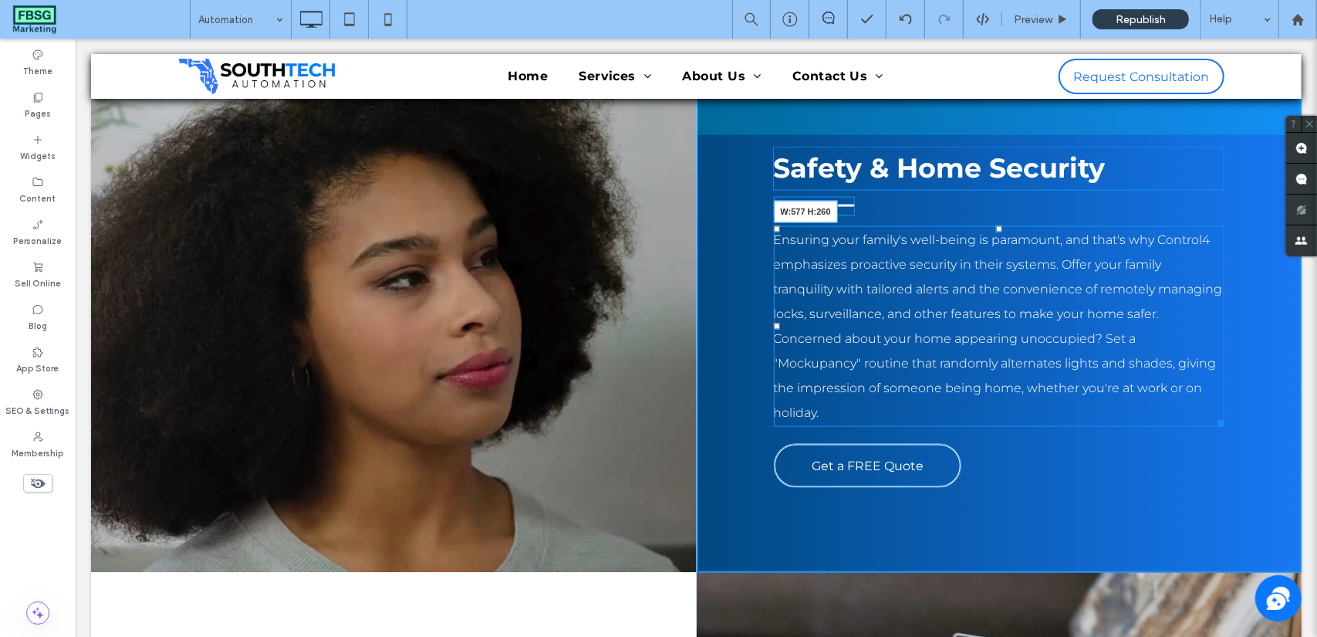
drag, startPoint x: 1208, startPoint y: 416, endPoint x: 1321, endPoint y: 455, distance: 120.1
click at [1245, 417] on div "Safety & Home Security Ensuring your family's well-being is paramount, and that…" at bounding box center [999, 314] width 606 height 515
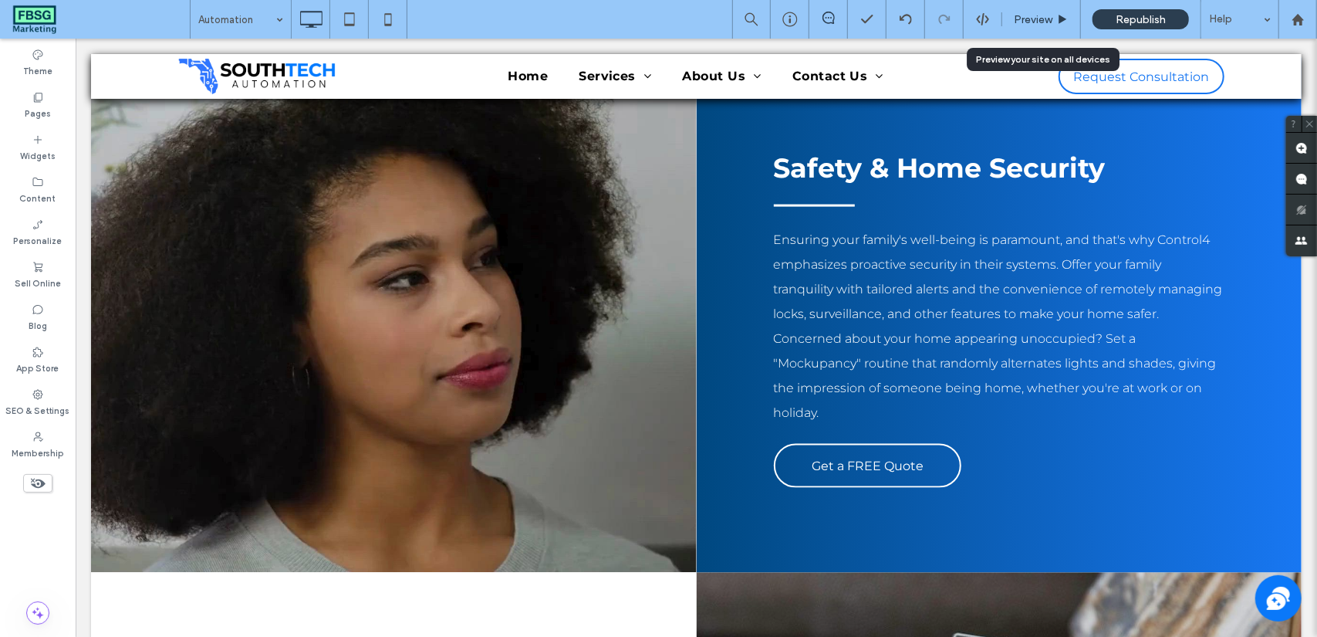
click at [1065, 20] on use at bounding box center [1063, 19] width 8 height 8
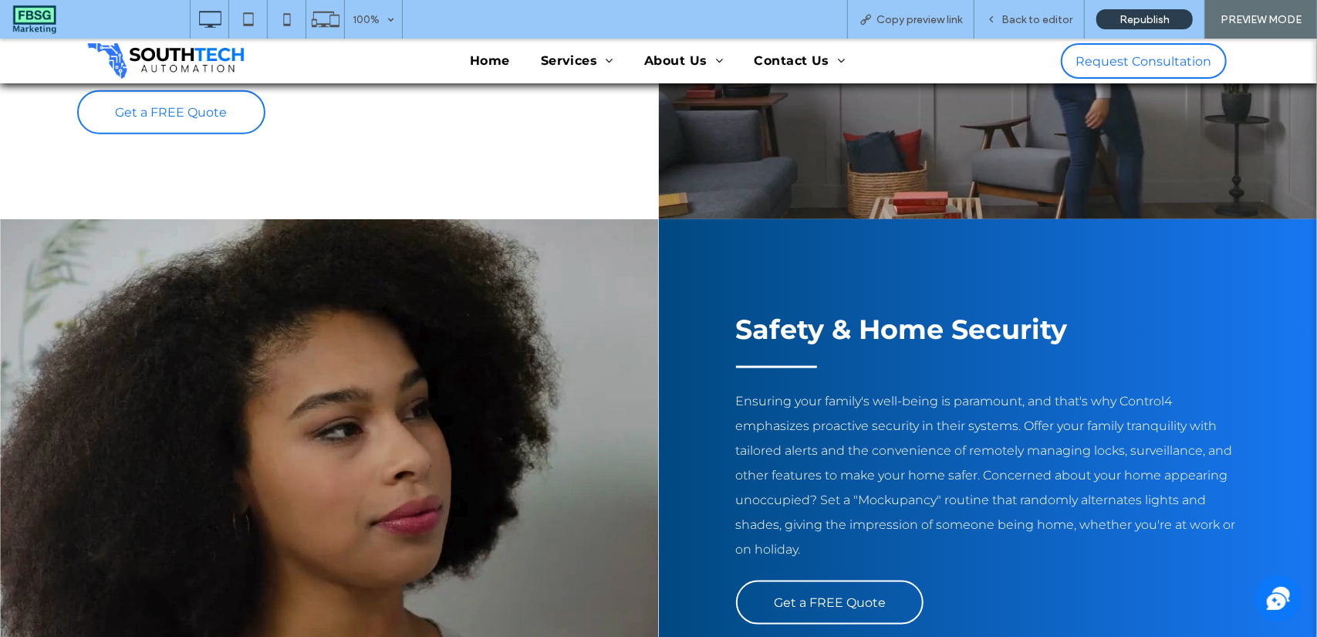
scroll to position [1400, 0]
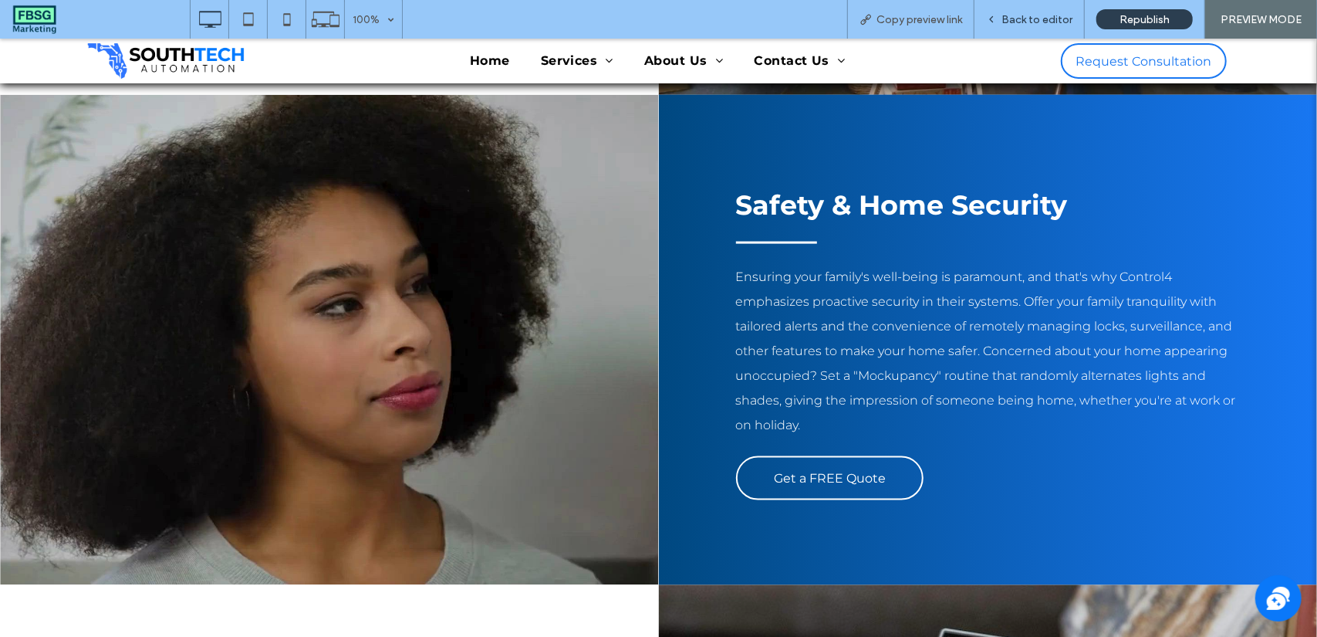
click at [1045, 18] on span "Back to editor" at bounding box center [1037, 19] width 71 height 13
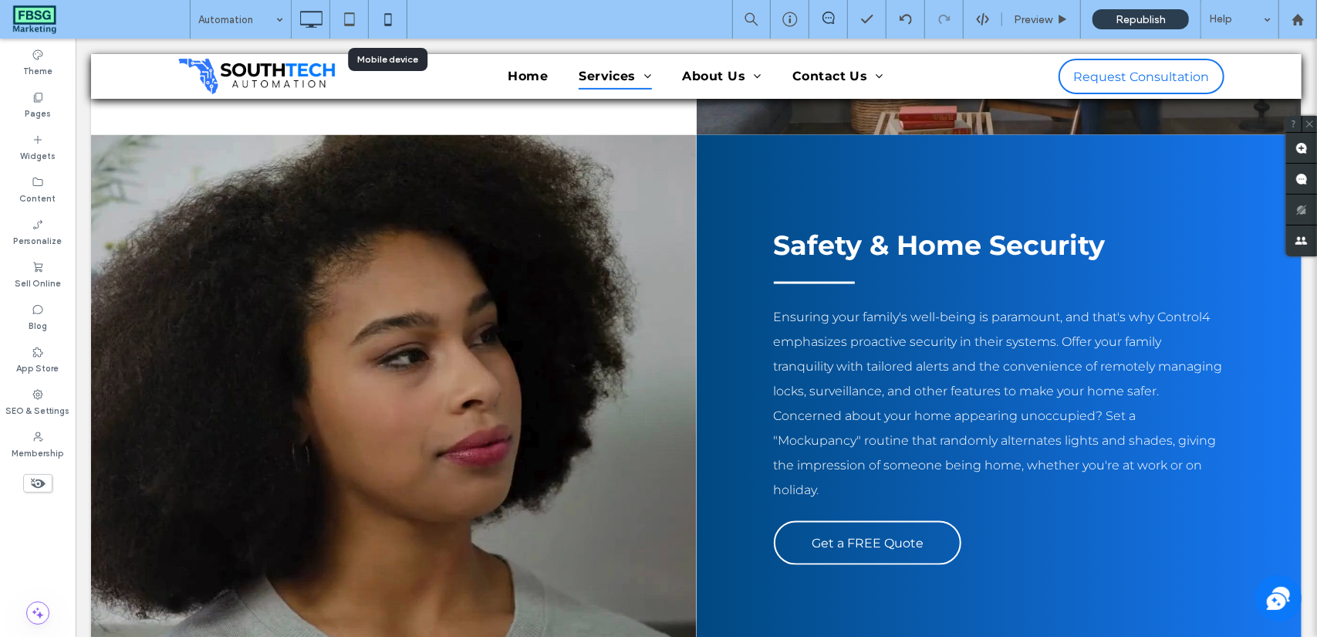
click at [377, 25] on icon at bounding box center [388, 19] width 31 height 31
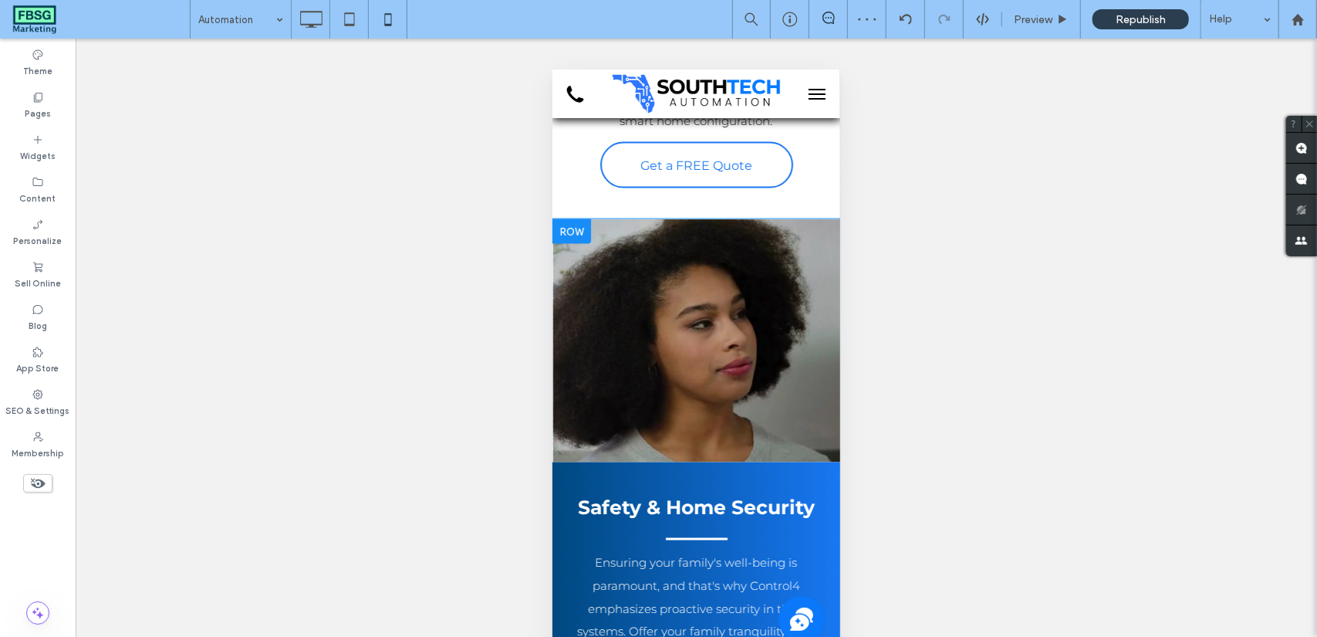
scroll to position [1466, 0]
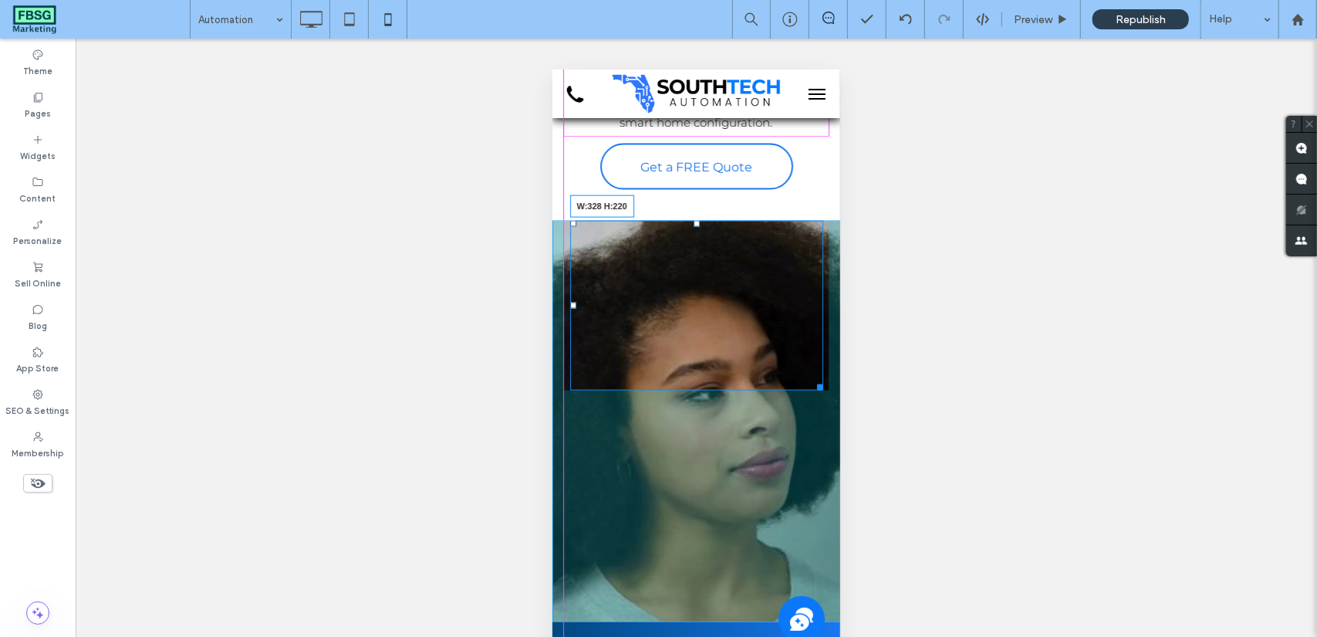
drag, startPoint x: 810, startPoint y: 229, endPoint x: 823, endPoint y: 387, distance: 158.7
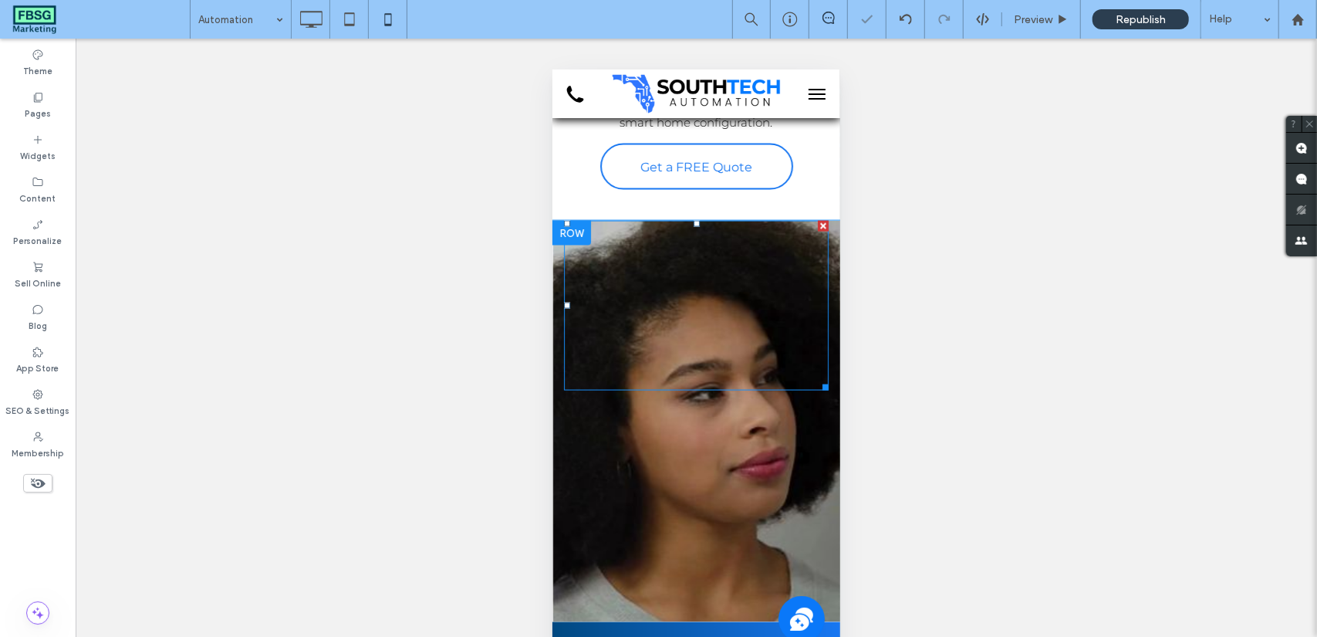
click at [794, 451] on div "Click To Paste" at bounding box center [696, 420] width 288 height 401
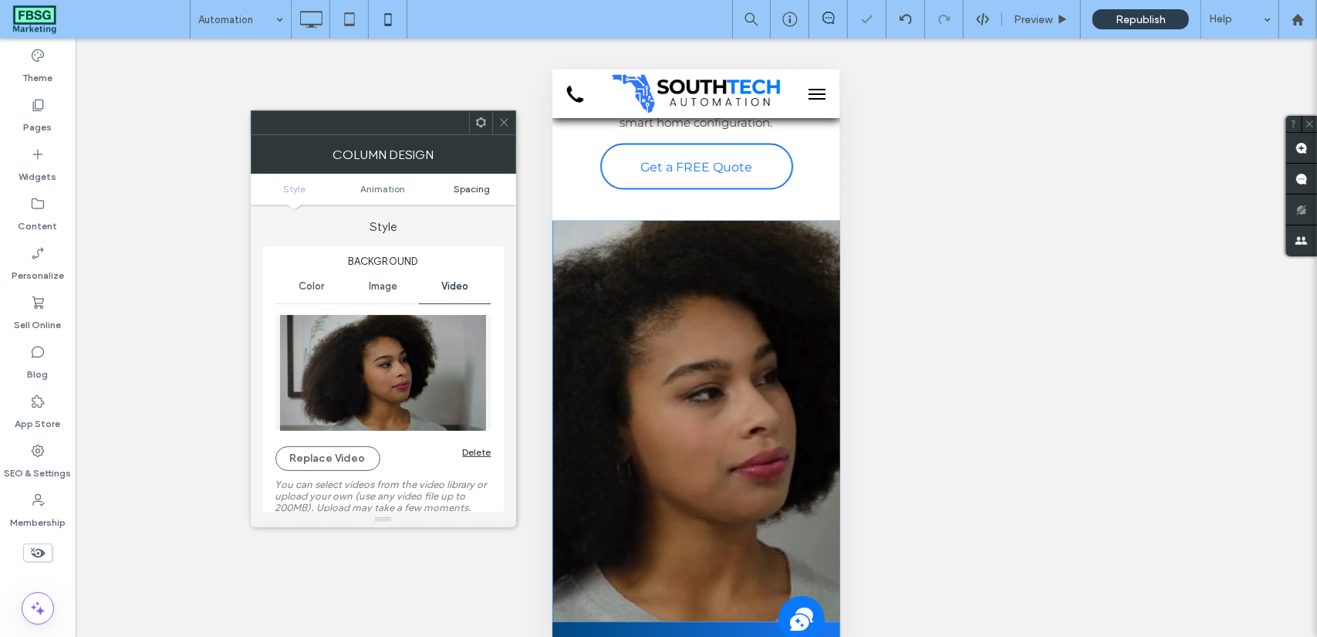
click at [467, 190] on span "Spacing" at bounding box center [472, 189] width 36 height 12
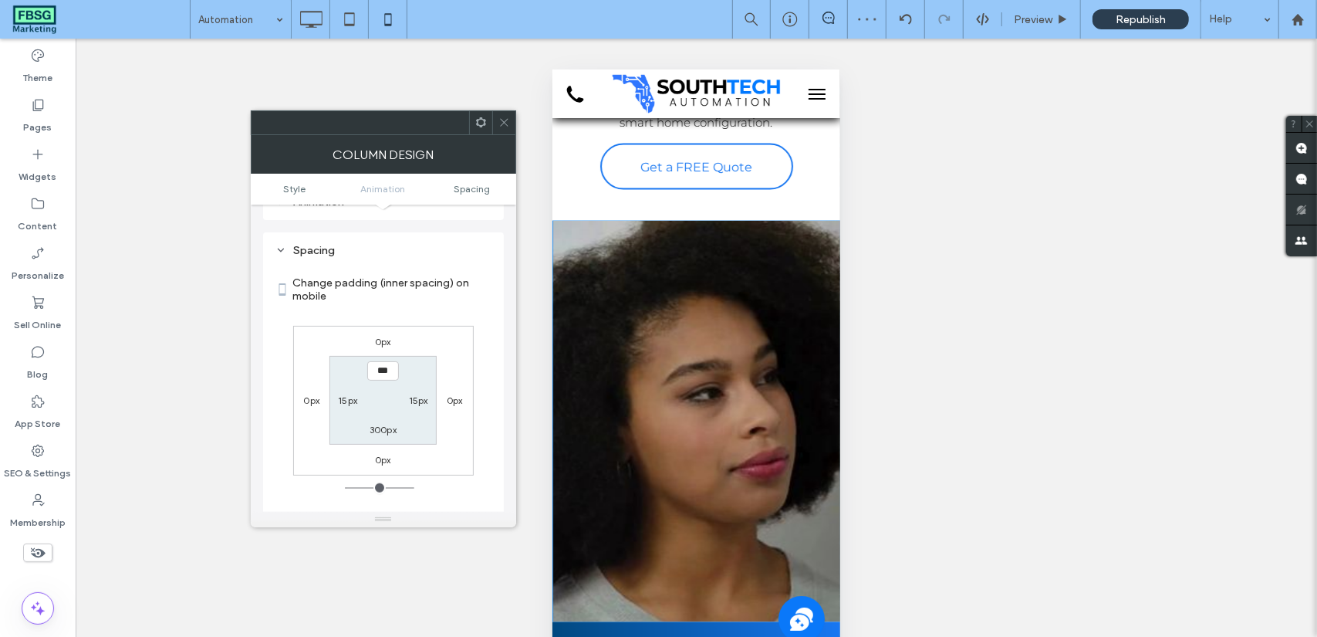
scroll to position [911, 0]
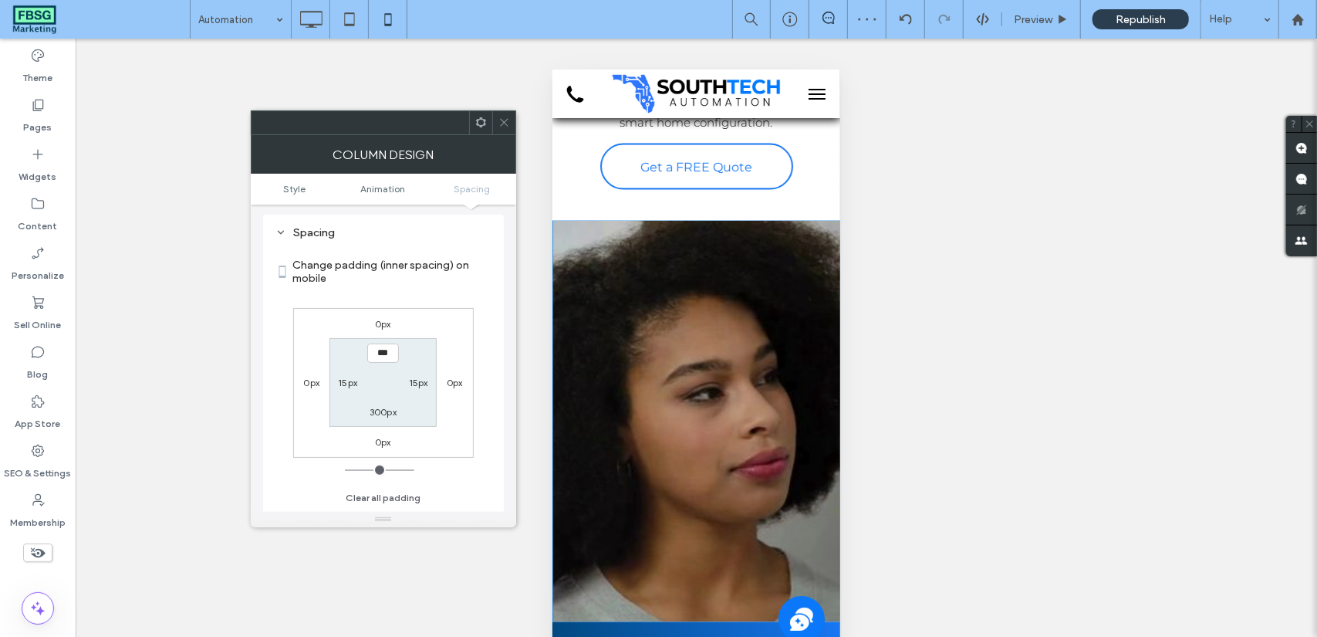
click at [378, 419] on div "300px" at bounding box center [383, 411] width 27 height 15
click at [379, 411] on label "300px" at bounding box center [383, 412] width 27 height 12
type input "***"
type input "*"
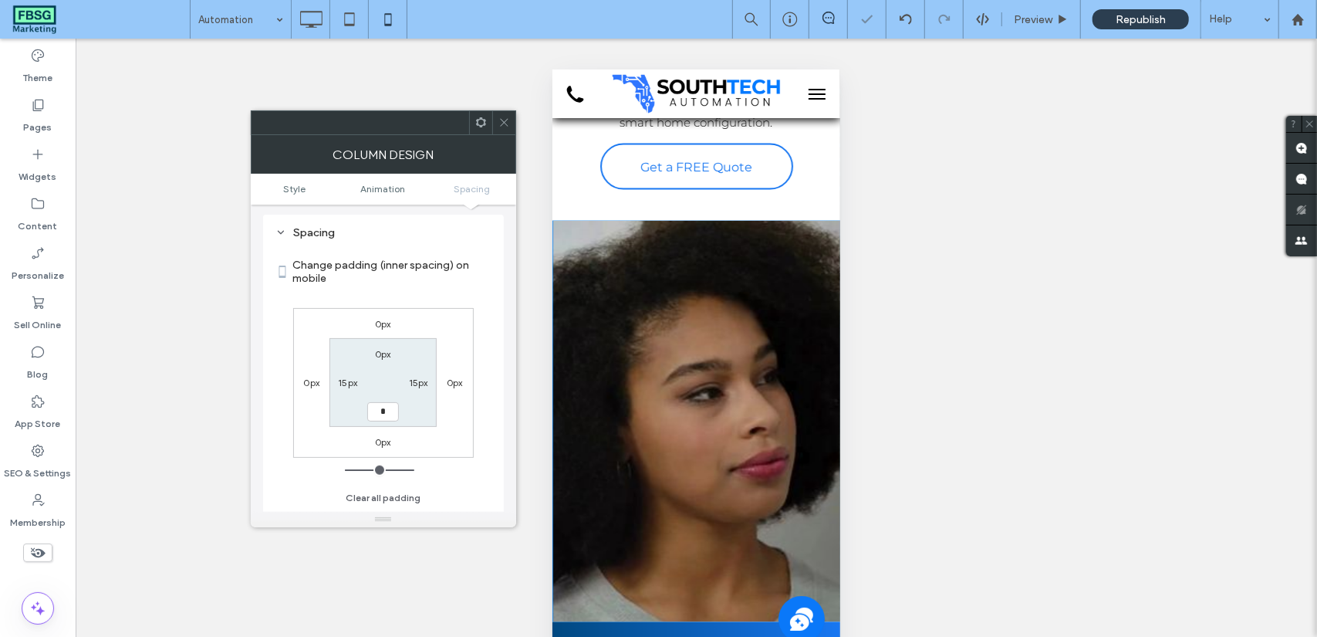
type input "***"
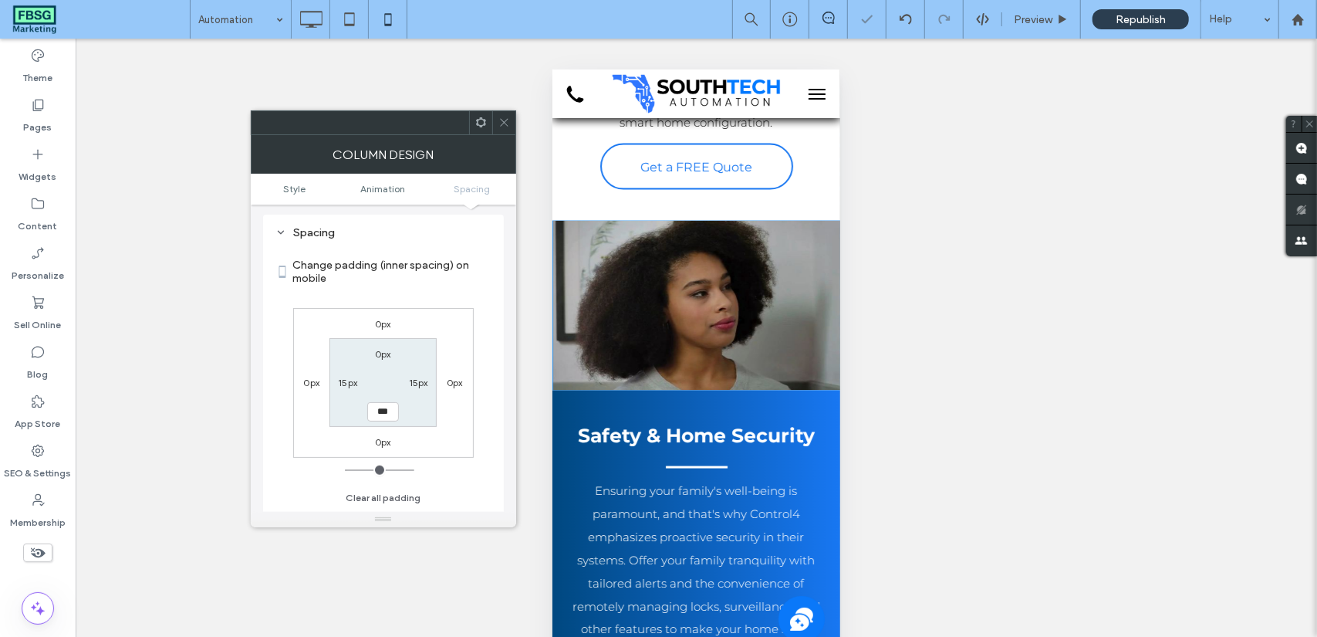
click at [503, 120] on icon at bounding box center [504, 123] width 12 height 12
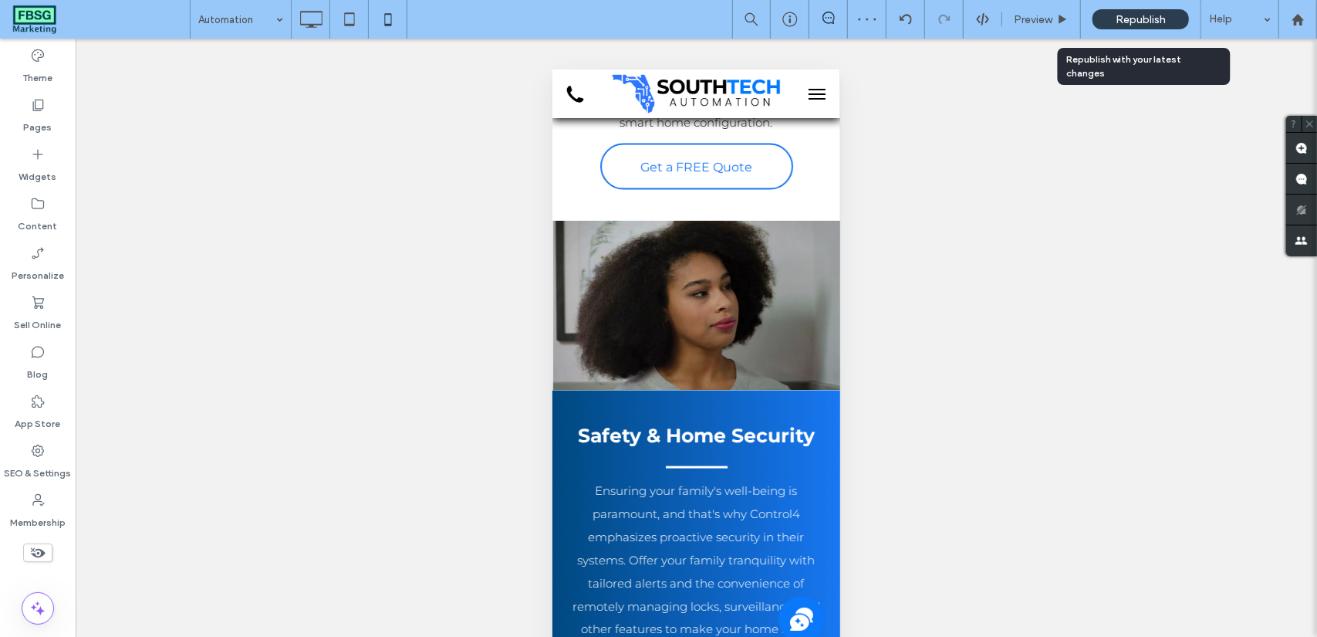
click at [1104, 22] on div "Republish" at bounding box center [1141, 19] width 96 height 20
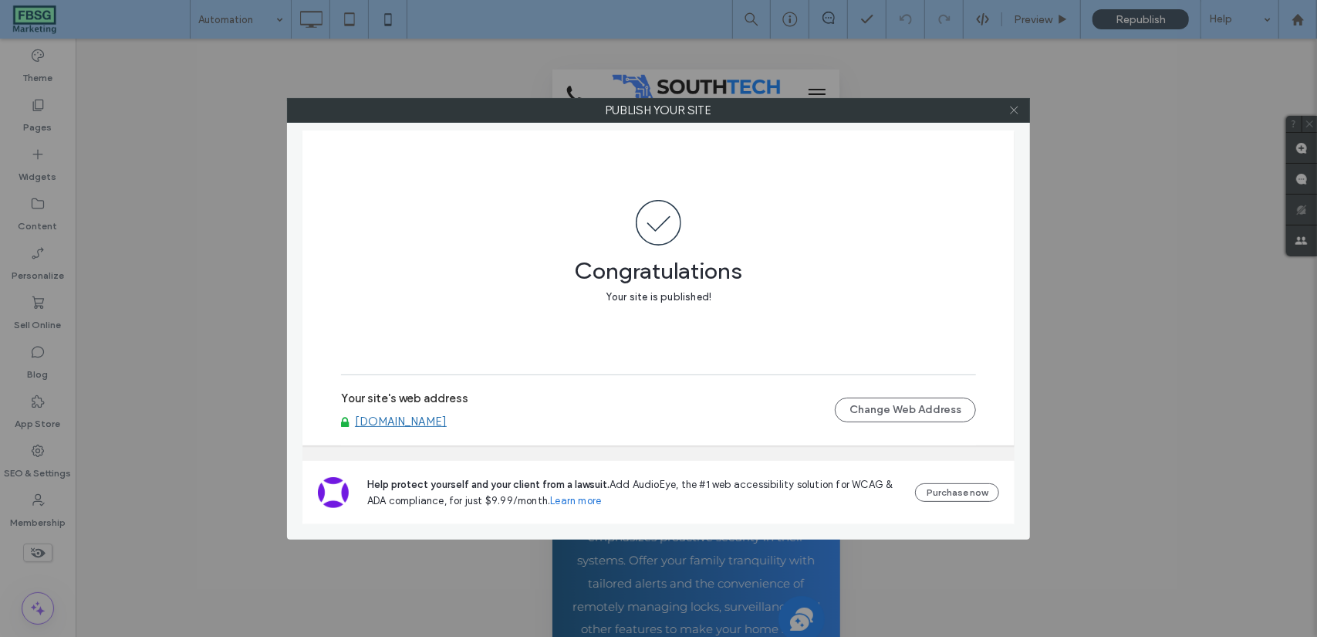
click at [1015, 104] on icon at bounding box center [1014, 110] width 12 height 12
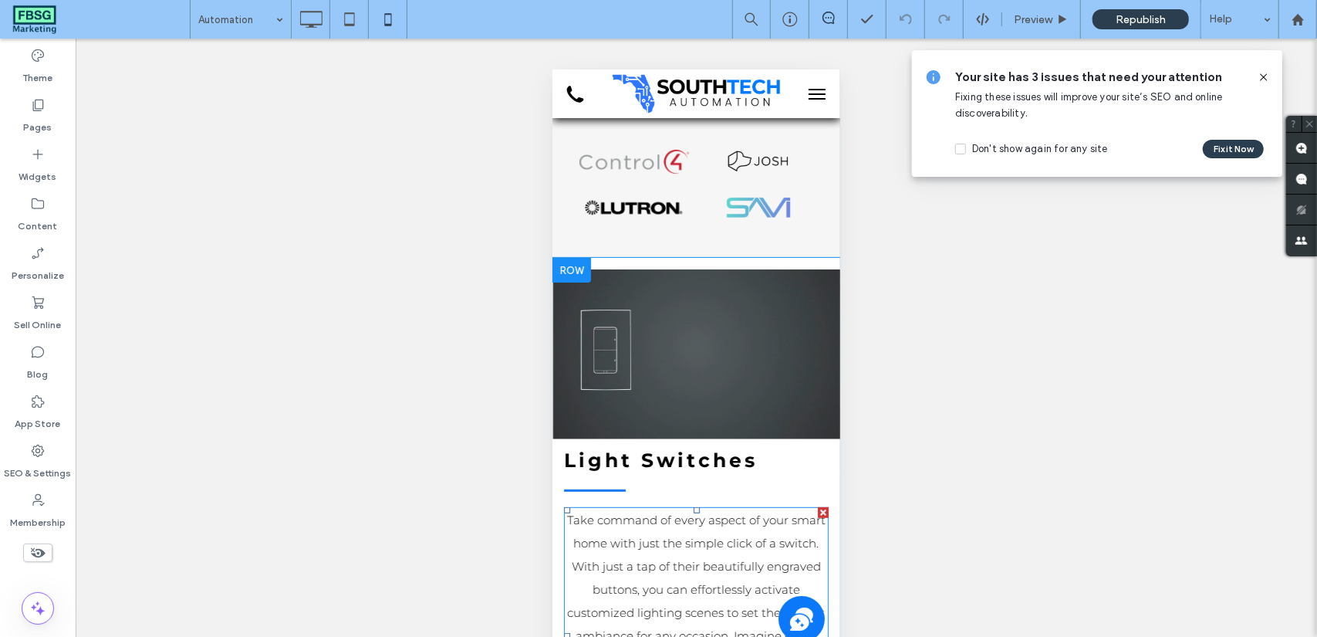
scroll to position [309, 0]
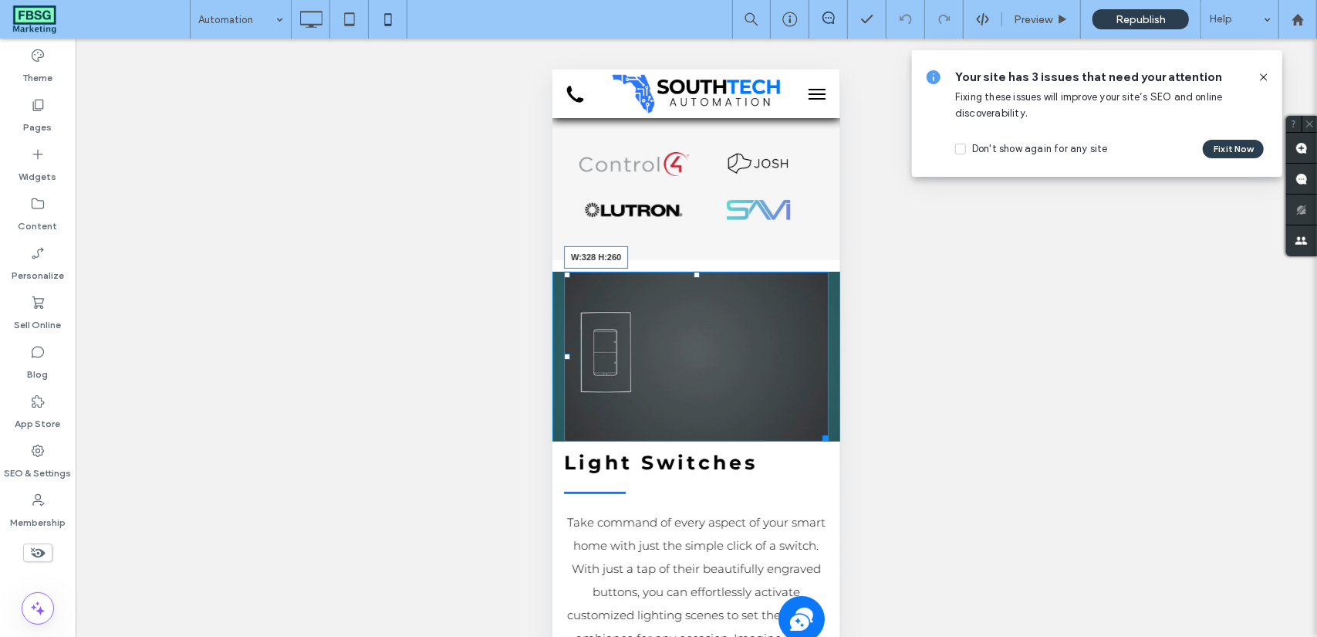
drag, startPoint x: 816, startPoint y: 434, endPoint x: 1556, endPoint y: 395, distance: 741.0
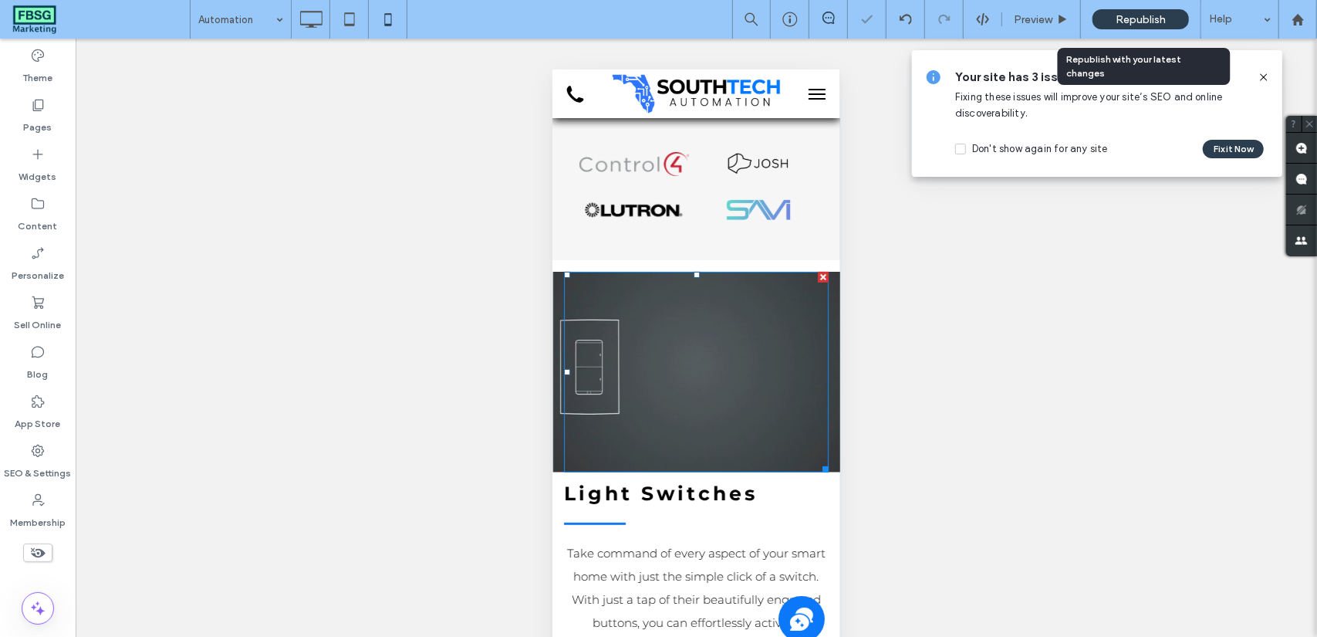
click at [1169, 25] on div "Republish" at bounding box center [1141, 19] width 96 height 20
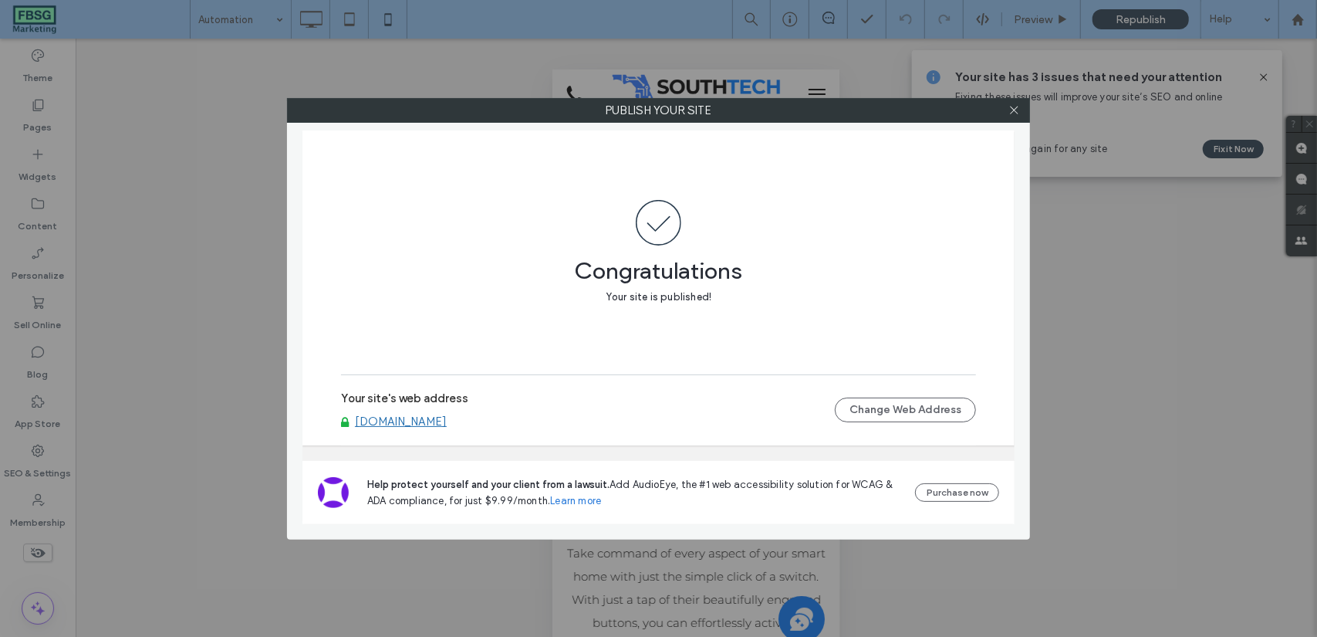
click at [1020, 112] on div at bounding box center [1013, 110] width 23 height 23
click at [1015, 110] on icon at bounding box center [1014, 110] width 12 height 12
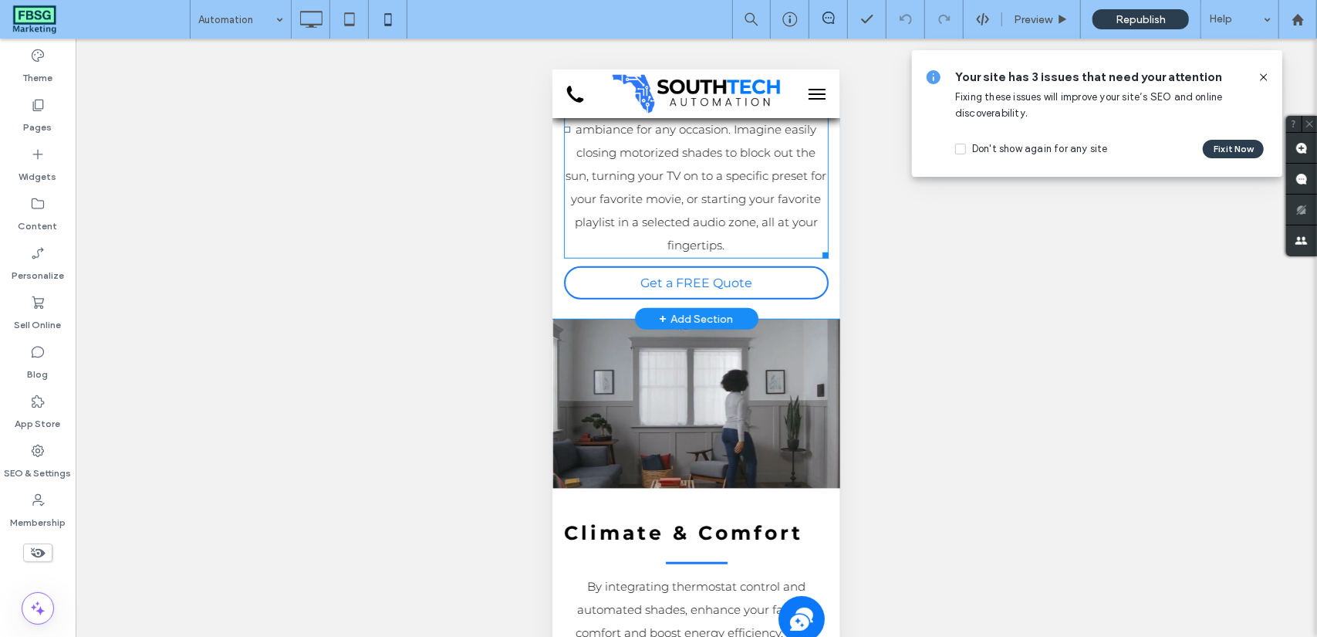
scroll to position [926, 0]
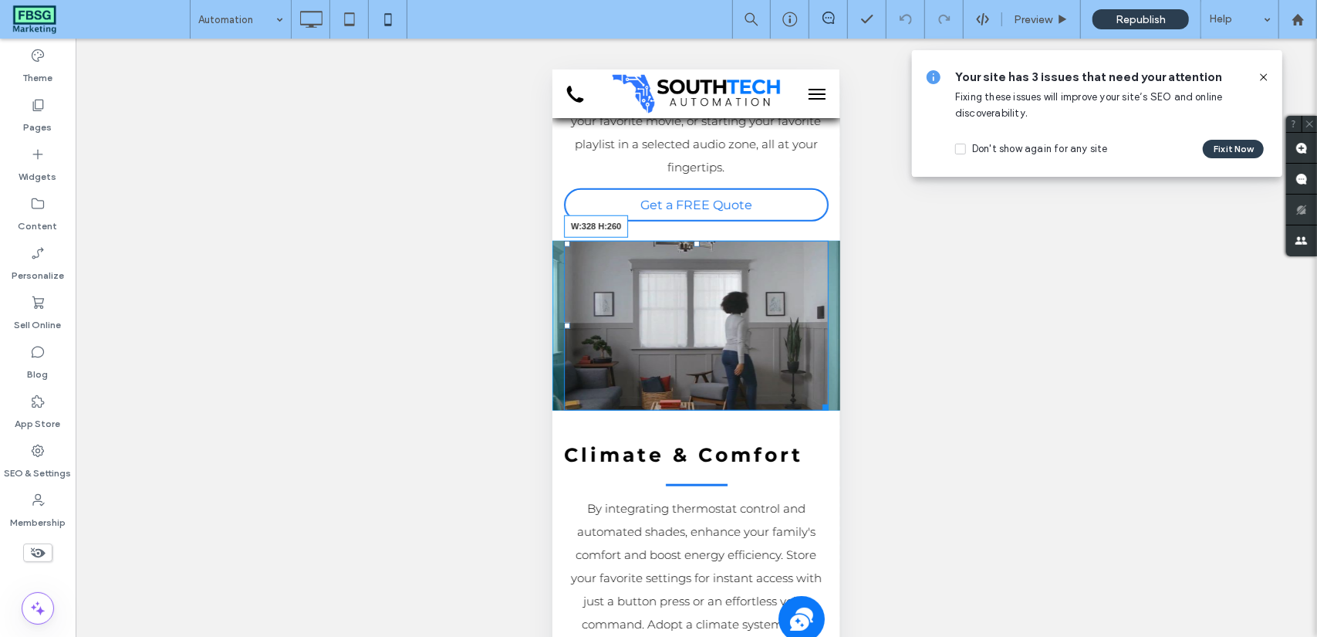
drag, startPoint x: 811, startPoint y: 404, endPoint x: 1365, endPoint y: 505, distance: 563.2
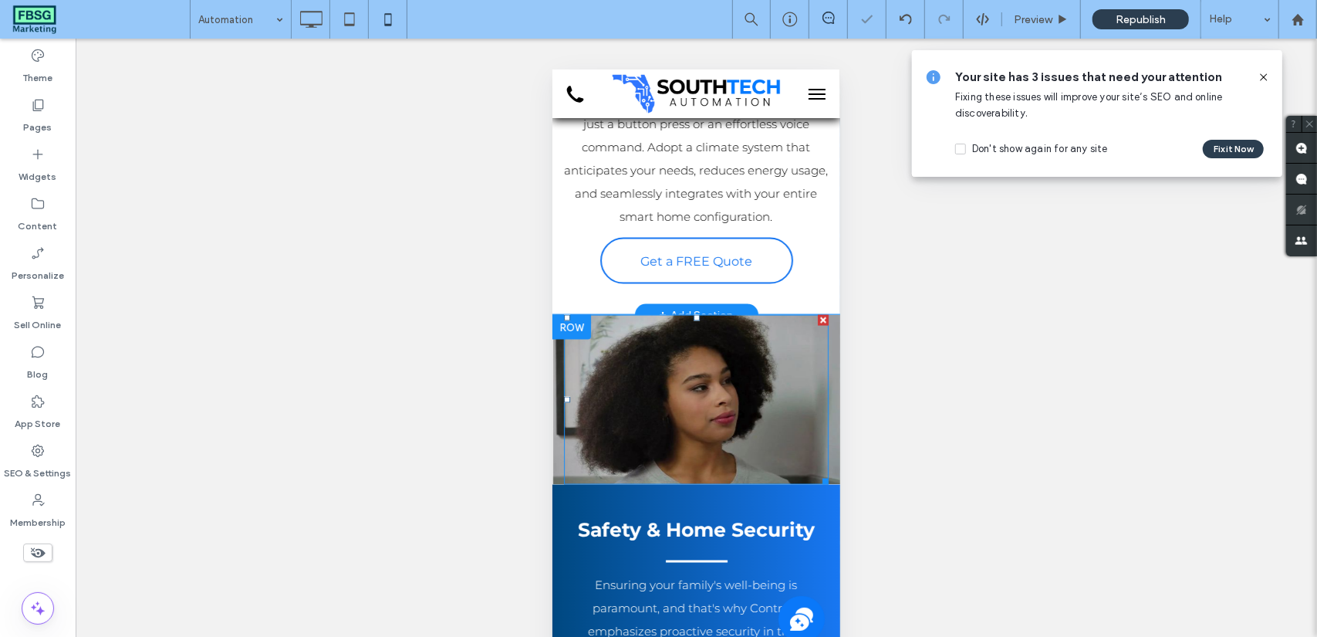
scroll to position [1466, 0]
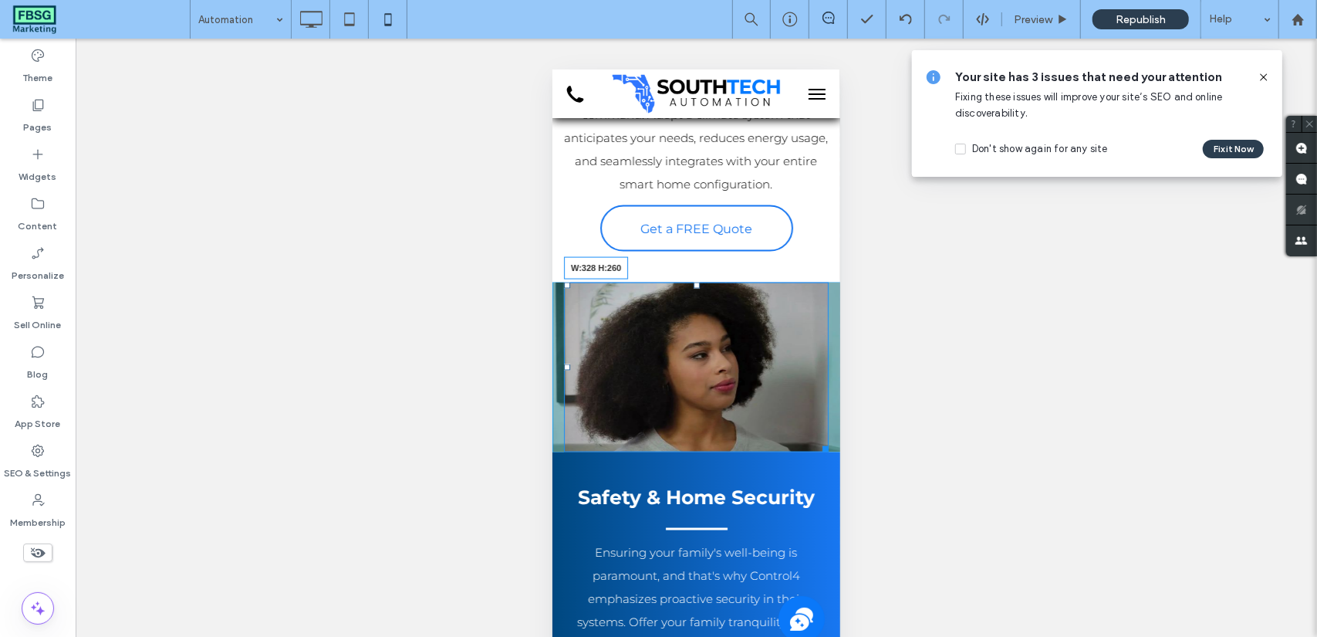
drag, startPoint x: 809, startPoint y: 440, endPoint x: 821, endPoint y: 471, distance: 33.0
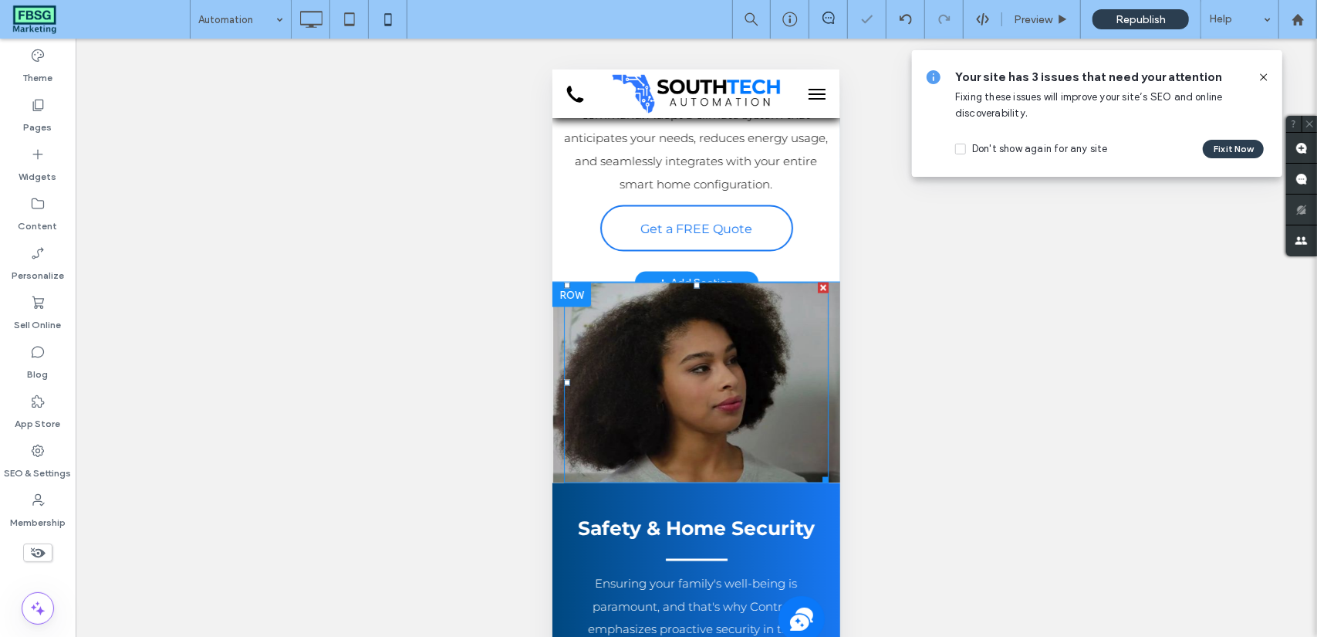
click at [1267, 73] on icon at bounding box center [1264, 77] width 12 height 12
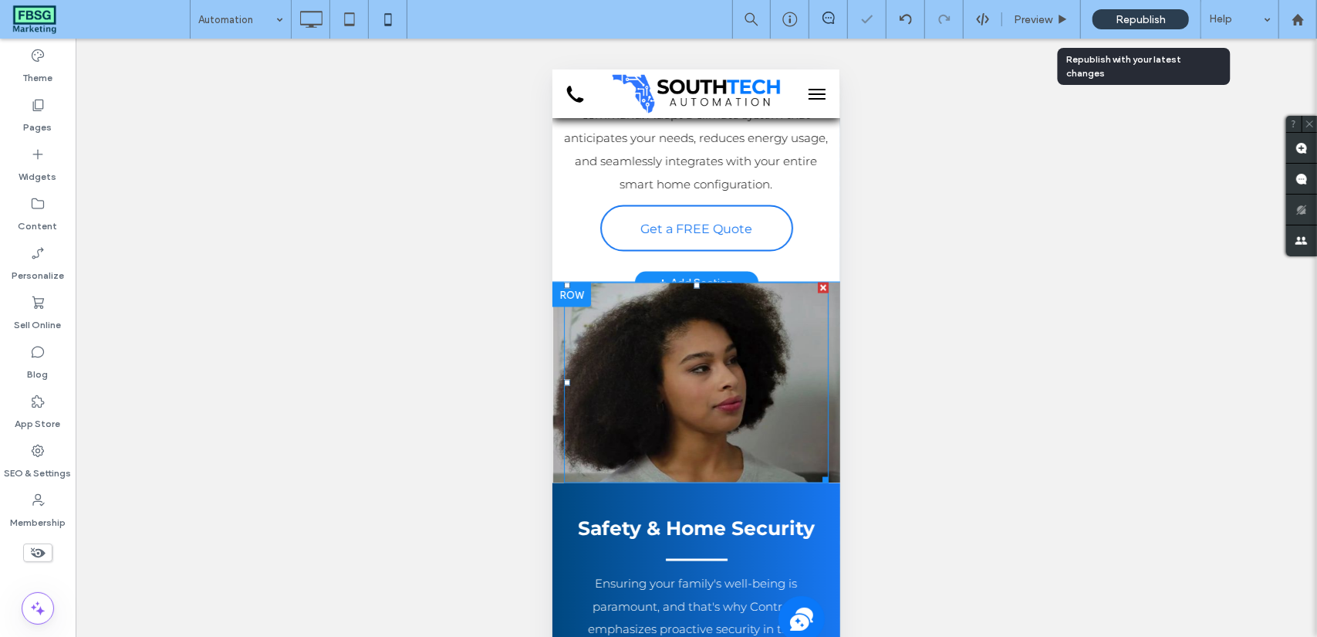
click at [1141, 7] on div "Republish" at bounding box center [1141, 19] width 96 height 39
click at [1150, 19] on span "Republish" at bounding box center [1141, 19] width 50 height 13
